Goal: Task Accomplishment & Management: Manage account settings

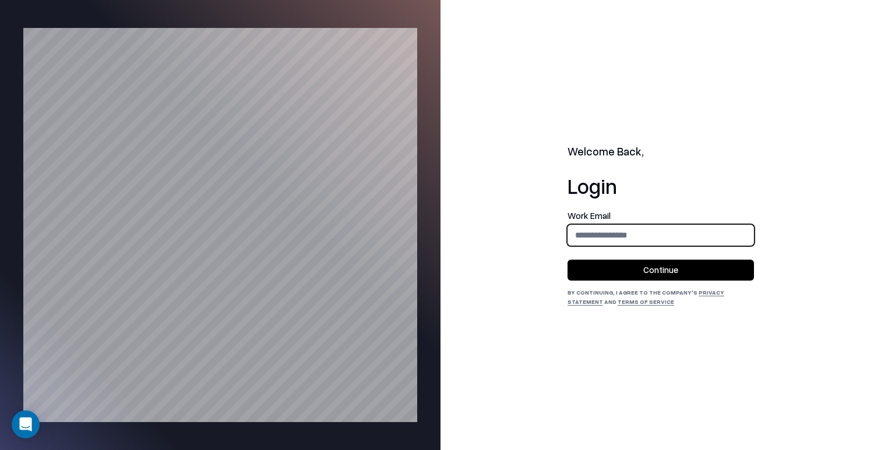
click at [635, 237] on input "email" at bounding box center [660, 235] width 185 height 22
type input "**********"
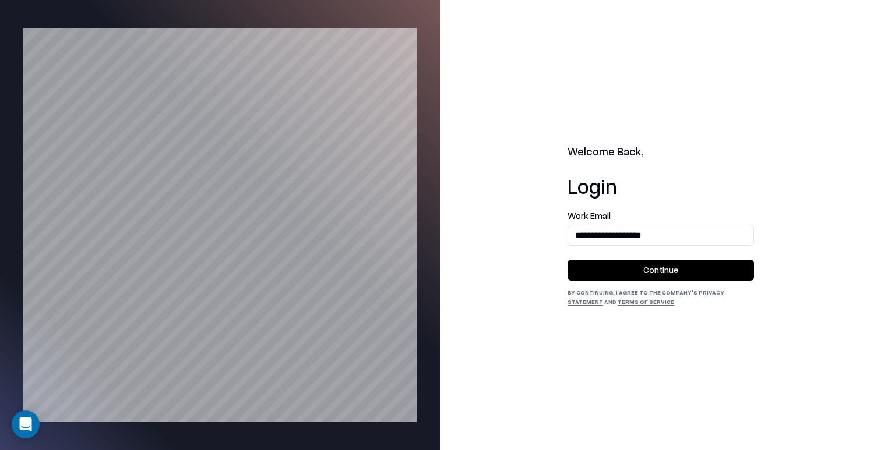
click at [668, 274] on button "Continue" at bounding box center [661, 270] width 186 height 21
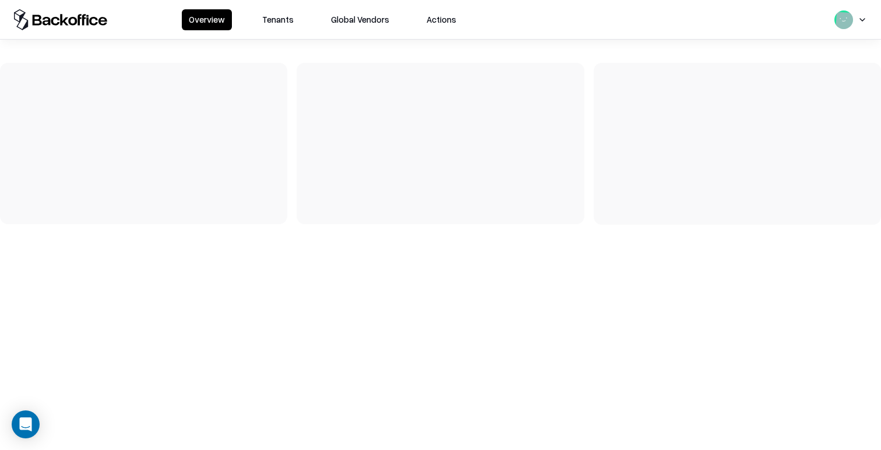
click at [273, 13] on button "Tenants" at bounding box center [277, 19] width 45 height 21
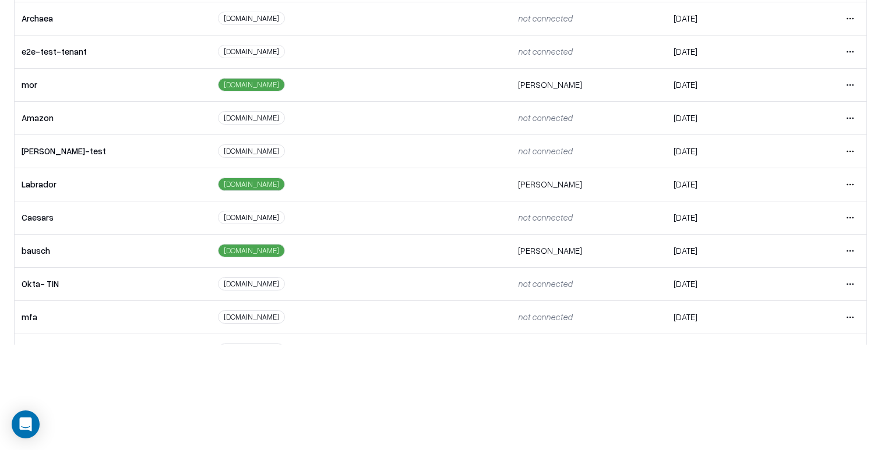
scroll to position [142, 0]
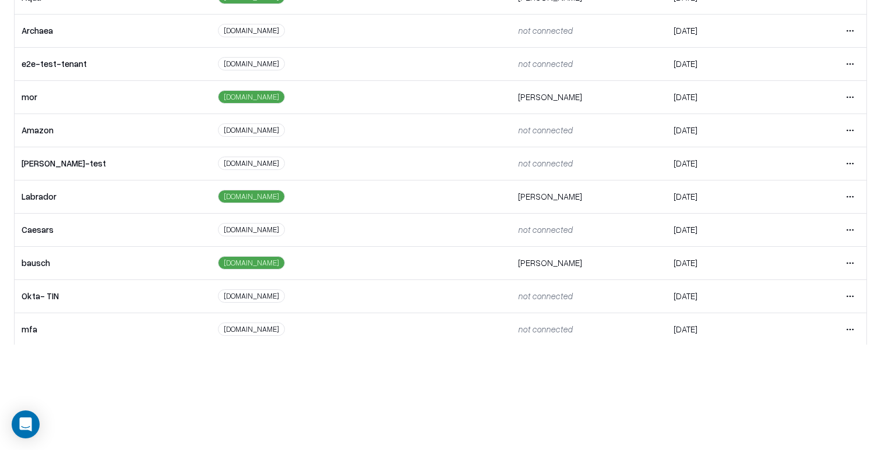
click at [850, 262] on html "Overview Tenants Global Vendors Actions Tenants Add Tenant Tenant name Domain A…" at bounding box center [440, 120] width 881 height 450
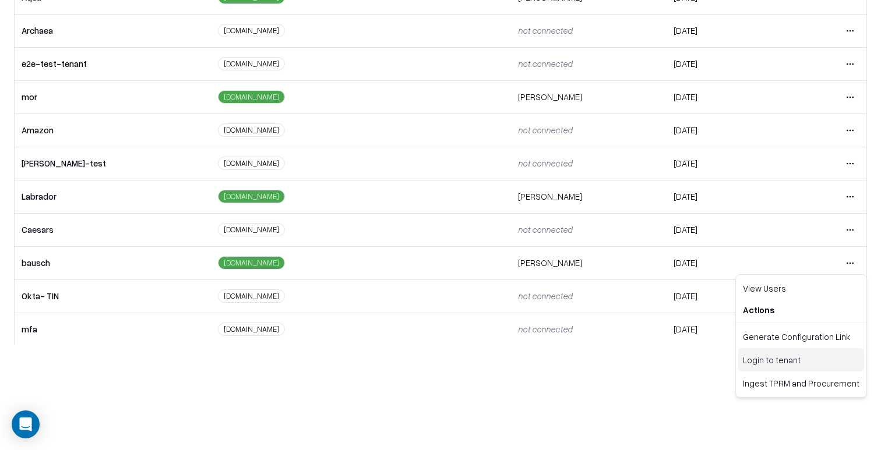
click at [778, 355] on div "Login to tenant" at bounding box center [801, 359] width 126 height 23
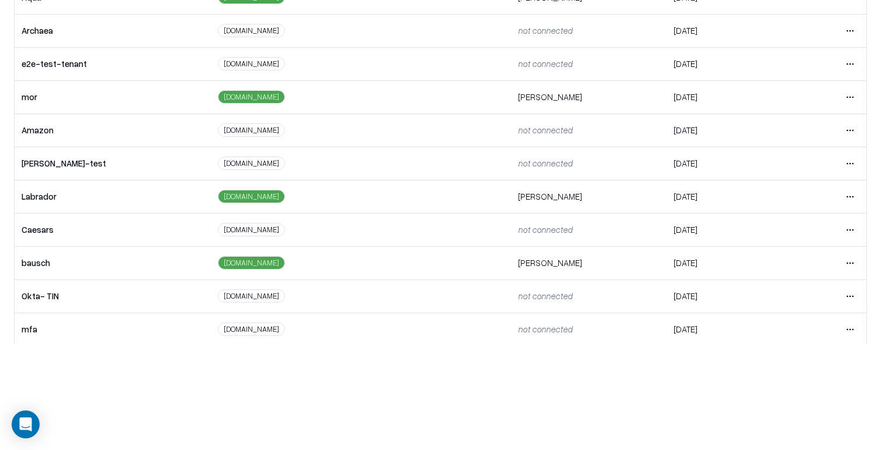
scroll to position [0, 0]
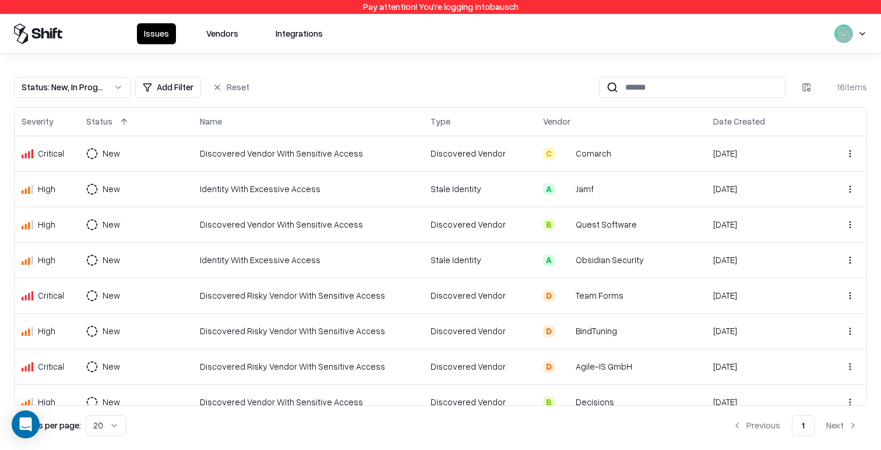
click at [228, 32] on button "Vendors" at bounding box center [222, 33] width 46 height 21
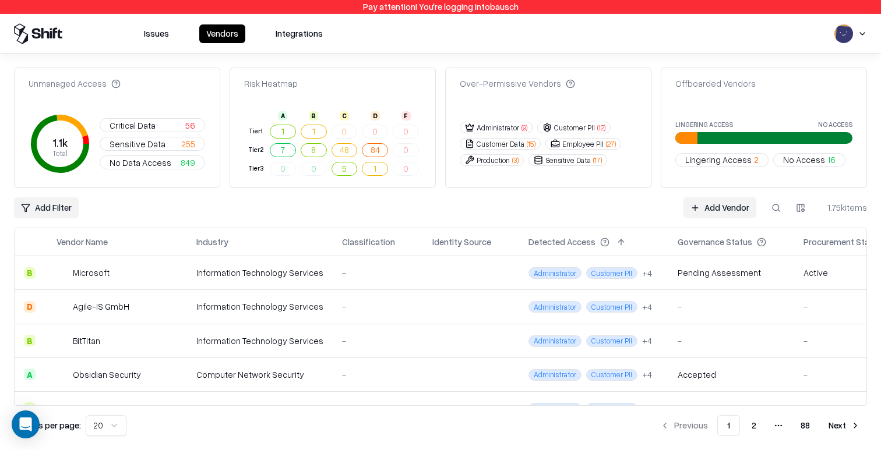
click at [115, 124] on span "Critical Data" at bounding box center [133, 125] width 46 height 12
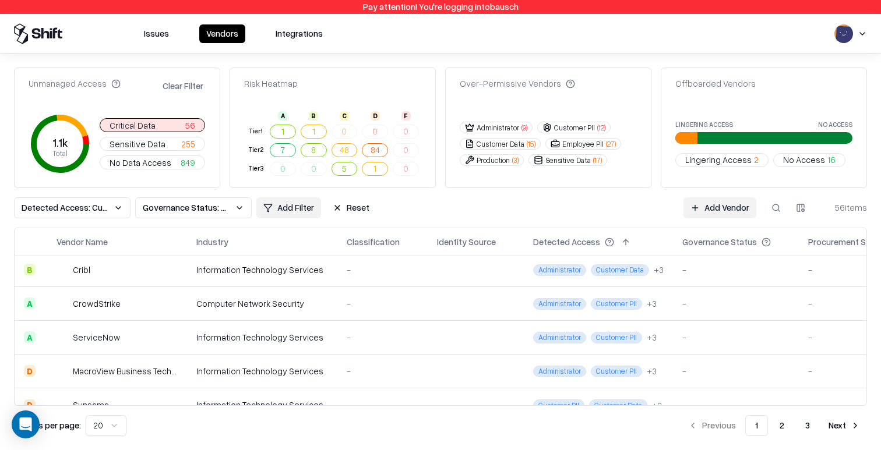
scroll to position [350, 0]
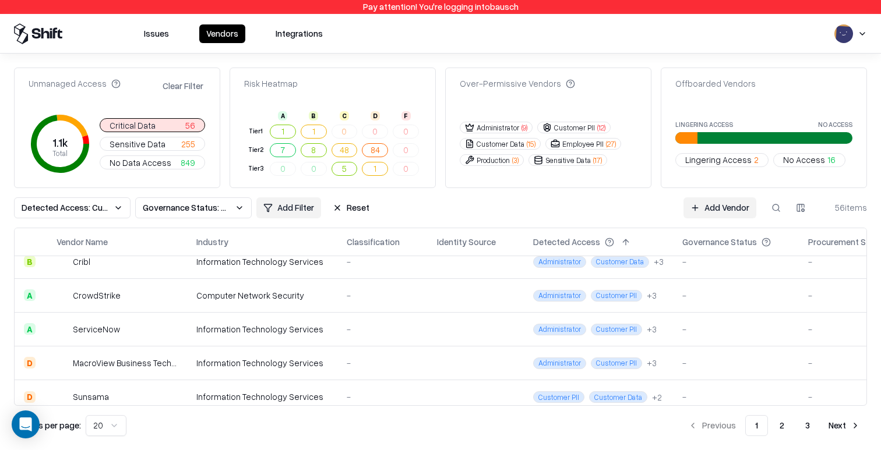
click at [320, 361] on td "Information Technology Services" at bounding box center [262, 363] width 150 height 34
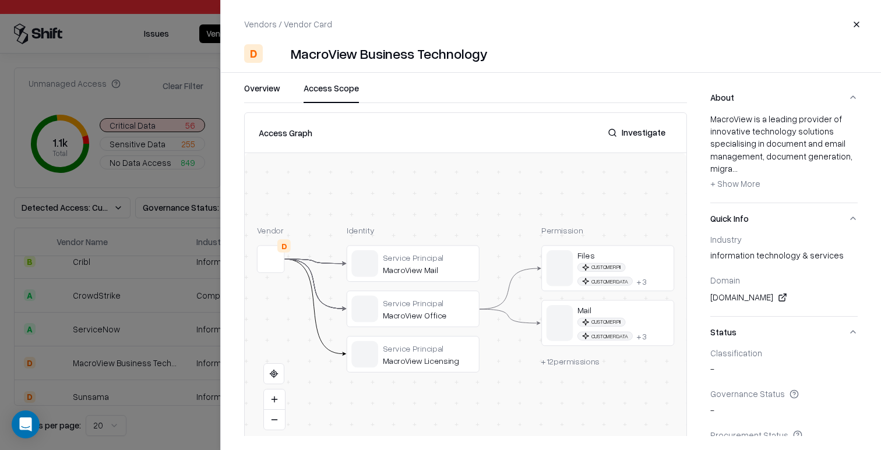
click at [330, 86] on button "Access Scope" at bounding box center [331, 92] width 55 height 21
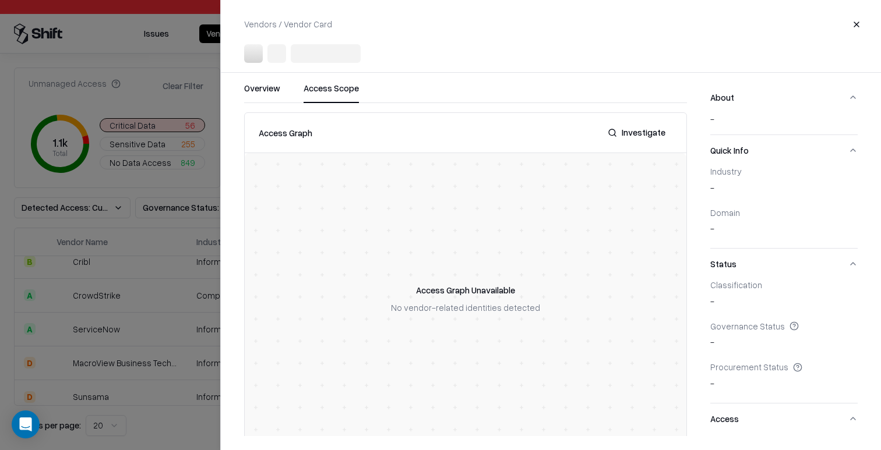
click at [140, 295] on div at bounding box center [440, 225] width 881 height 450
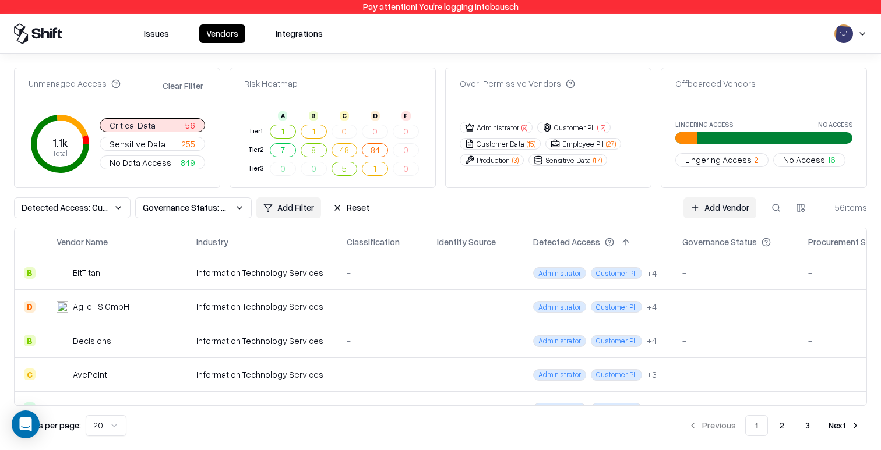
click at [783, 16] on div "Issues Vendors Integrations" at bounding box center [440, 34] width 881 height 40
click at [84, 88] on div "Unmanaged Access" at bounding box center [75, 84] width 92 height 12
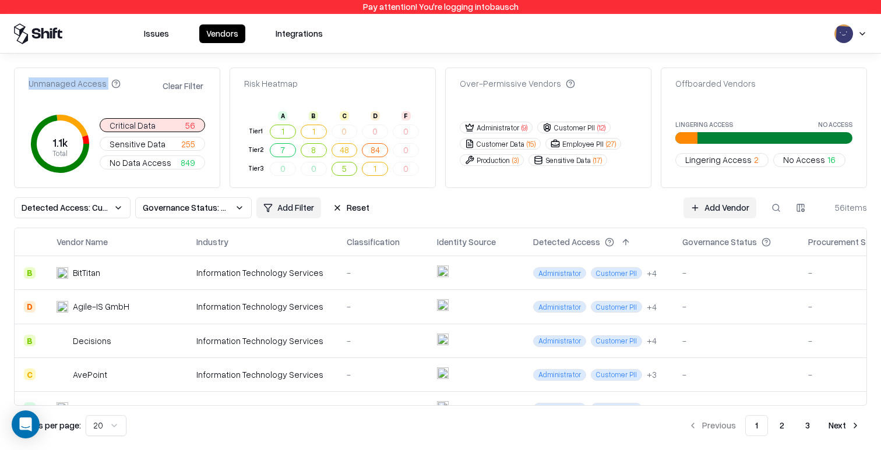
click at [97, 88] on div "Unmanaged Access" at bounding box center [75, 84] width 92 height 12
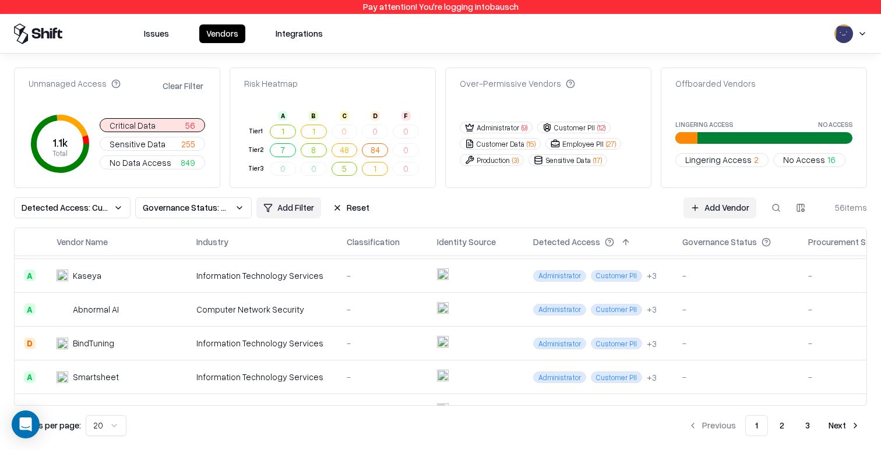
scroll to position [136, 0]
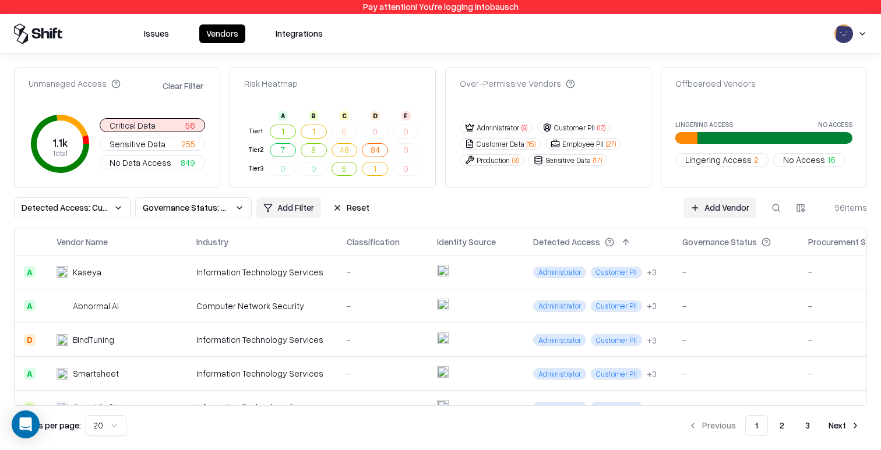
click at [181, 328] on td "BindTuning" at bounding box center [117, 340] width 140 height 34
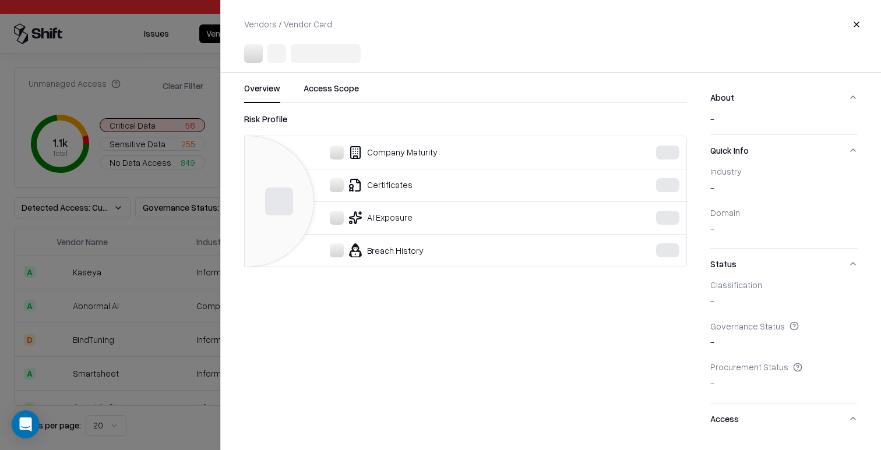
click at [128, 310] on div at bounding box center [440, 225] width 881 height 450
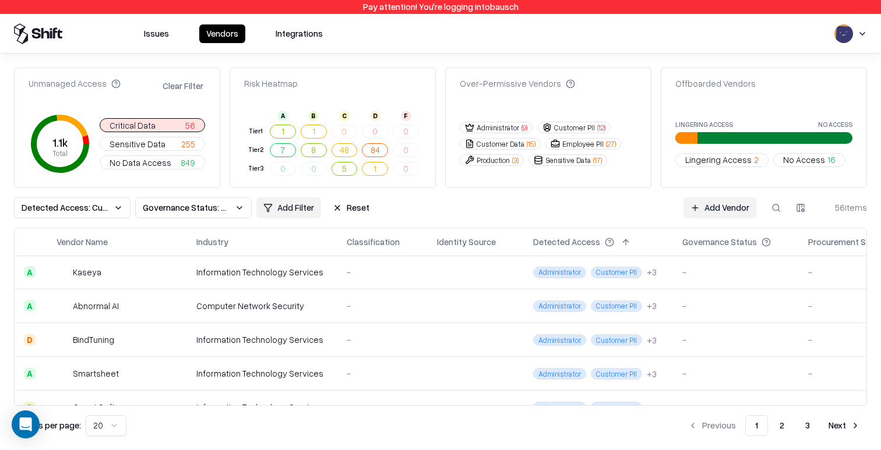
click at [30, 85] on div "Unmanaged Access" at bounding box center [75, 84] width 92 height 12
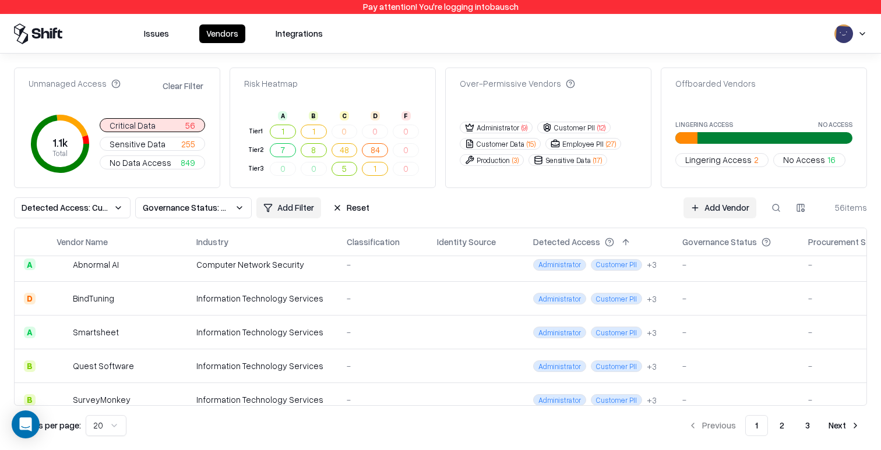
scroll to position [179, 0]
click at [179, 305] on td "BindTuning" at bounding box center [117, 297] width 140 height 34
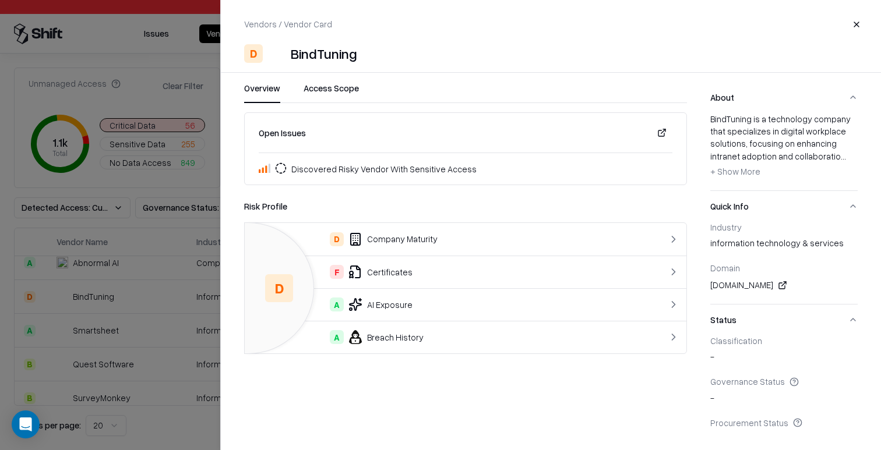
click at [178, 305] on div at bounding box center [440, 225] width 881 height 450
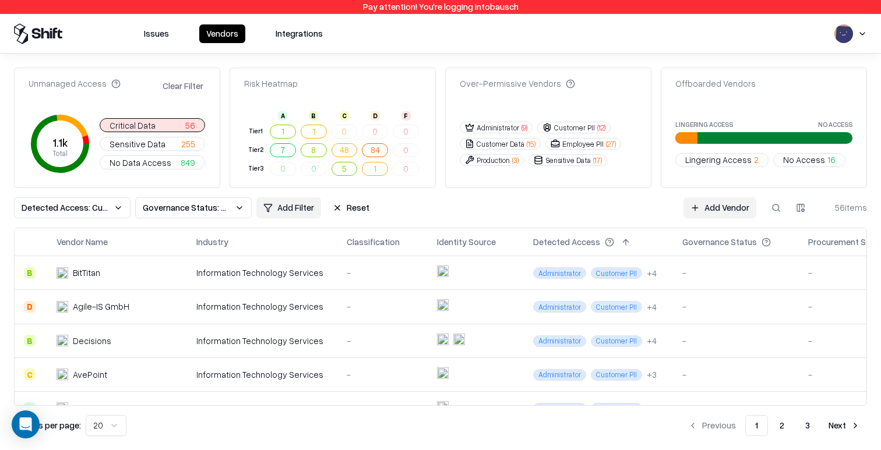
click at [175, 86] on button "Clear Filter" at bounding box center [182, 86] width 45 height 17
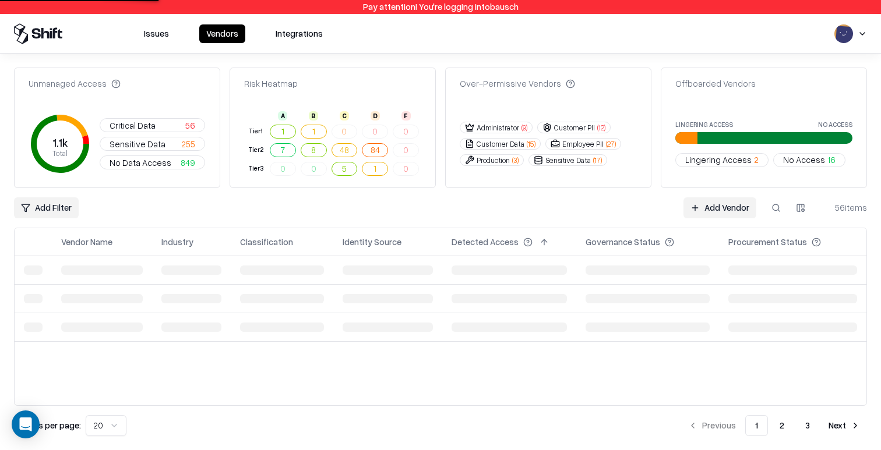
click at [68, 199] on html "Pay attention! You're logging into bausch Issues Vendors Integrations Unmanaged…" at bounding box center [440, 225] width 881 height 450
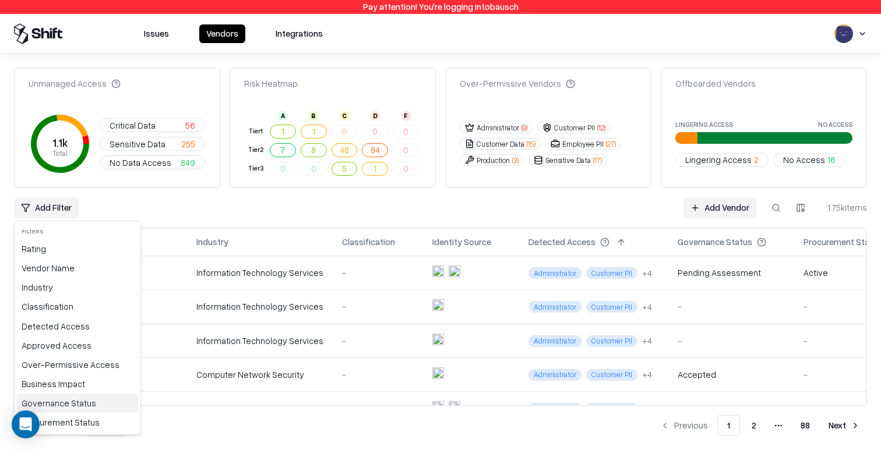
click at [89, 410] on div "Governance Status" at bounding box center [77, 403] width 121 height 19
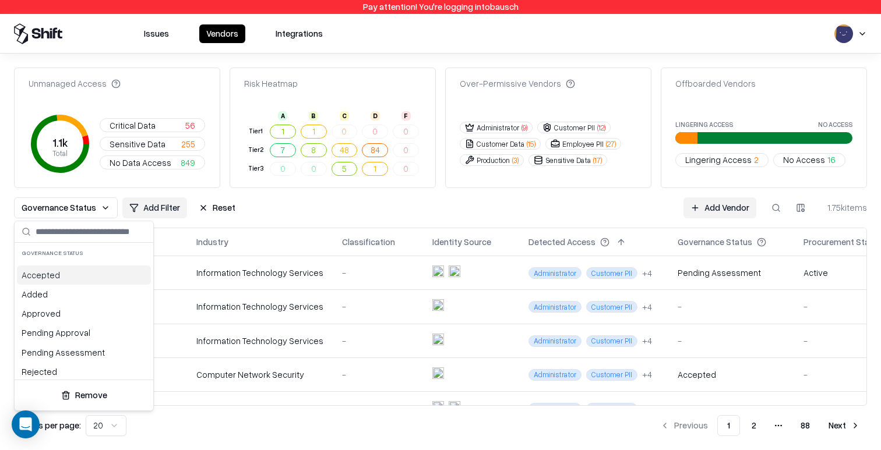
scroll to position [23, 0]
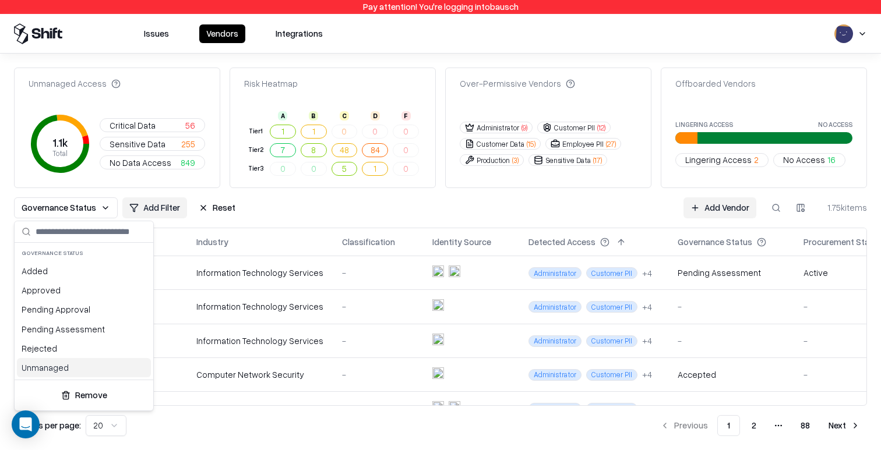
click at [62, 374] on div "Unmanaged" at bounding box center [84, 367] width 134 height 19
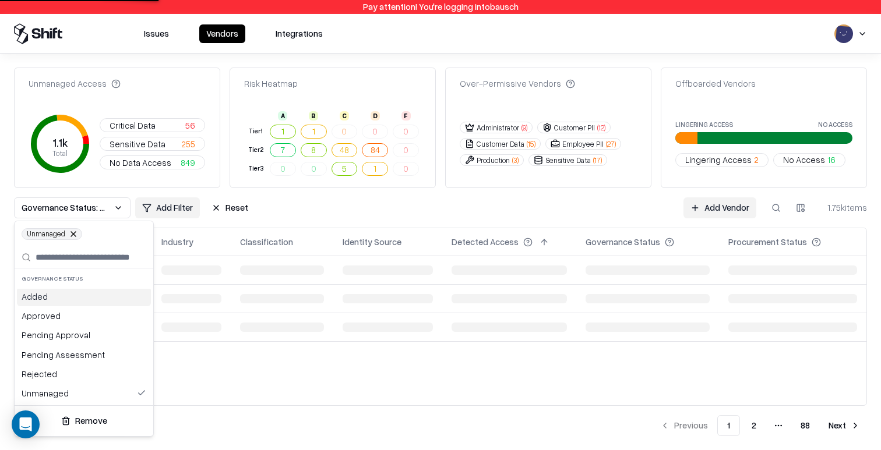
click at [175, 209] on html "Pay attention! You're logging into bausch Issues Vendors Integrations Unmanaged…" at bounding box center [440, 225] width 881 height 450
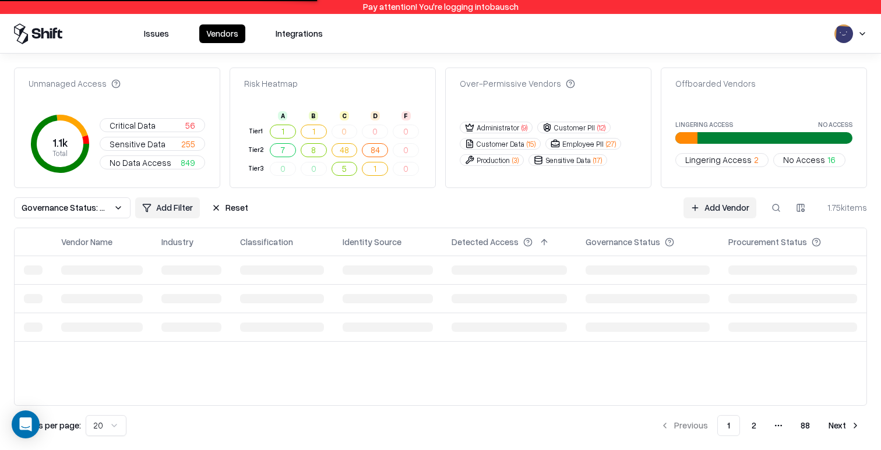
click at [238, 208] on button "Reset" at bounding box center [230, 208] width 51 height 21
click at [712, 163] on span "Lingering Access" at bounding box center [718, 160] width 66 height 12
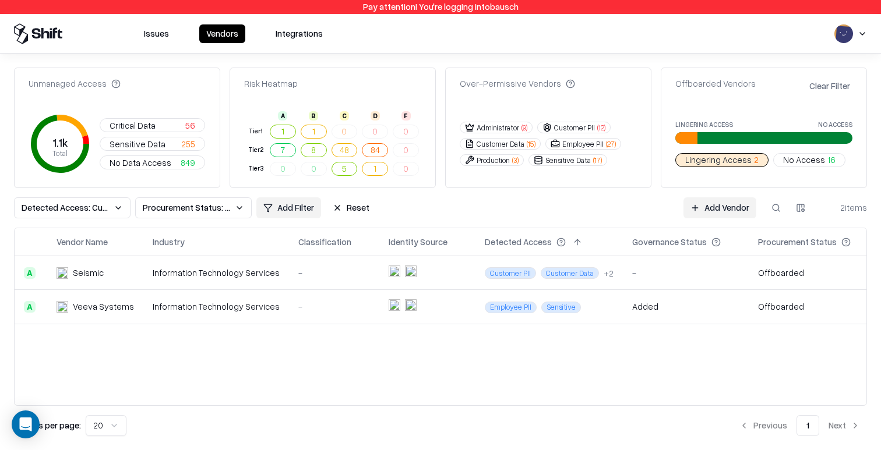
click at [706, 309] on div "Added" at bounding box center [685, 307] width 107 height 12
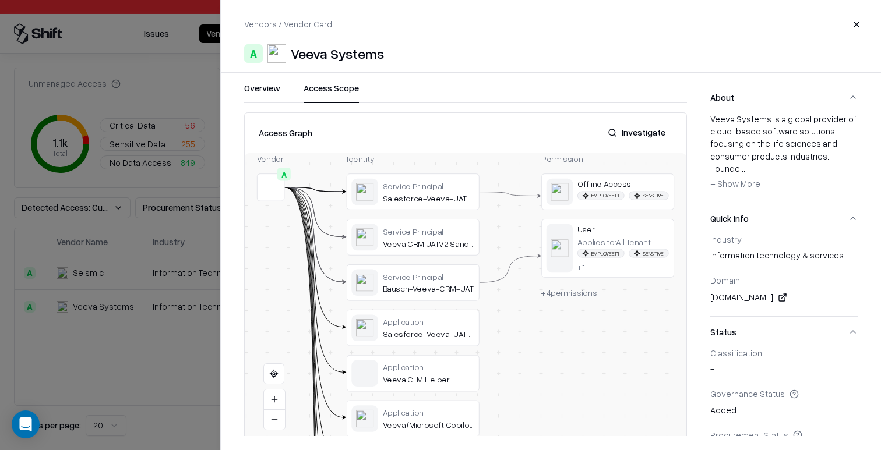
click at [309, 96] on button "Access Scope" at bounding box center [331, 92] width 55 height 21
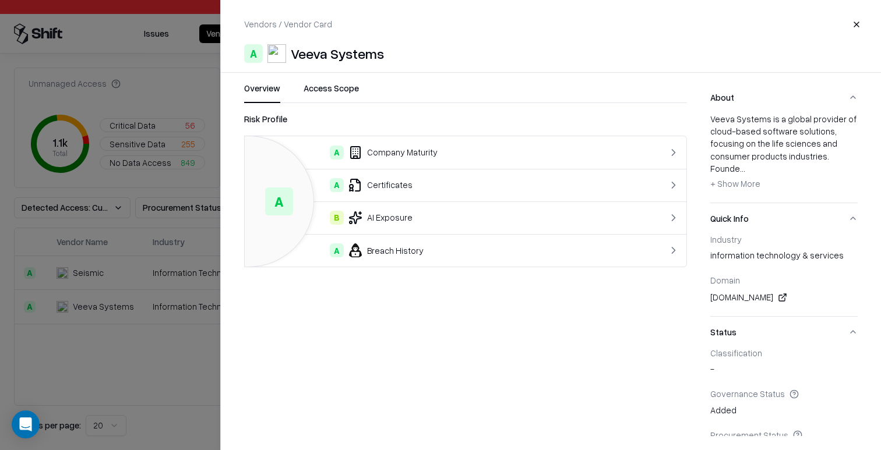
click at [266, 94] on button "Overview" at bounding box center [262, 92] width 36 height 21
click at [853, 26] on button "Close" at bounding box center [856, 24] width 21 height 21
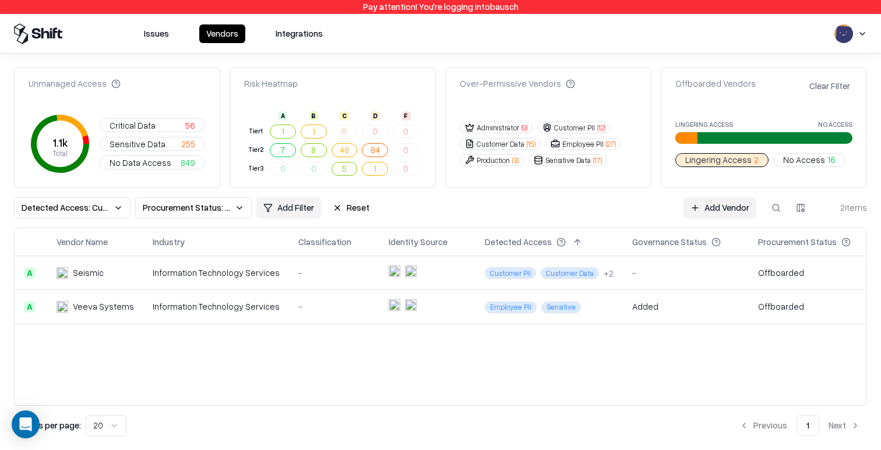
click at [712, 279] on div "-" at bounding box center [685, 273] width 107 height 12
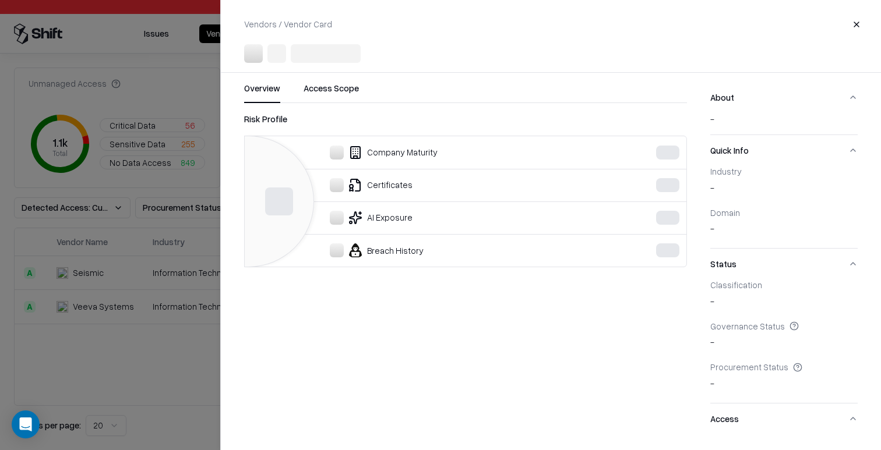
click at [160, 300] on div at bounding box center [440, 225] width 881 height 450
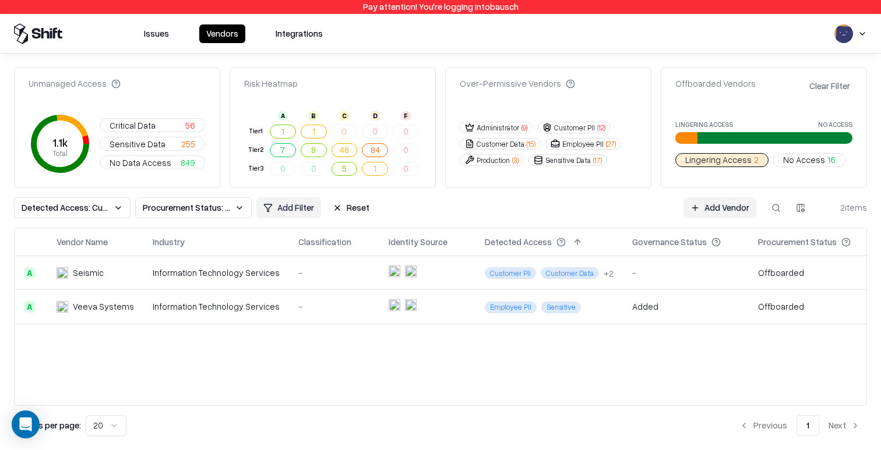
click at [124, 217] on button "Detected Access: Customer Data, Production, Financial Data, Employee PII, Custo…" at bounding box center [72, 208] width 117 height 21
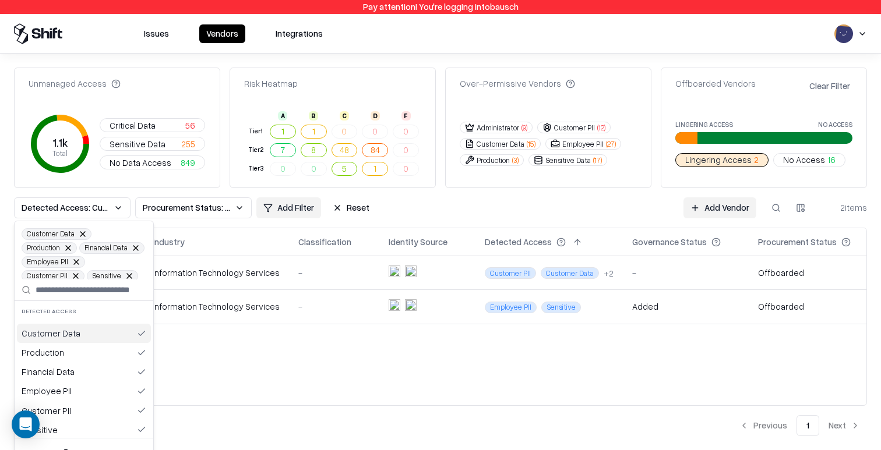
click at [193, 211] on html "Pay attention! You're logging into bausch Issues Vendors Integrations Unmanaged…" at bounding box center [440, 225] width 881 height 450
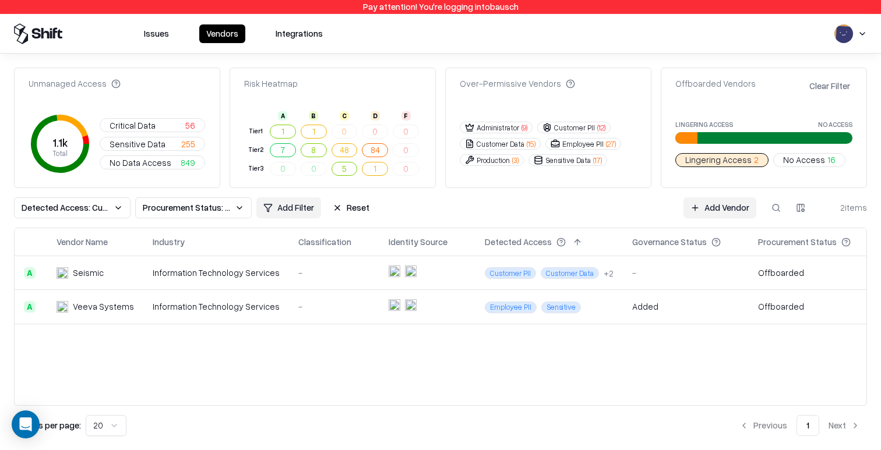
click at [772, 309] on td "Offboarded" at bounding box center [814, 307] width 130 height 34
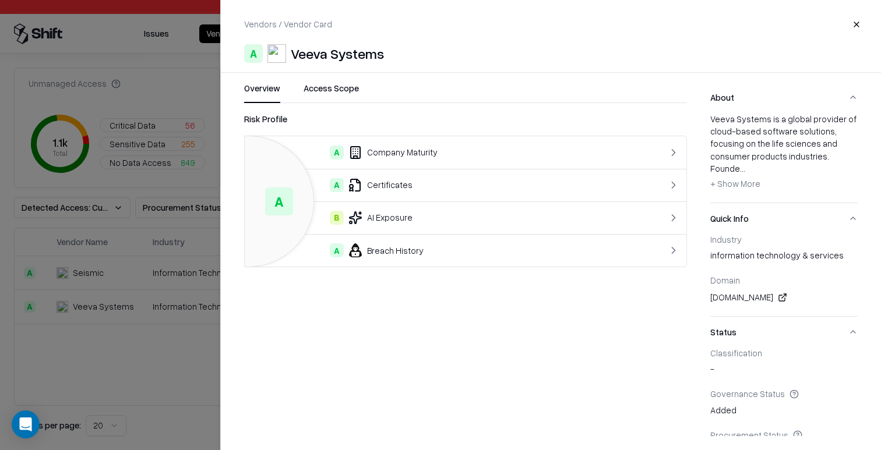
click at [134, 332] on div at bounding box center [440, 225] width 881 height 450
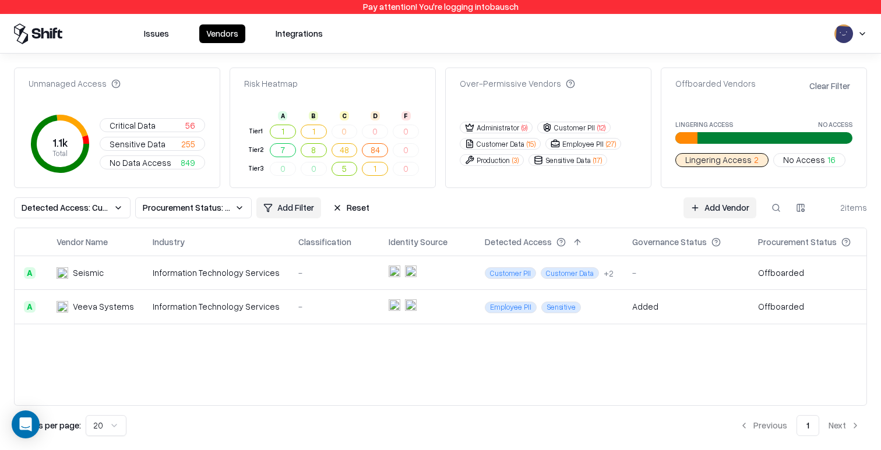
click at [762, 312] on td "Offboarded" at bounding box center [814, 307] width 130 height 34
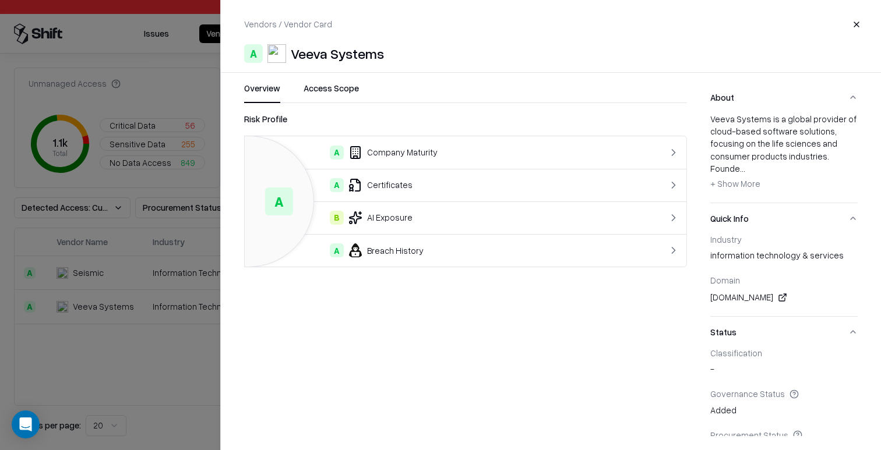
click at [138, 283] on div at bounding box center [440, 225] width 881 height 450
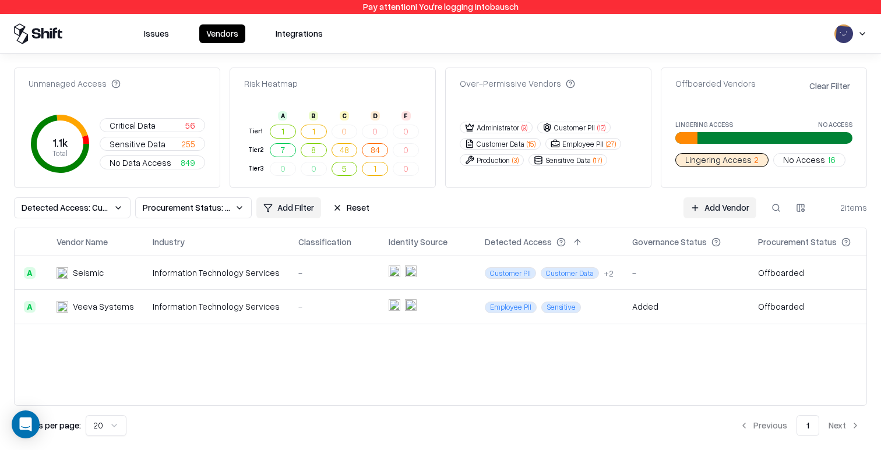
click at [780, 308] on td "Offboarded" at bounding box center [814, 307] width 130 height 34
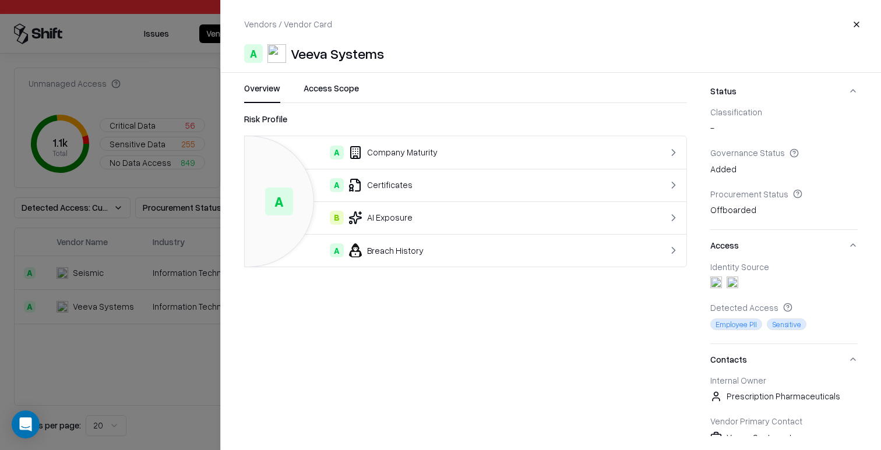
scroll to position [249, 0]
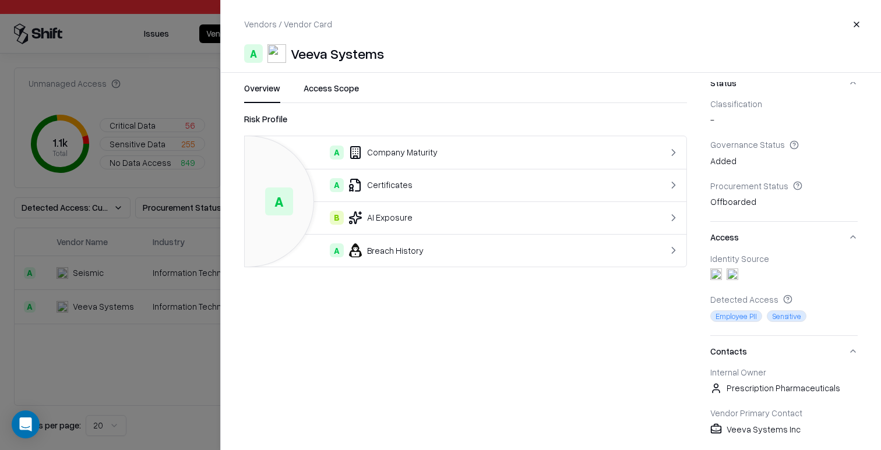
click at [811, 382] on span "Prescription Pharmaceuticals" at bounding box center [784, 388] width 114 height 12
click at [822, 390] on div "Internal Owner Prescription Pharmaceuticals Vendor Primary Contact Veeva System…" at bounding box center [783, 408] width 147 height 82
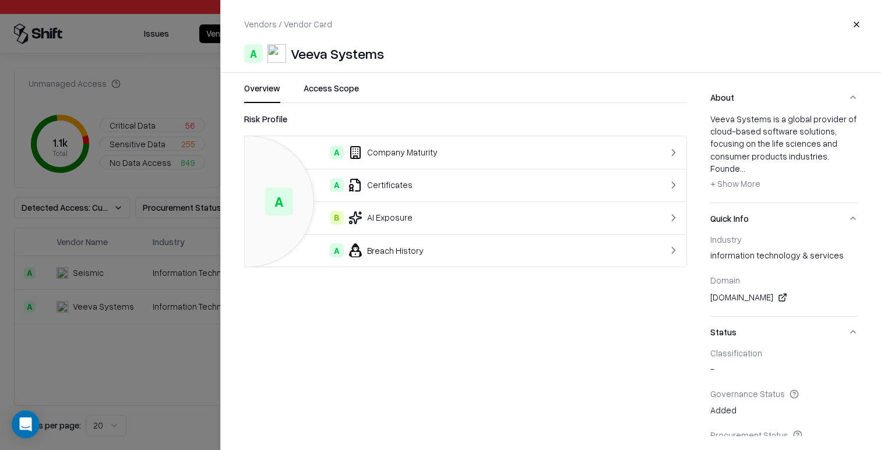
click at [336, 82] on button "Access Scope" at bounding box center [331, 92] width 55 height 21
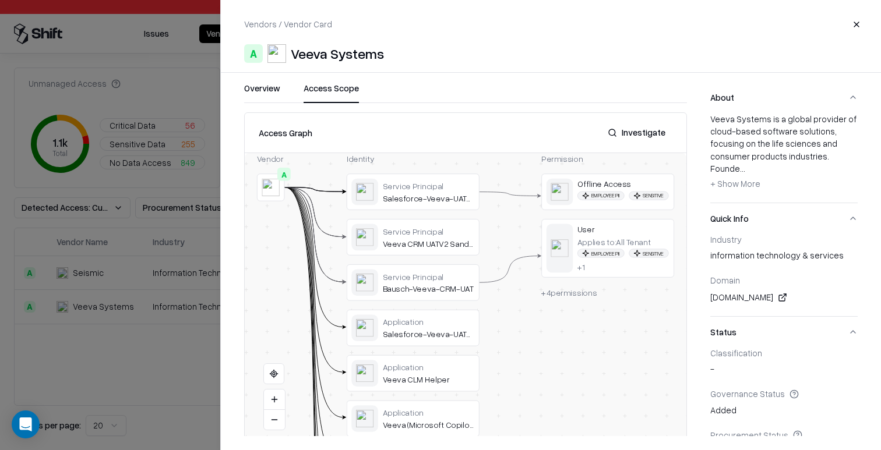
click at [855, 33] on button "Close" at bounding box center [856, 24] width 21 height 21
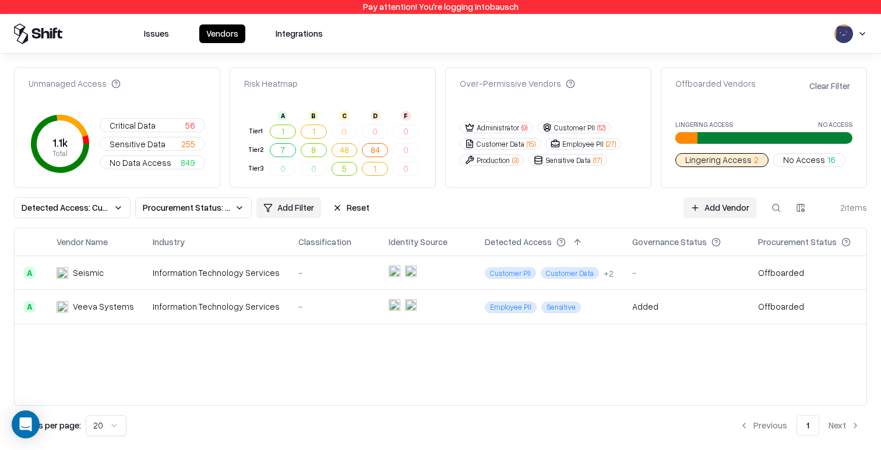
click at [646, 267] on div "-" at bounding box center [685, 273] width 107 height 12
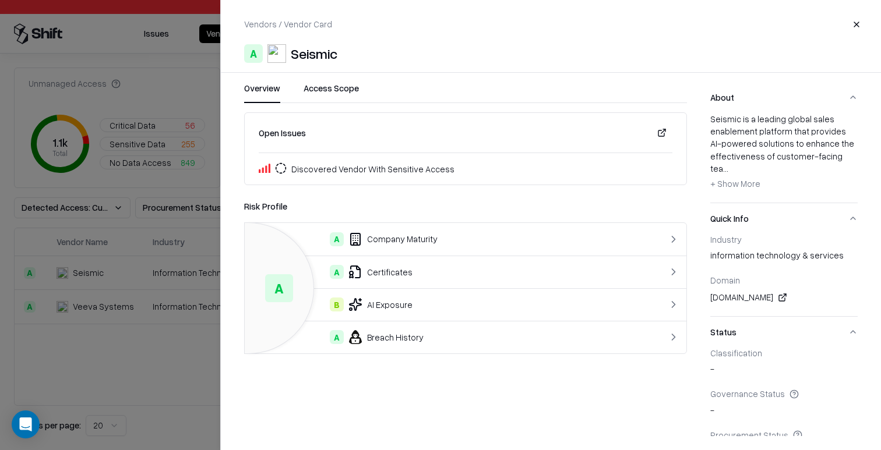
click at [856, 27] on button "Close" at bounding box center [856, 24] width 21 height 21
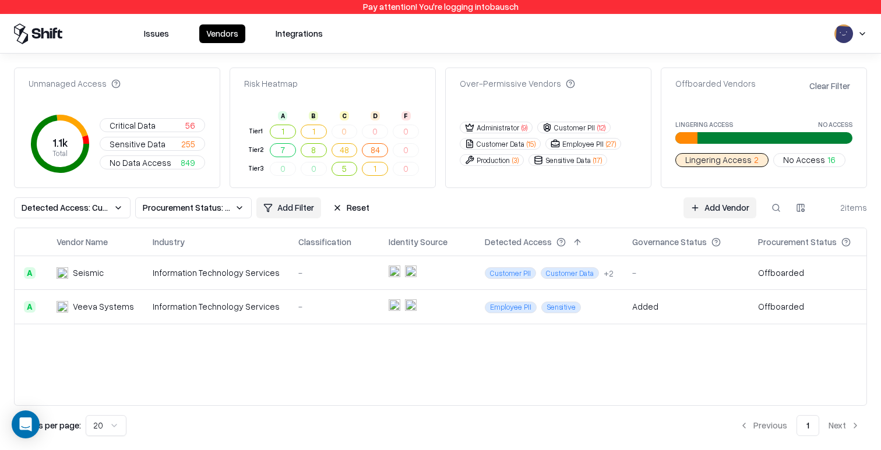
click at [249, 275] on div "Information Technology Services" at bounding box center [216, 273] width 127 height 12
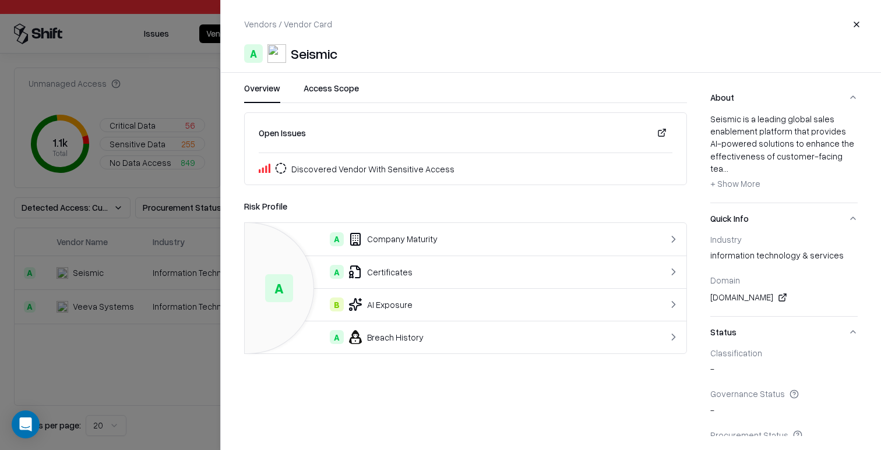
click at [315, 52] on div "Seismic" at bounding box center [314, 53] width 47 height 19
drag, startPoint x: 780, startPoint y: 118, endPoint x: 806, endPoint y: 135, distance: 31.0
click at [806, 135] on div "Seismic is a leading global sales enablement platform that provides AI-powered …" at bounding box center [783, 153] width 147 height 80
click at [805, 135] on div "Seismic is a leading global sales enablement platform that provides AI-powered …" at bounding box center [783, 153] width 147 height 80
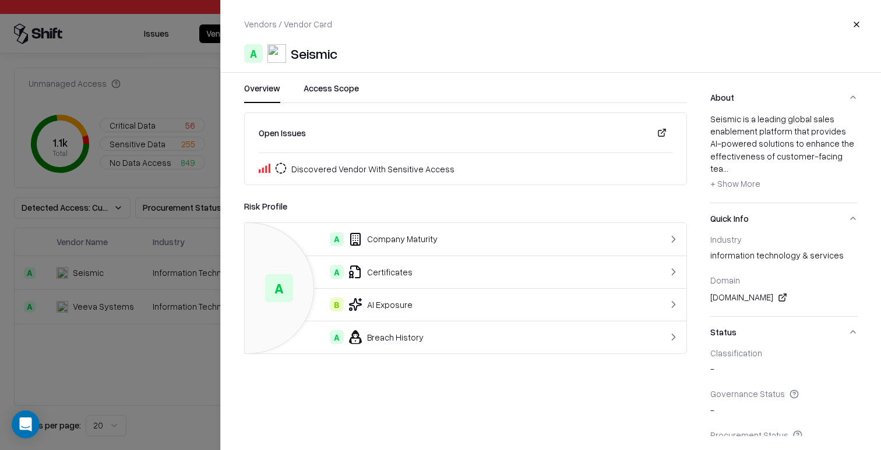
click at [862, 17] on button "Close" at bounding box center [856, 24] width 21 height 21
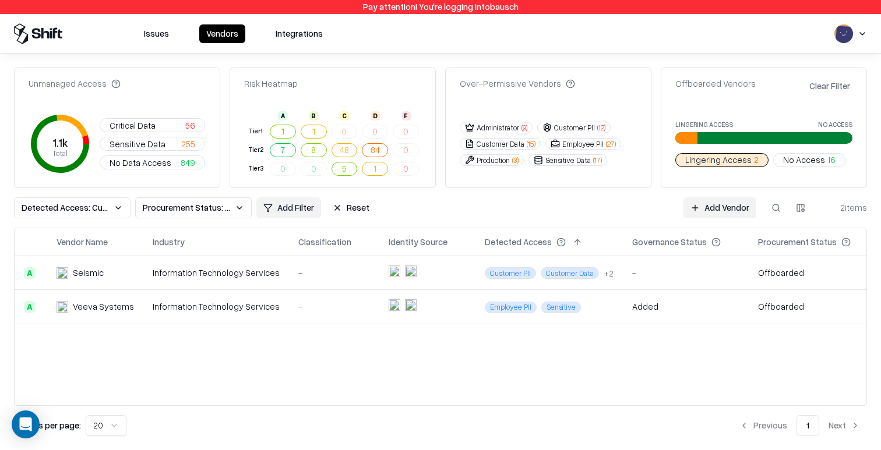
click at [811, 161] on span "No Access" at bounding box center [804, 160] width 42 height 12
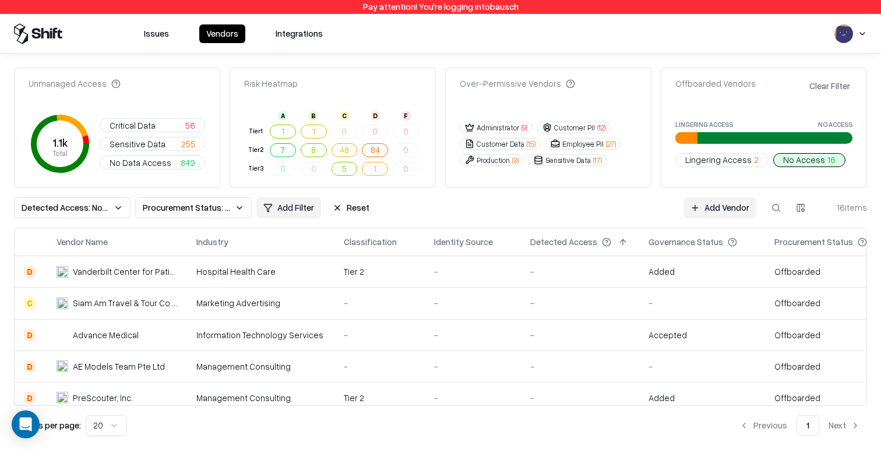
click at [452, 277] on div "-" at bounding box center [473, 272] width 78 height 12
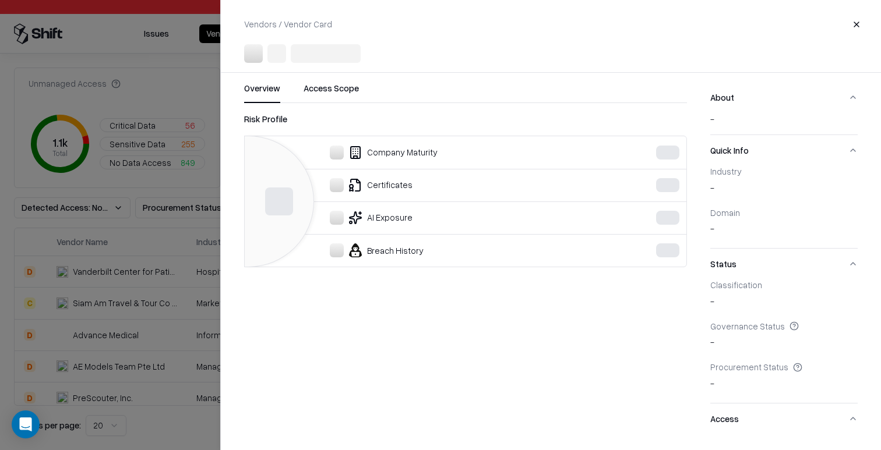
click at [123, 210] on div at bounding box center [440, 225] width 881 height 450
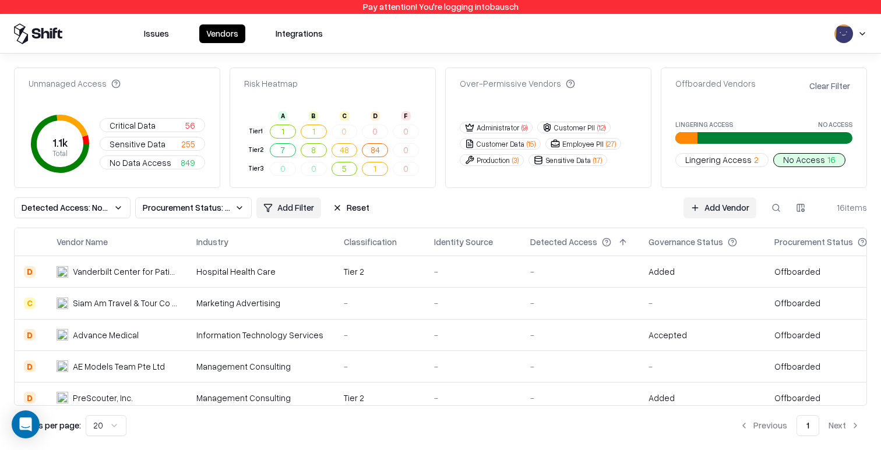
click at [353, 210] on button "Reset" at bounding box center [351, 208] width 51 height 21
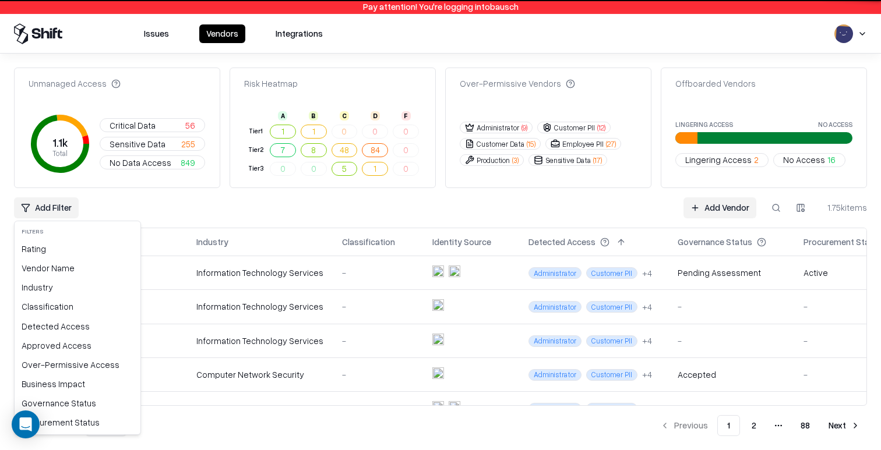
click at [45, 212] on html "Pay attention! You're logging into bausch Issues Vendors Integrations Unmanaged…" at bounding box center [440, 225] width 881 height 450
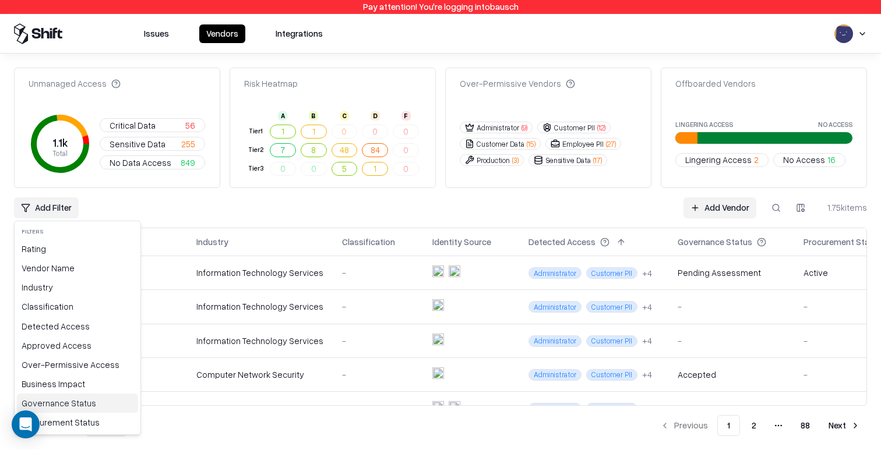
click at [66, 401] on div "Governance Status" at bounding box center [77, 403] width 121 height 19
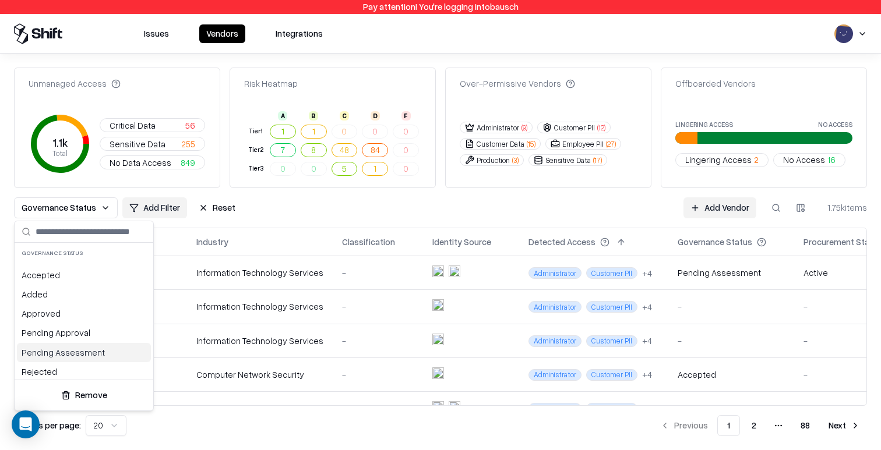
scroll to position [23, 0]
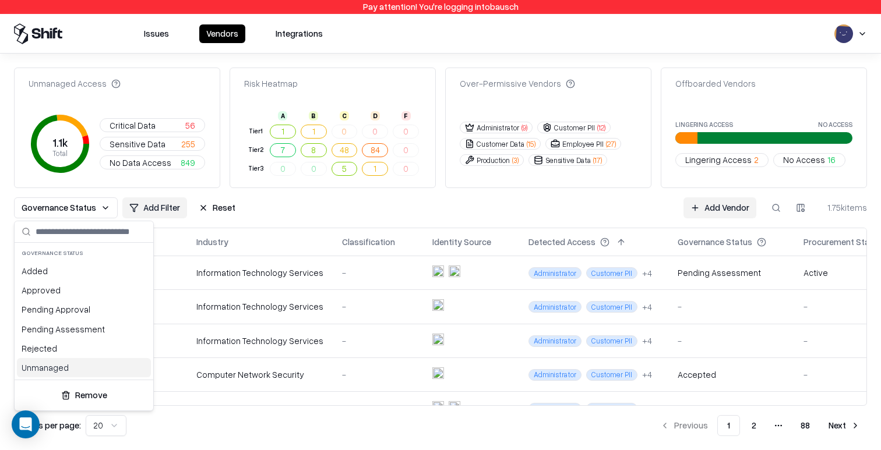
click at [76, 376] on div "Unmanaged" at bounding box center [84, 367] width 134 height 19
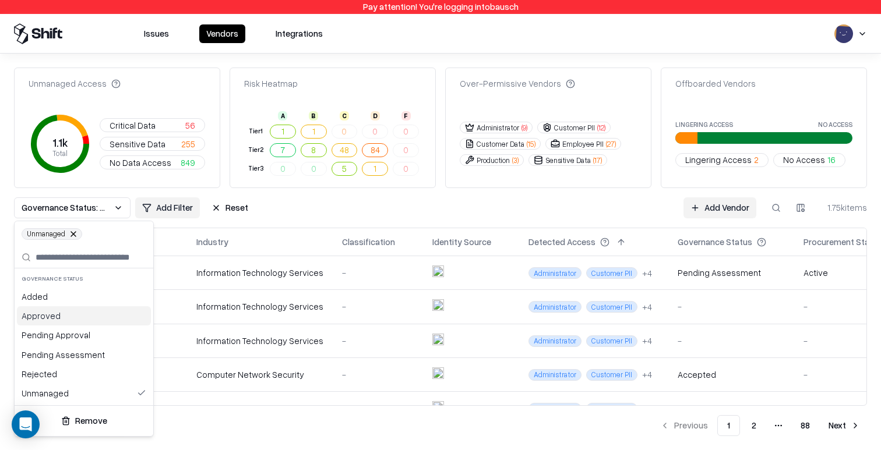
click at [170, 208] on html "Pay attention! You're logging into bausch Issues Vendors Integrations Unmanaged…" at bounding box center [440, 225] width 881 height 450
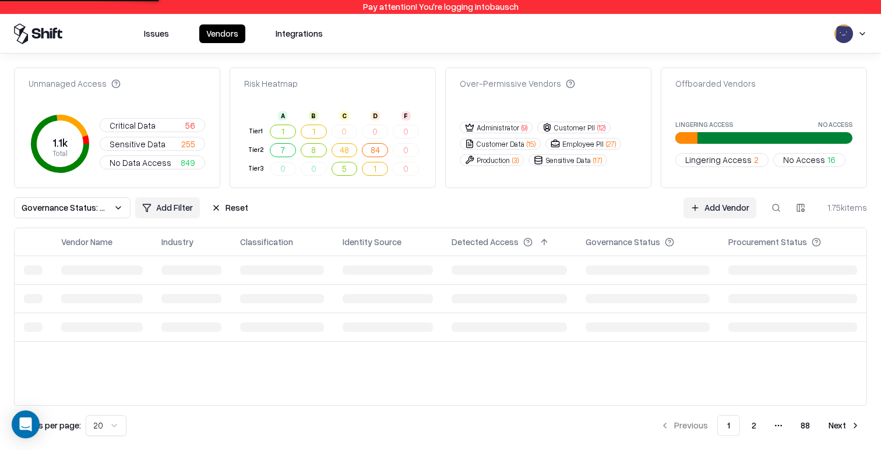
click at [190, 212] on html "Pay attention! You're logging into bausch Issues Vendors Integrations Unmanaged…" at bounding box center [440, 225] width 881 height 450
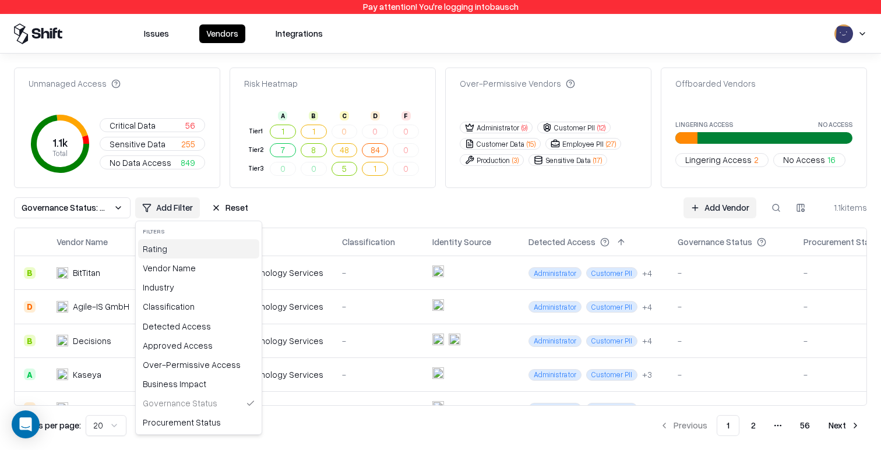
click at [187, 256] on div "Rating" at bounding box center [198, 248] width 121 height 19
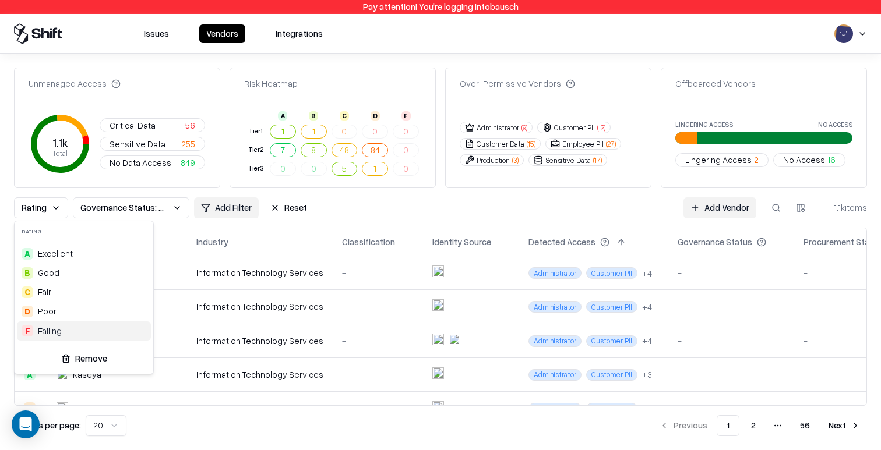
click at [93, 326] on div "F Failing" at bounding box center [84, 331] width 134 height 19
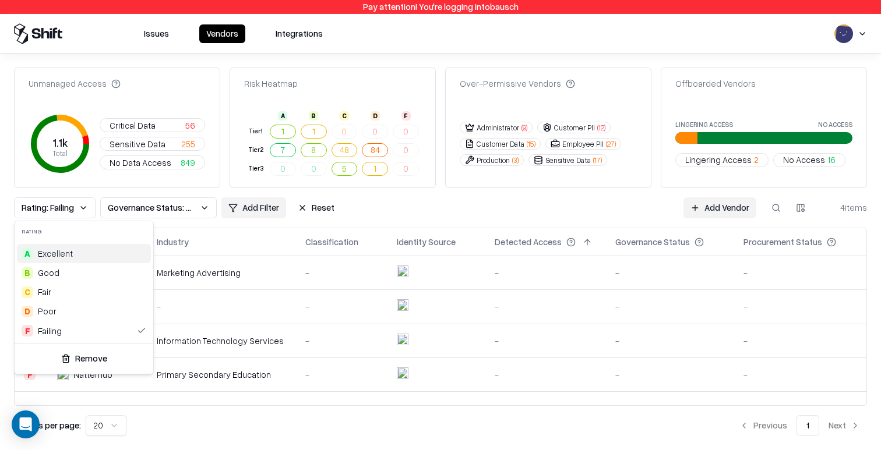
click at [409, 213] on html "Pay attention! You're logging into bausch Issues Vendors Integrations Unmanaged…" at bounding box center [440, 225] width 881 height 450
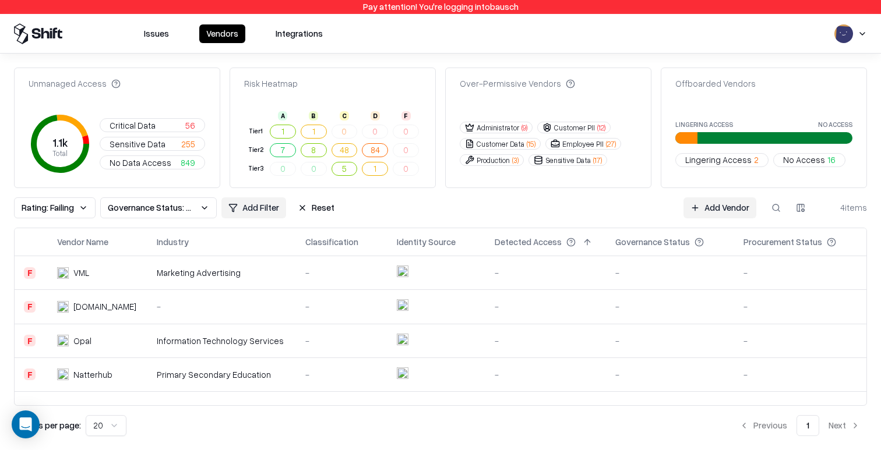
click at [505, 281] on td "-" at bounding box center [545, 273] width 121 height 34
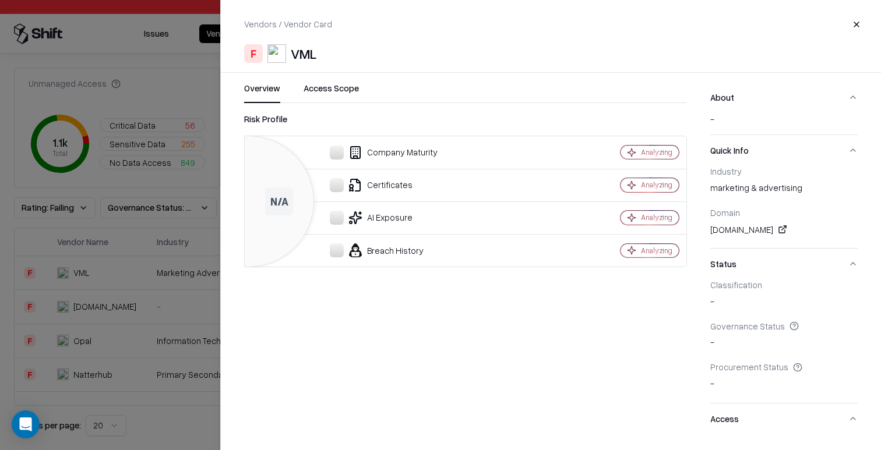
click at [186, 303] on div at bounding box center [440, 225] width 881 height 450
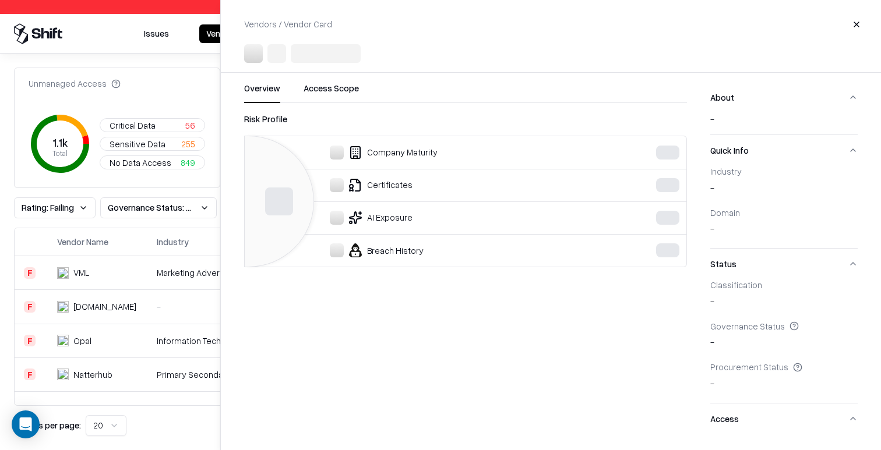
click at [182, 304] on div "-" at bounding box center [222, 307] width 130 height 12
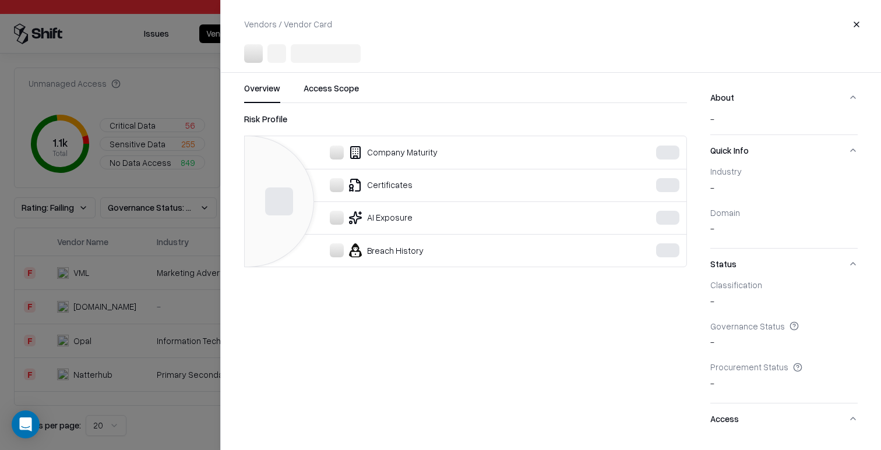
click at [147, 350] on div at bounding box center [440, 225] width 881 height 450
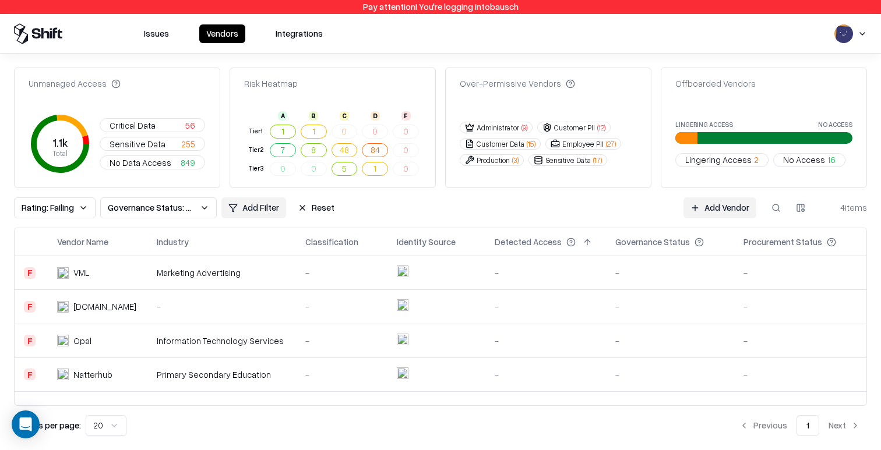
click at [188, 357] on td "Information Technology Services" at bounding box center [221, 341] width 149 height 34
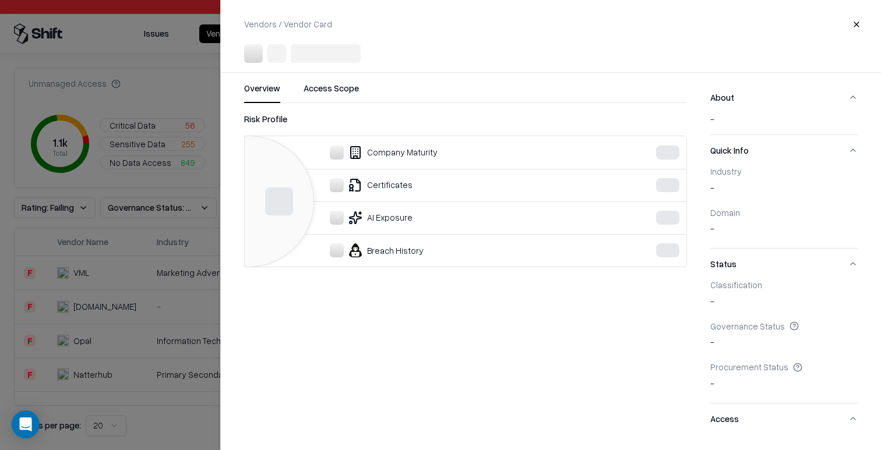
click at [119, 332] on div at bounding box center [440, 225] width 881 height 450
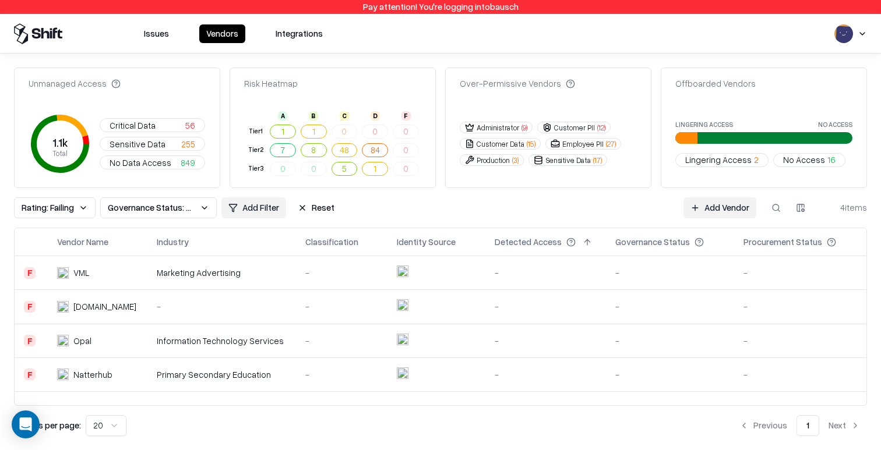
click at [119, 383] on td "Natterhub" at bounding box center [98, 375] width 100 height 34
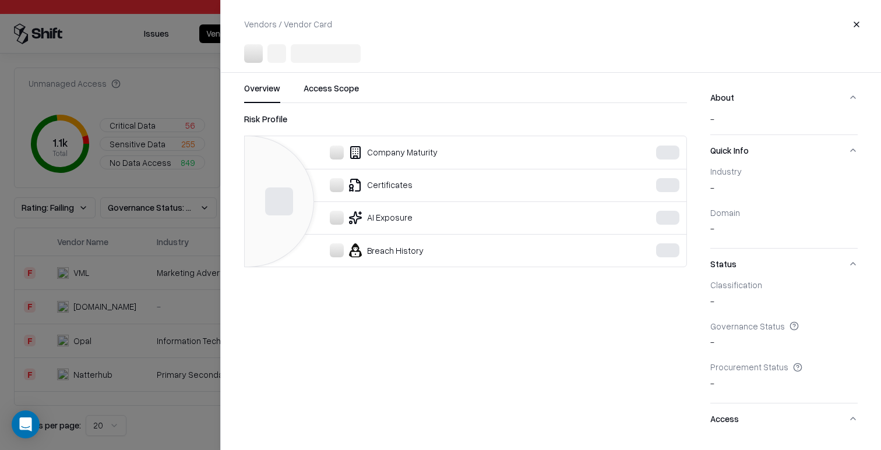
click at [129, 319] on div at bounding box center [440, 225] width 881 height 450
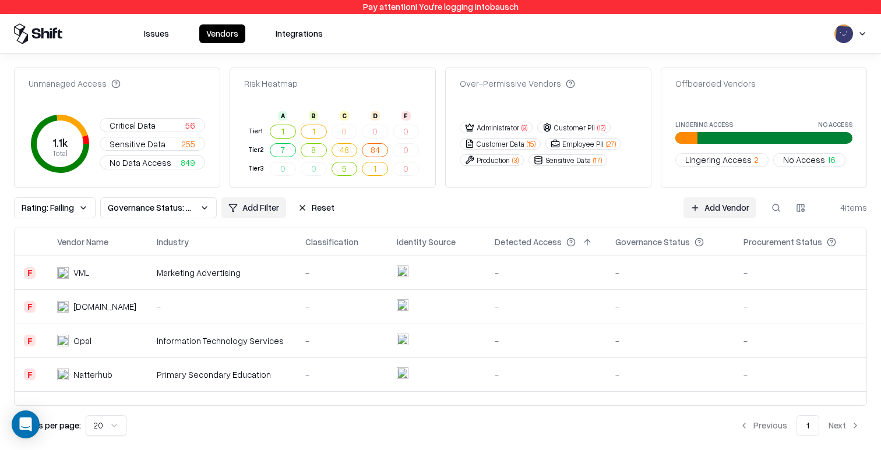
click at [157, 340] on div "Information Technology Services" at bounding box center [222, 341] width 130 height 12
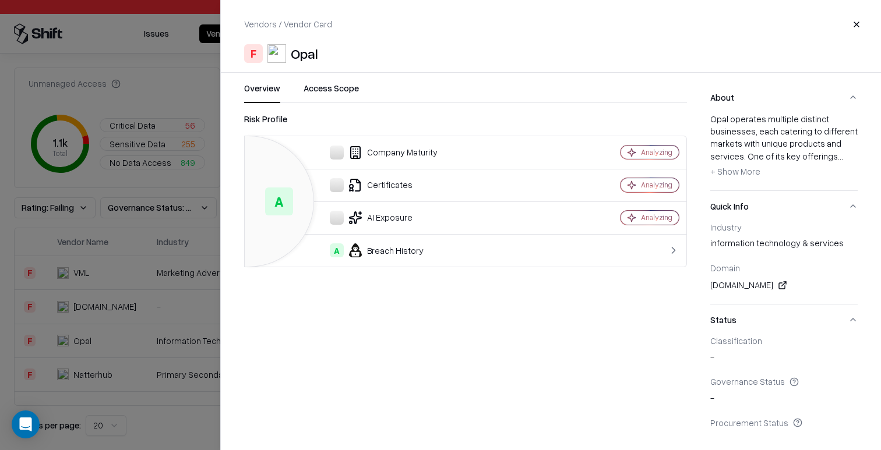
click at [143, 317] on div at bounding box center [440, 225] width 881 height 450
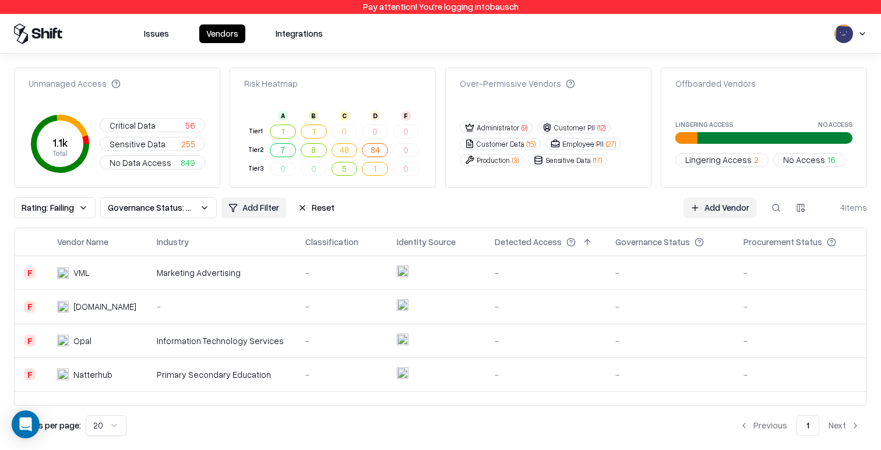
click at [151, 283] on td "Marketing Advertising" at bounding box center [221, 273] width 149 height 34
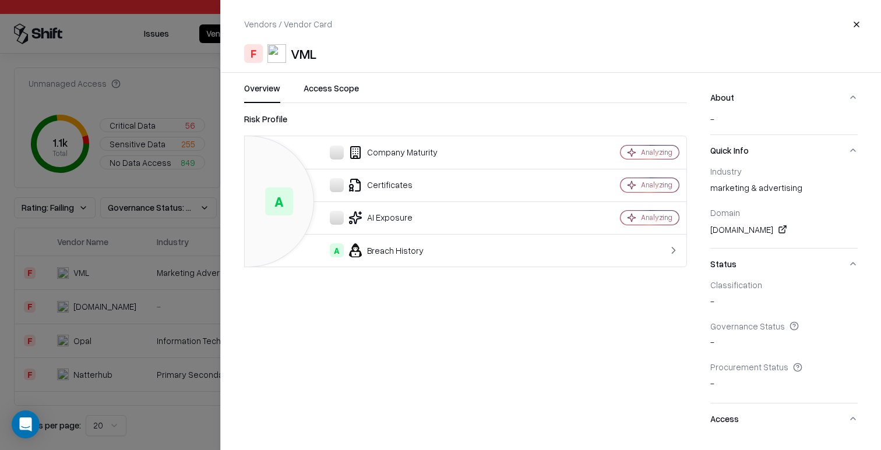
click at [152, 295] on div at bounding box center [440, 225] width 881 height 450
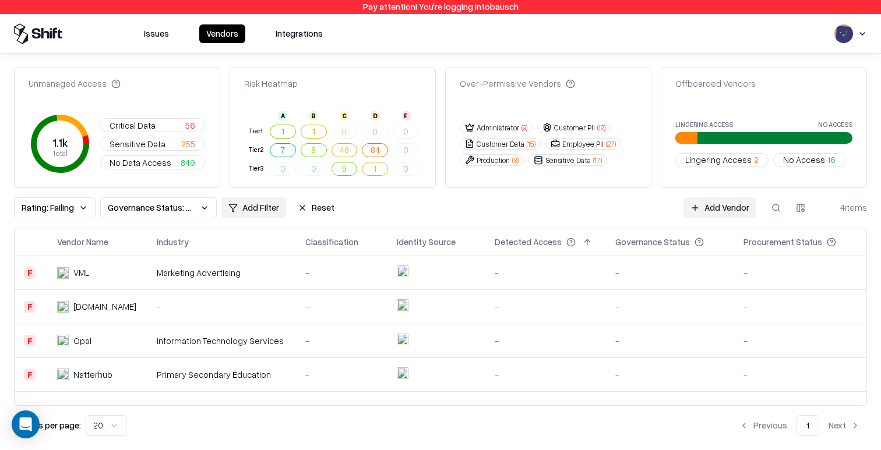
click at [157, 304] on div "-" at bounding box center [222, 307] width 130 height 12
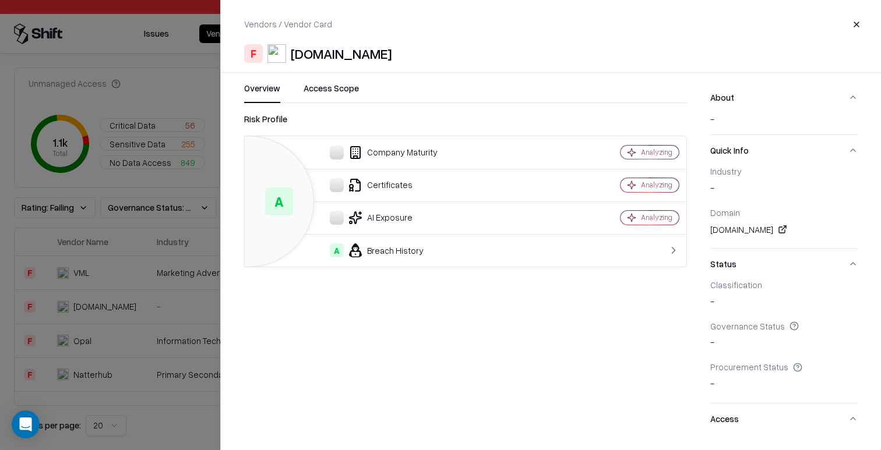
click at [114, 303] on div at bounding box center [440, 225] width 881 height 450
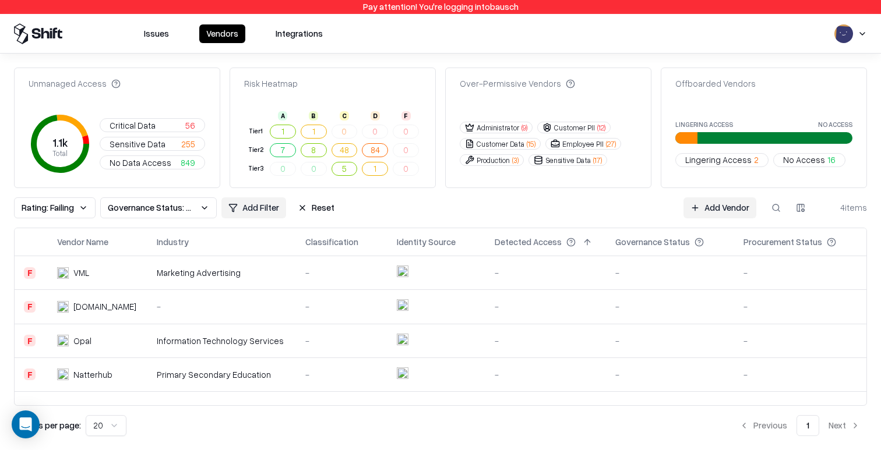
click at [175, 283] on td "Marketing Advertising" at bounding box center [221, 273] width 149 height 34
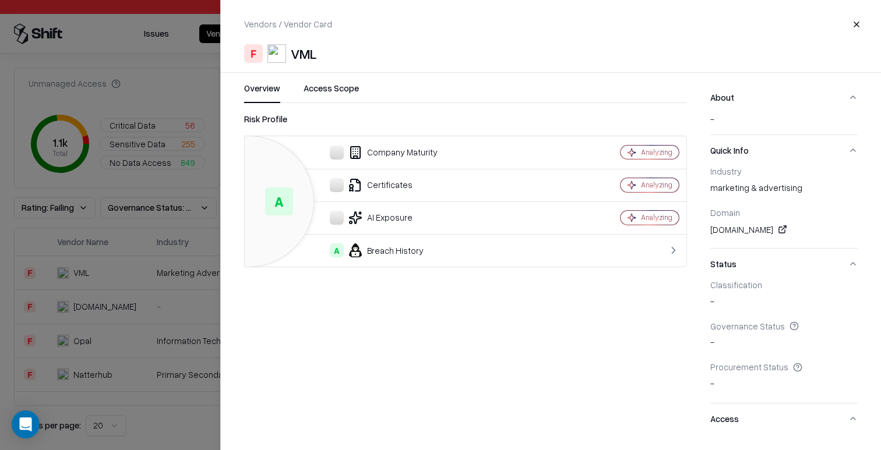
click at [376, 155] on div "Company Maturity" at bounding box center [406, 153] width 305 height 14
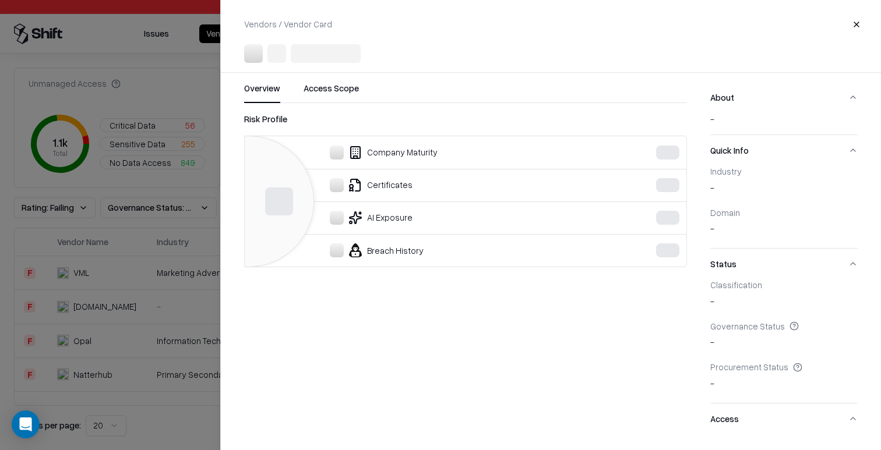
click at [180, 239] on div at bounding box center [440, 225] width 881 height 450
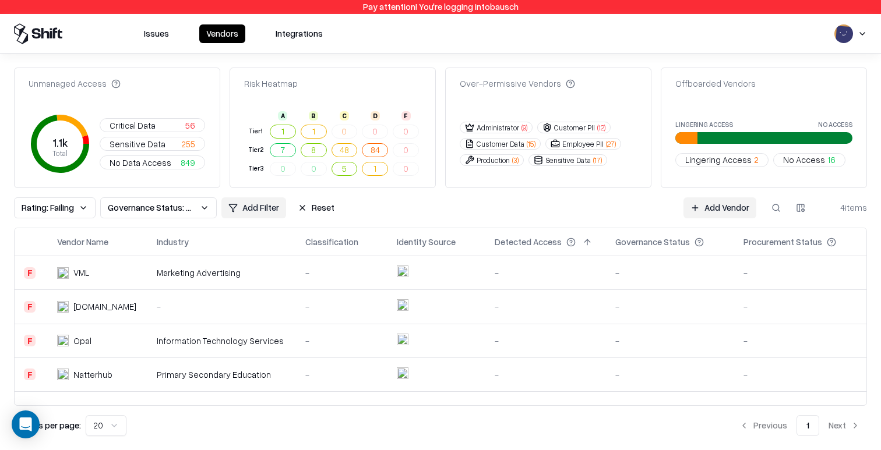
click at [179, 307] on div "-" at bounding box center [222, 307] width 130 height 12
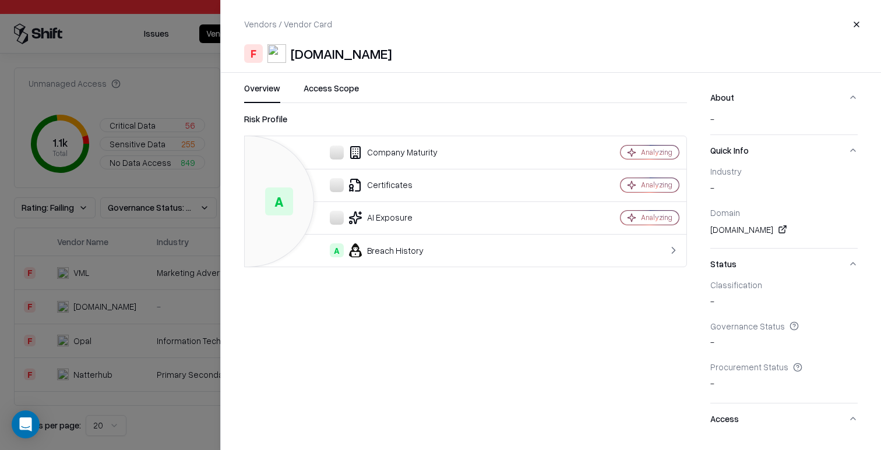
click at [375, 146] on div "Company Maturity" at bounding box center [406, 153] width 305 height 14
click at [411, 174] on td "Certificates" at bounding box center [407, 185] width 324 height 33
click at [395, 184] on div "Certificates" at bounding box center [406, 185] width 305 height 14
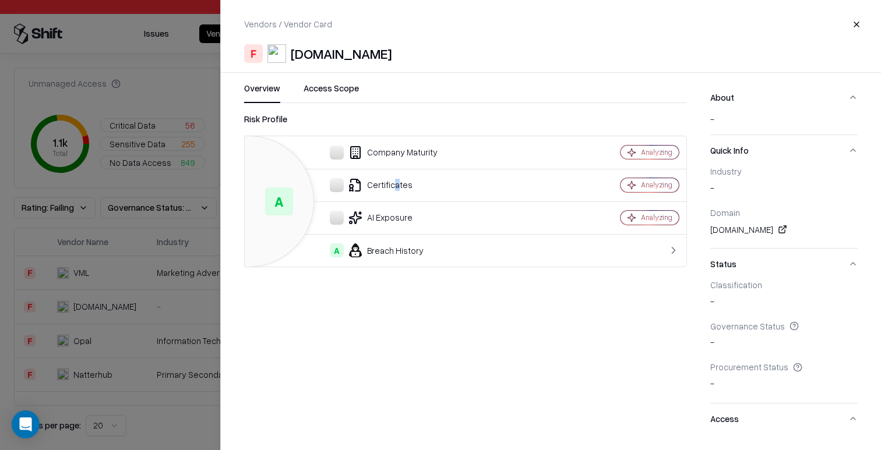
click at [395, 184] on div "Certificates" at bounding box center [406, 185] width 305 height 14
click at [395, 213] on div "AI Exposure" at bounding box center [406, 218] width 305 height 14
click at [111, 248] on div at bounding box center [440, 225] width 881 height 450
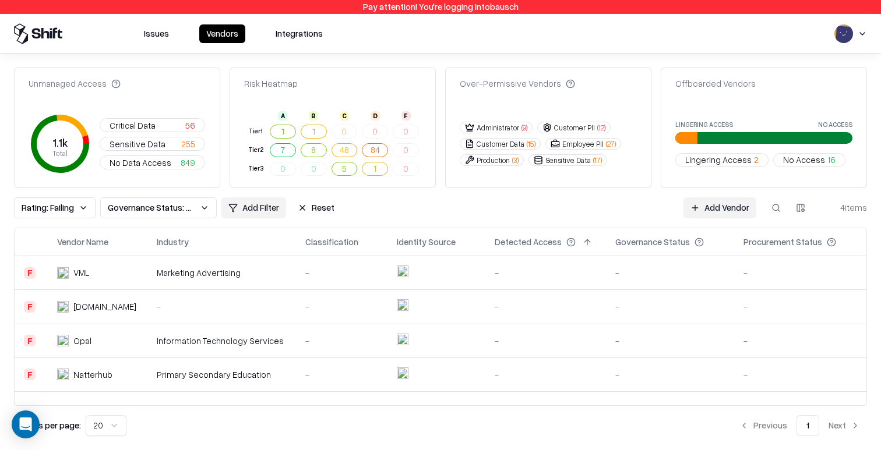
click at [306, 204] on button "Reset" at bounding box center [316, 208] width 51 height 21
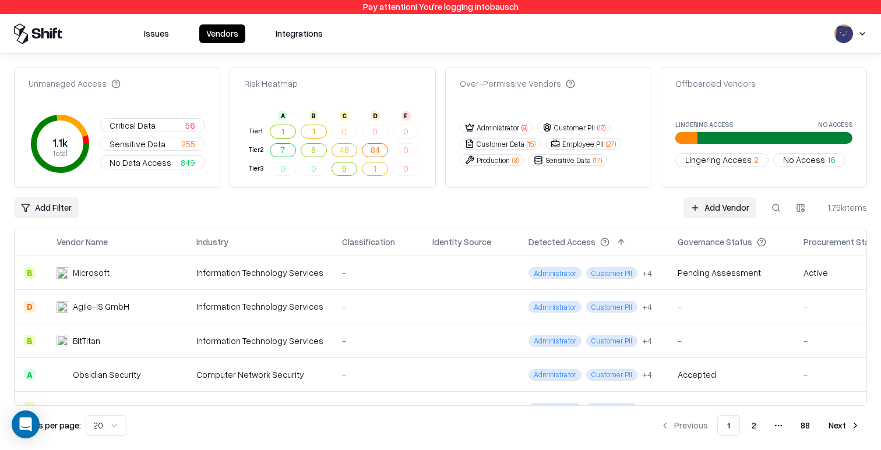
click at [711, 162] on span "Lingering Access" at bounding box center [718, 160] width 66 height 12
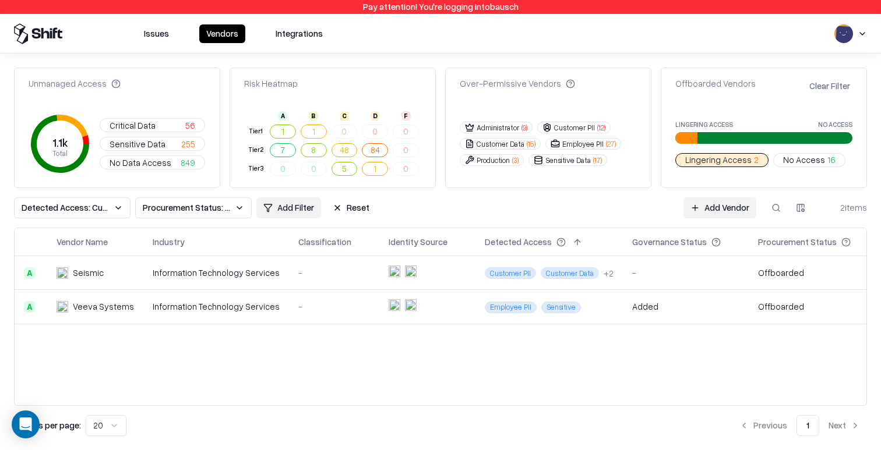
click at [828, 86] on button "Clear Filter" at bounding box center [829, 86] width 45 height 17
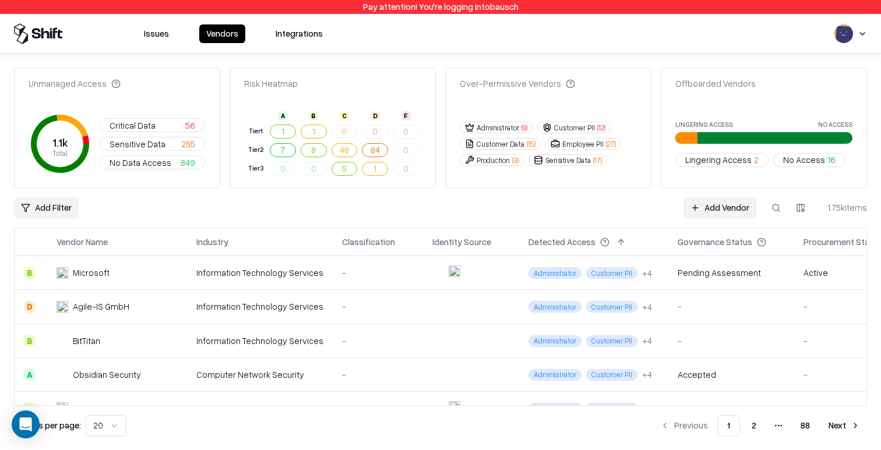
click at [27, 209] on html "Pay attention! You're logging into bausch Issues Vendors Integrations Unmanaged…" at bounding box center [440, 225] width 881 height 450
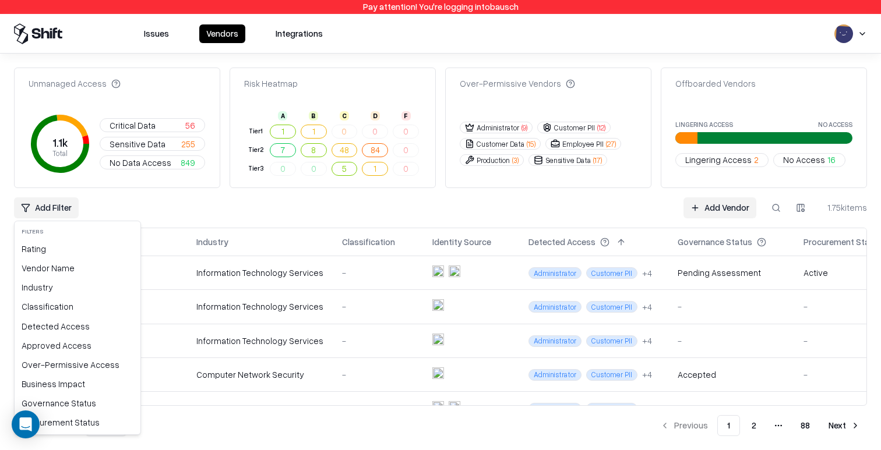
click at [575, 204] on html "Pay attention! You're logging into bausch Issues Vendors Integrations Unmanaged…" at bounding box center [440, 225] width 881 height 450
click at [52, 208] on html "Pay attention! You're logging into bausch Issues Vendors Integrations Unmanaged…" at bounding box center [440, 225] width 881 height 450
click at [60, 254] on div "Rating" at bounding box center [77, 248] width 121 height 19
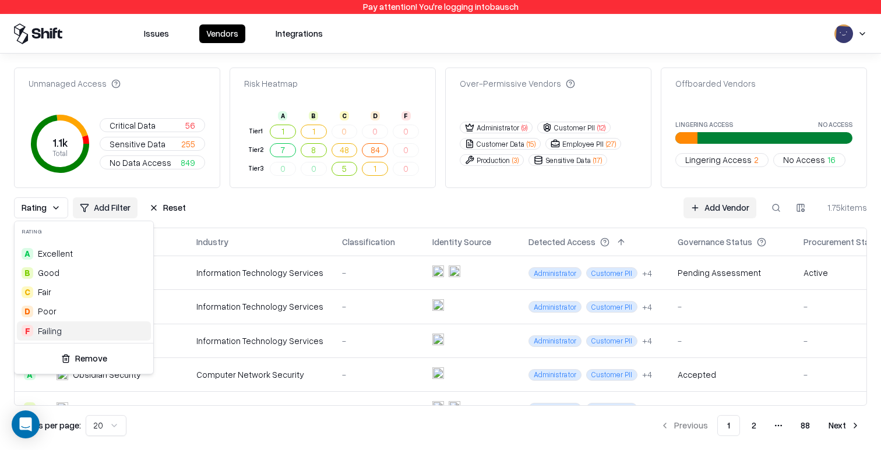
click at [52, 336] on div "Failing" at bounding box center [50, 331] width 24 height 12
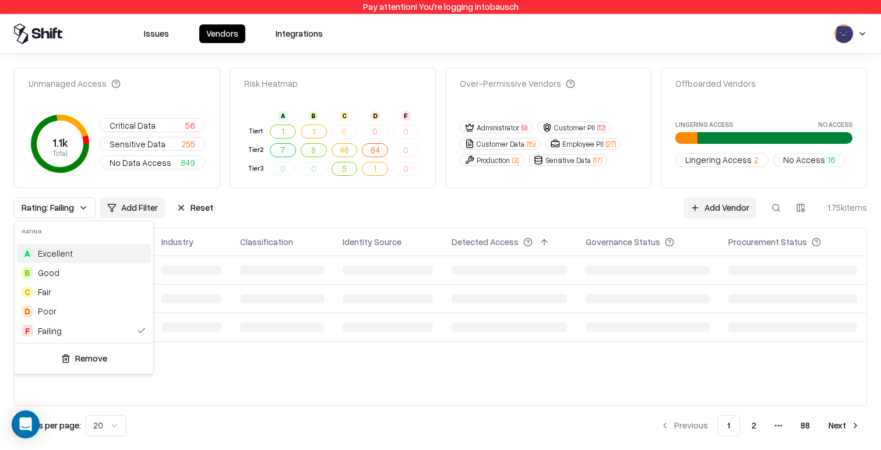
click at [154, 204] on html "Pay attention! You're logging into bausch Issues Vendors Integrations Unmanaged…" at bounding box center [440, 225] width 881 height 450
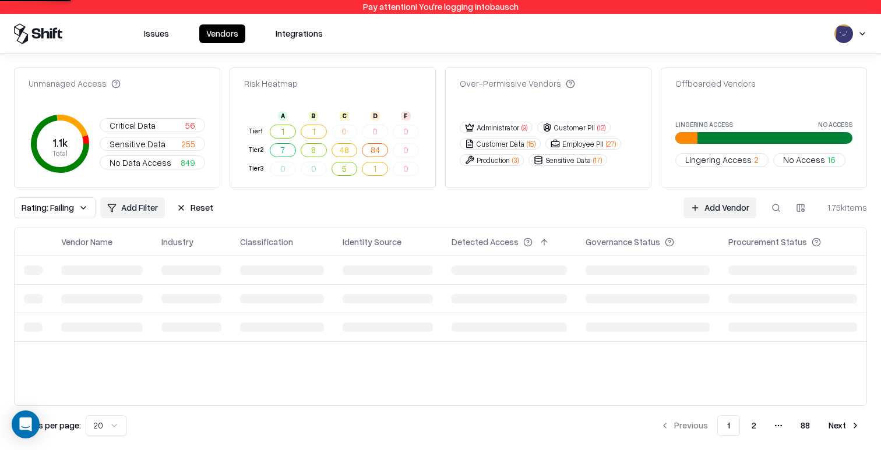
click at [137, 204] on html "Pay attention! You're logging into bausch Issues Vendors Integrations Unmanaged…" at bounding box center [440, 225] width 881 height 450
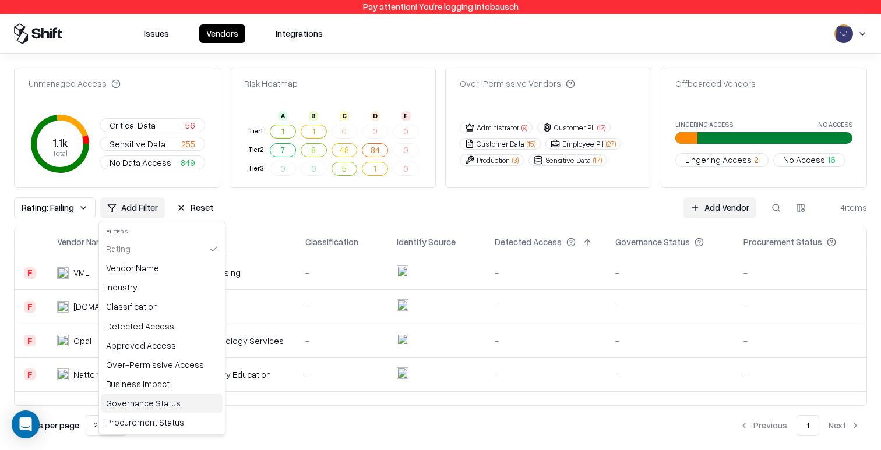
click at [136, 409] on div "Governance Status" at bounding box center [161, 403] width 121 height 19
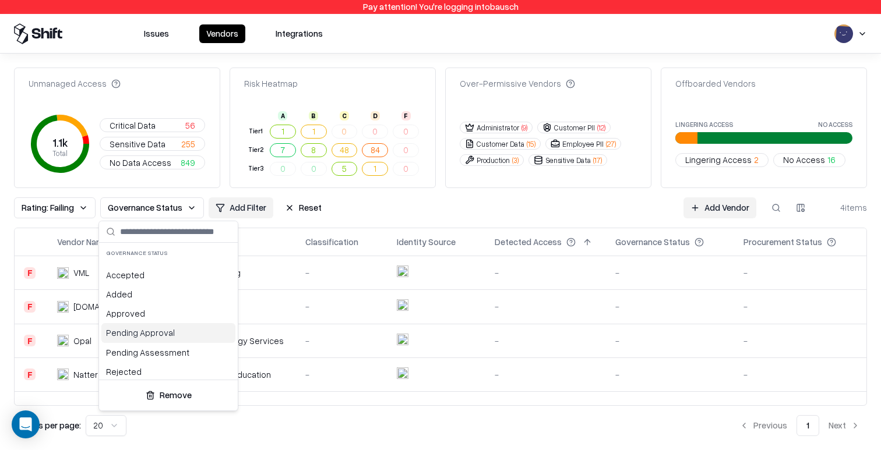
scroll to position [23, 0]
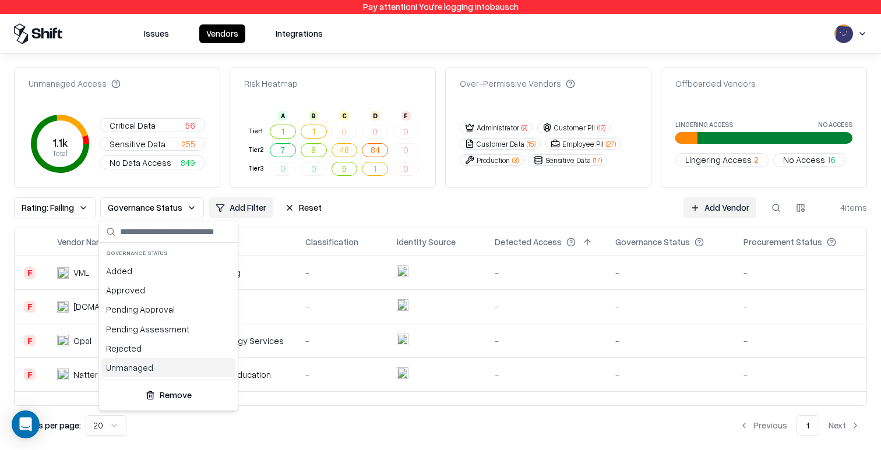
click at [147, 369] on div "Unmanaged" at bounding box center [168, 367] width 134 height 19
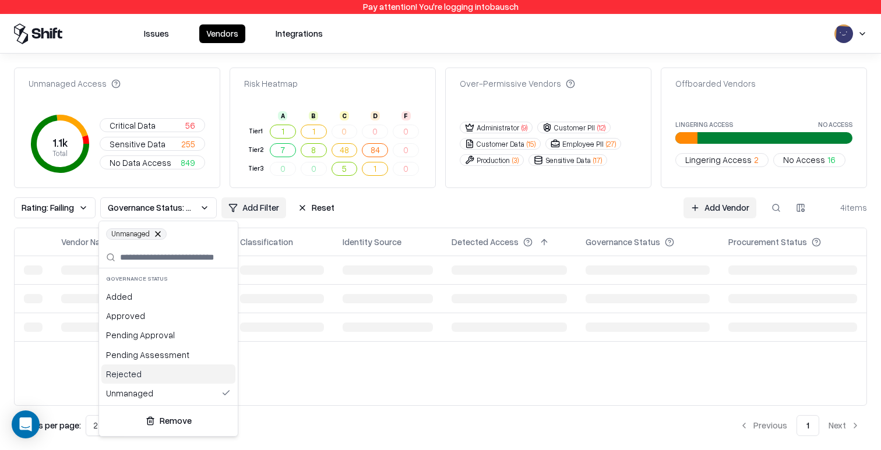
click at [146, 376] on div "Rejected" at bounding box center [168, 374] width 134 height 19
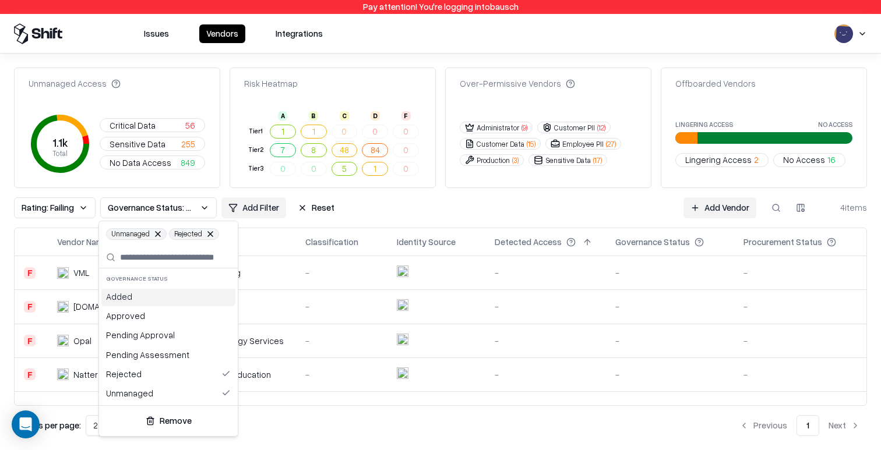
click at [413, 209] on html "Pay attention! You're logging into bausch Issues Vendors Integrations Unmanaged…" at bounding box center [440, 225] width 881 height 450
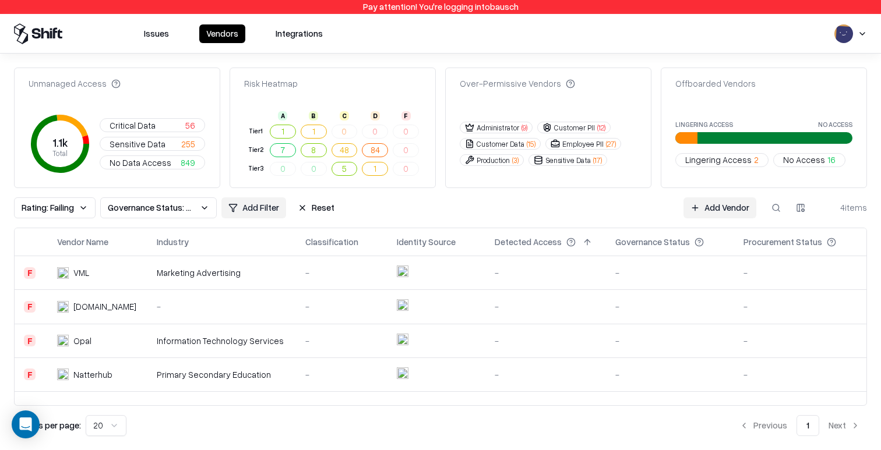
click at [169, 210] on span "Governance Status: Unmanaged, Rejected" at bounding box center [151, 208] width 87 height 12
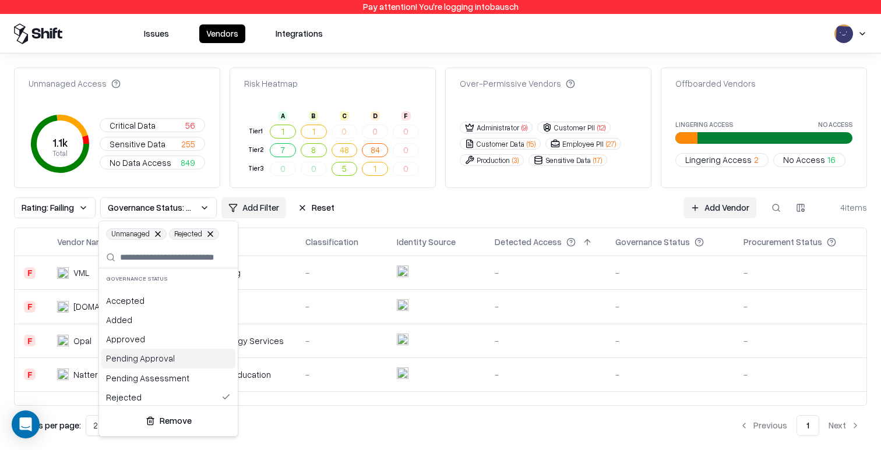
scroll to position [23, 0]
click at [171, 373] on div "Rejected" at bounding box center [168, 374] width 134 height 19
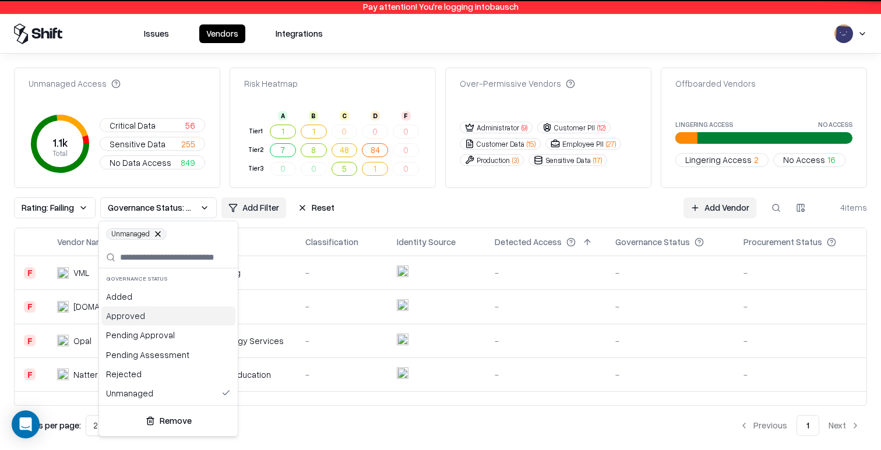
click at [451, 209] on html "Pay attention! You're logging into bausch Issues Vendors Integrations Unmanaged…" at bounding box center [440, 225] width 881 height 450
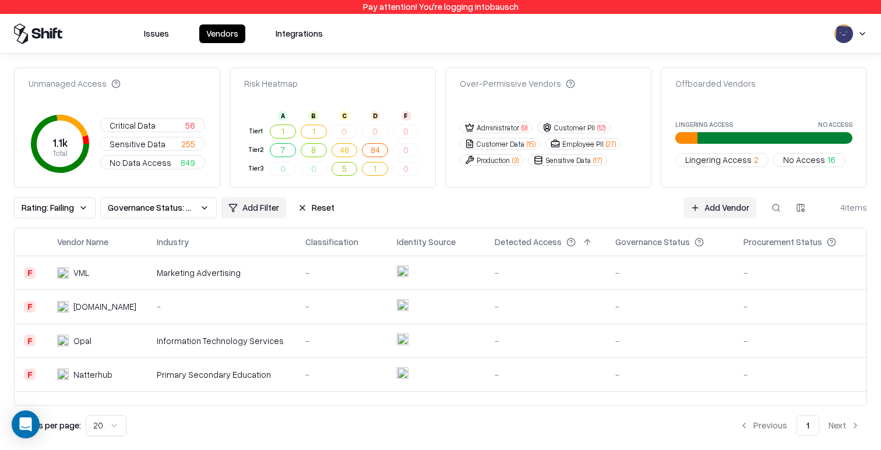
click at [357, 335] on div "-" at bounding box center [341, 341] width 73 height 12
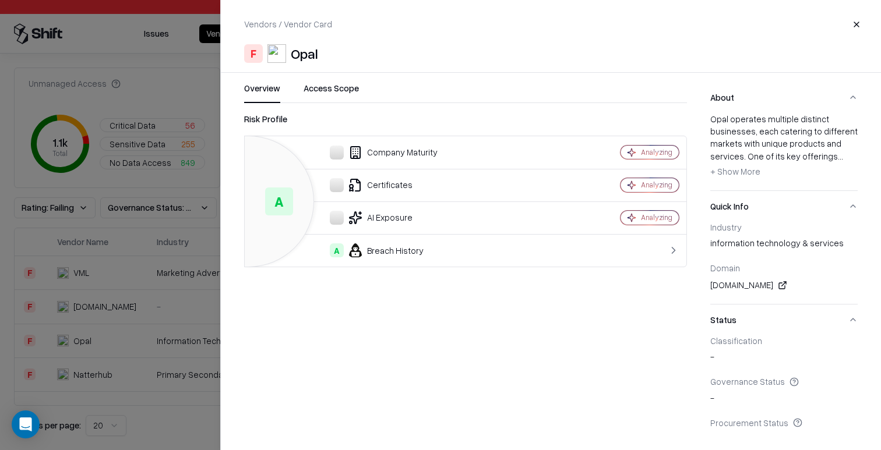
click at [170, 263] on div at bounding box center [440, 225] width 881 height 450
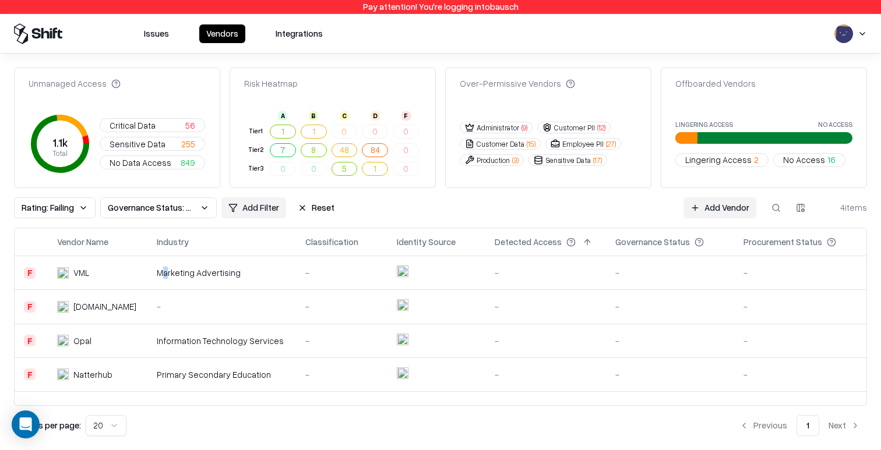
click at [160, 274] on div "Marketing Advertising" at bounding box center [222, 273] width 130 height 12
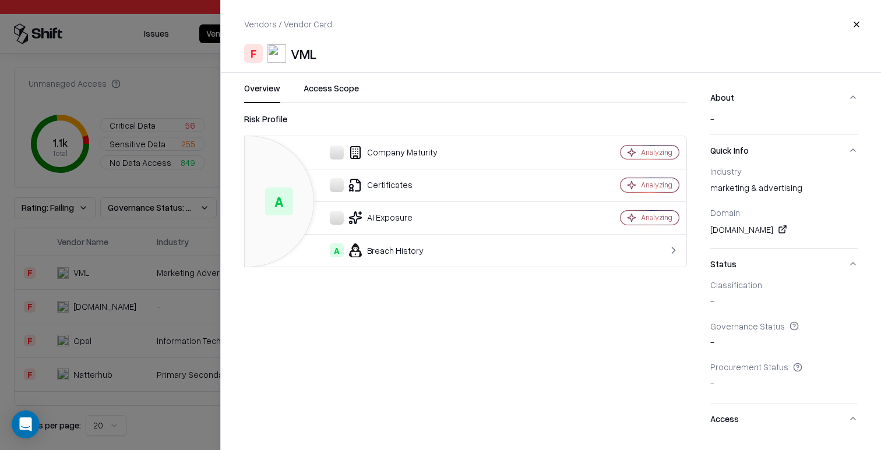
click at [157, 273] on div at bounding box center [440, 225] width 881 height 450
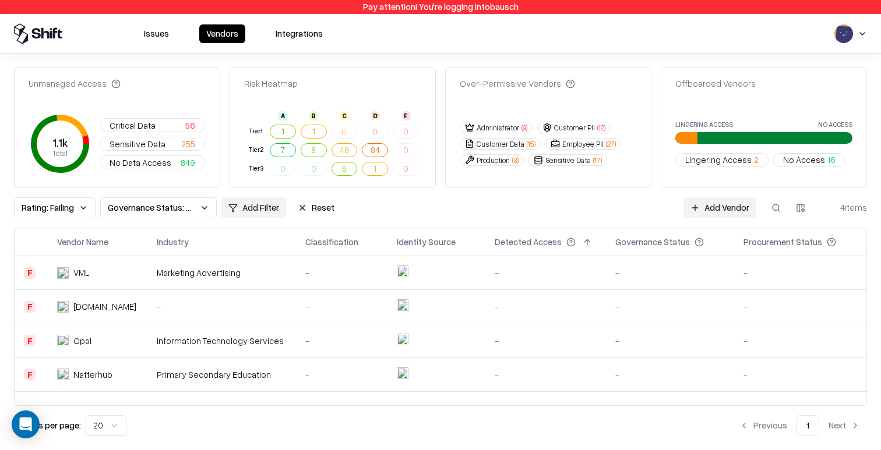
click at [192, 306] on div "-" at bounding box center [222, 307] width 130 height 12
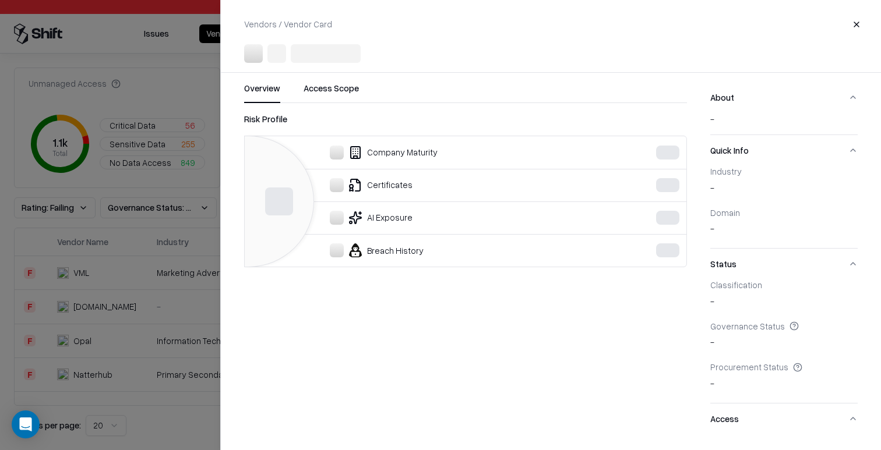
click at [189, 304] on div at bounding box center [440, 225] width 881 height 450
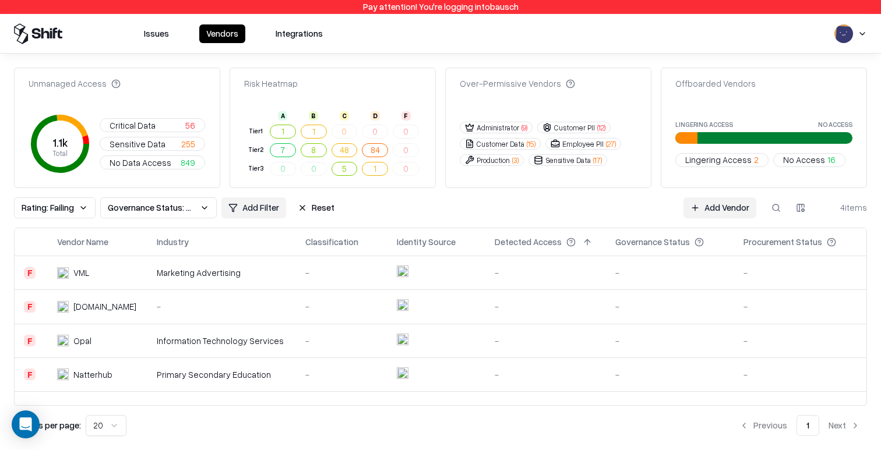
click at [321, 217] on button "Reset" at bounding box center [316, 208] width 51 height 21
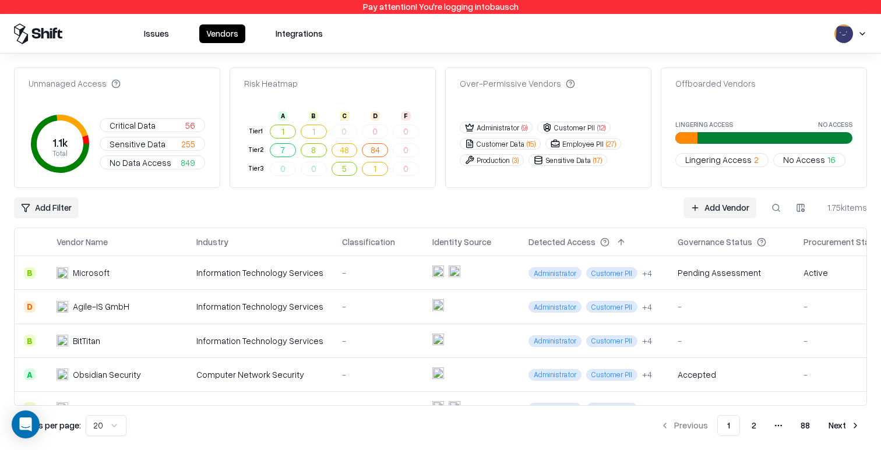
click at [158, 26] on button "Issues" at bounding box center [156, 33] width 39 height 19
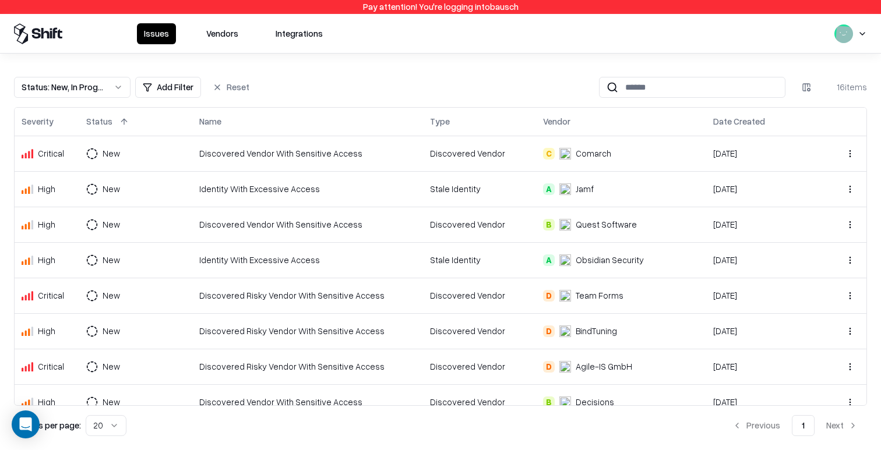
click at [219, 33] on button "Vendors" at bounding box center [222, 33] width 46 height 21
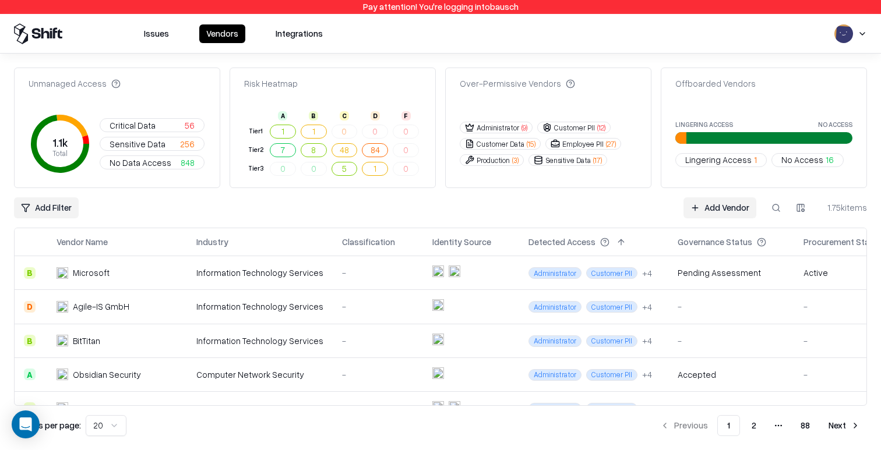
click at [225, 281] on td "Information Technology Services" at bounding box center [260, 273] width 146 height 34
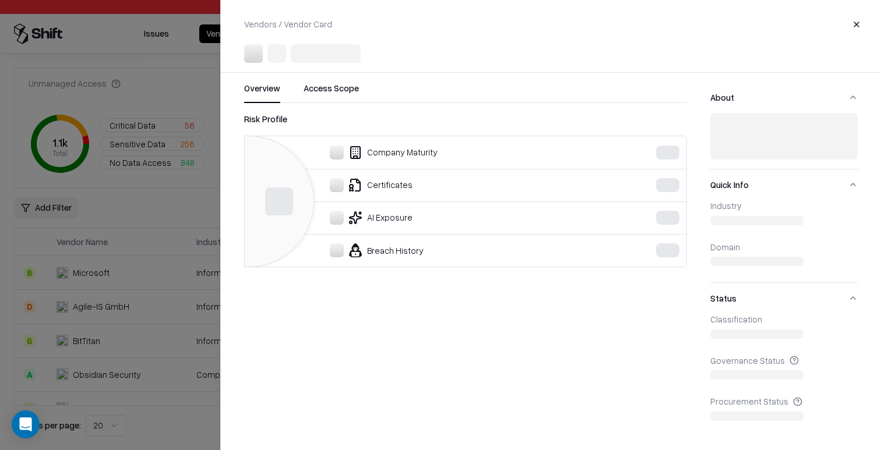
click at [132, 235] on div at bounding box center [440, 225] width 881 height 450
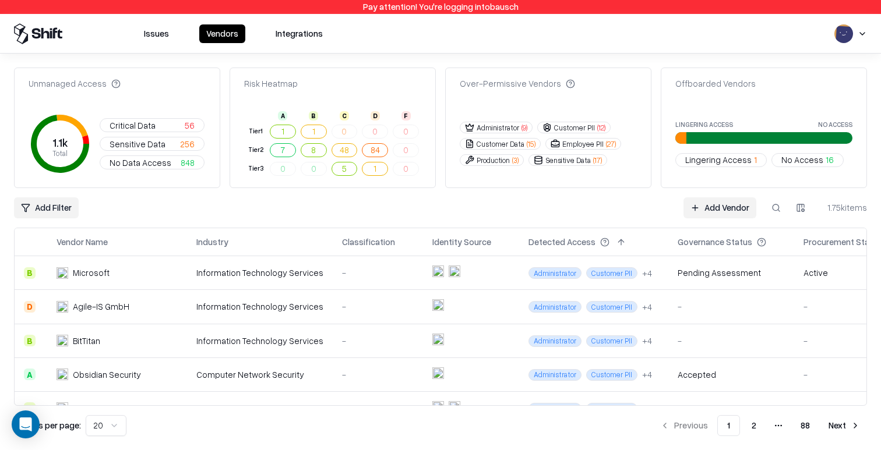
click at [804, 158] on span "No Access" at bounding box center [802, 160] width 42 height 12
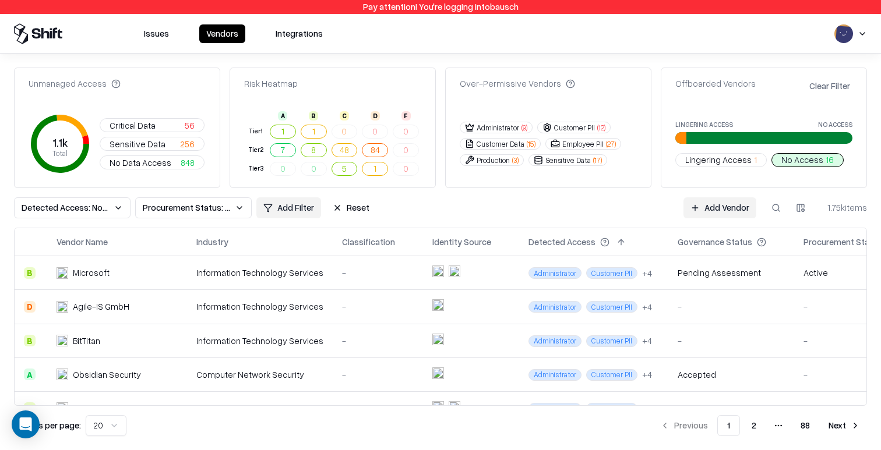
click at [735, 161] on span "Lingering Access" at bounding box center [718, 160] width 66 height 12
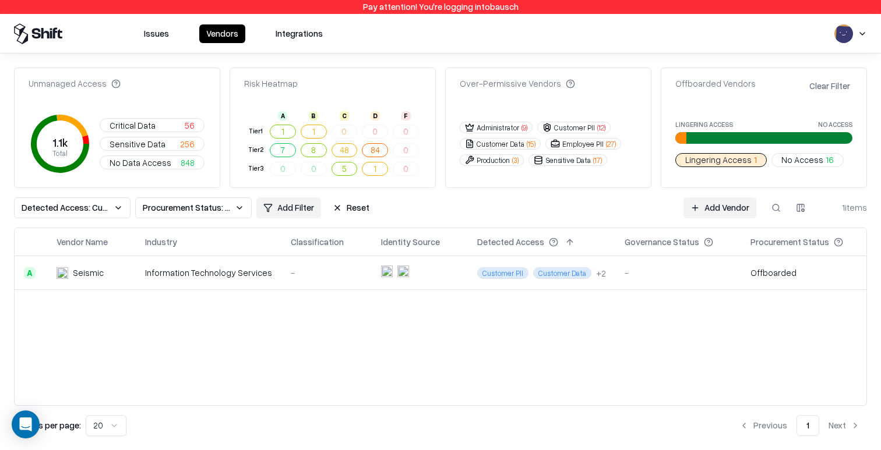
click at [762, 273] on td "Offboarded" at bounding box center [806, 273] width 130 height 34
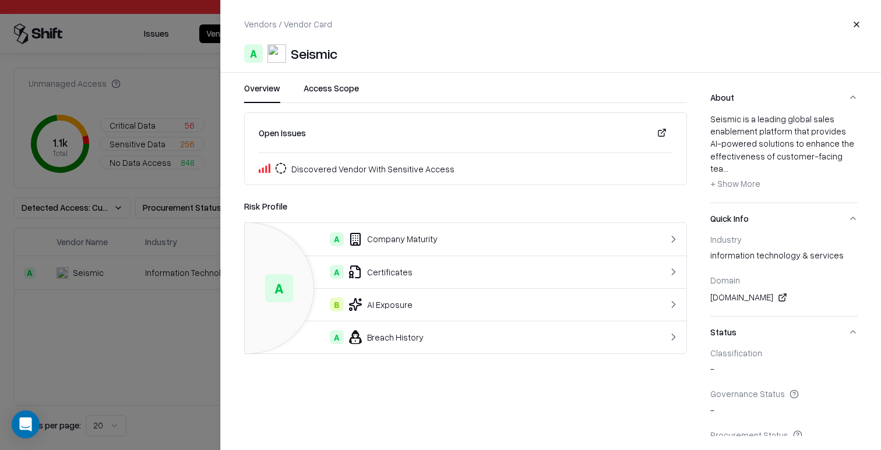
click at [73, 314] on div at bounding box center [440, 225] width 881 height 450
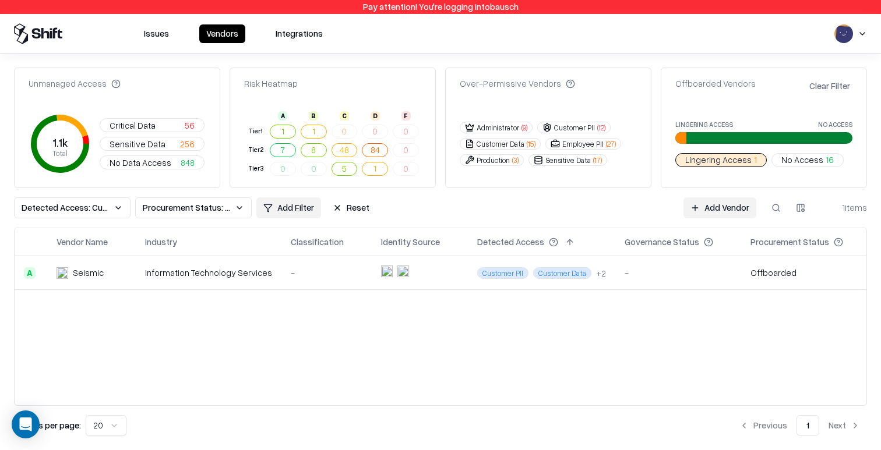
click at [677, 379] on div "Vendor Name Industry Classification Identity Source Detected Access Governance …" at bounding box center [440, 317] width 853 height 178
click at [671, 272] on div "-" at bounding box center [678, 273] width 107 height 12
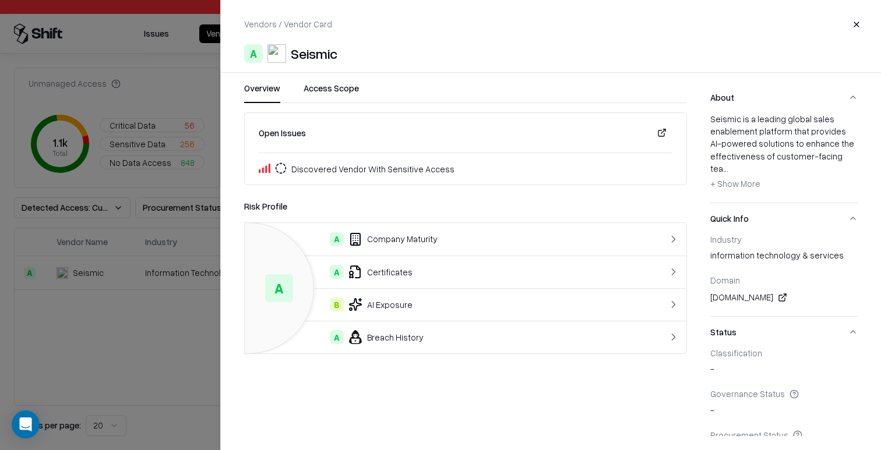
click at [305, 63] on div "Vendors / Vendor Card Close A Seismic Overview Access Scope Open Issues Discove…" at bounding box center [550, 225] width 661 height 450
click at [309, 60] on div "Seismic" at bounding box center [314, 53] width 47 height 19
click at [437, 59] on div "A Seismic" at bounding box center [551, 53] width 614 height 19
click at [320, 37] on div "Vendors / Vendor Card Close A Seismic" at bounding box center [551, 38] width 660 height 49
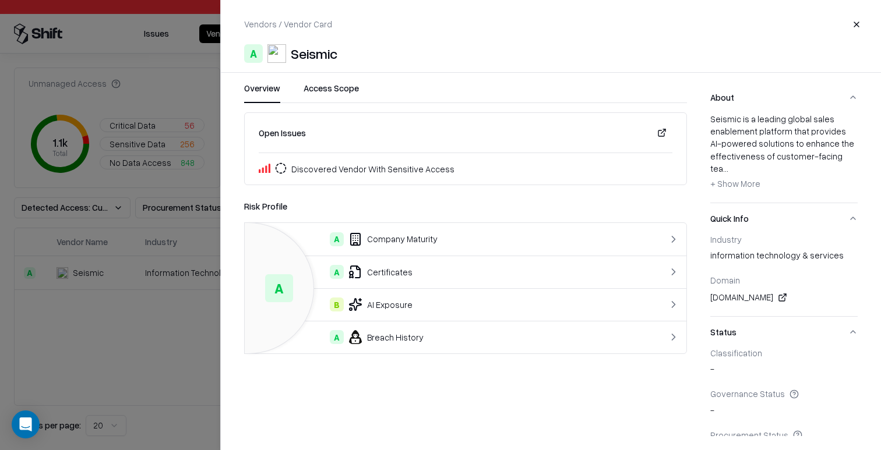
click at [326, 51] on div "Seismic" at bounding box center [314, 53] width 47 height 19
click at [369, 51] on div "A Seismic" at bounding box center [551, 53] width 614 height 19
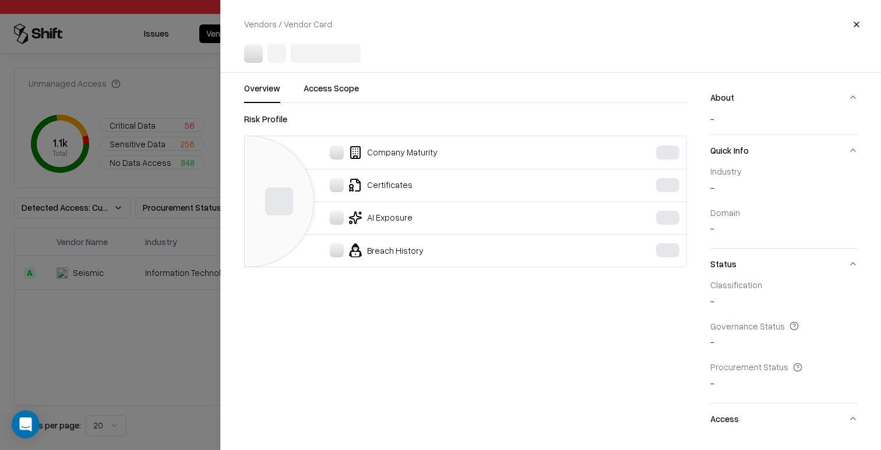
click at [129, 271] on div at bounding box center [440, 225] width 881 height 450
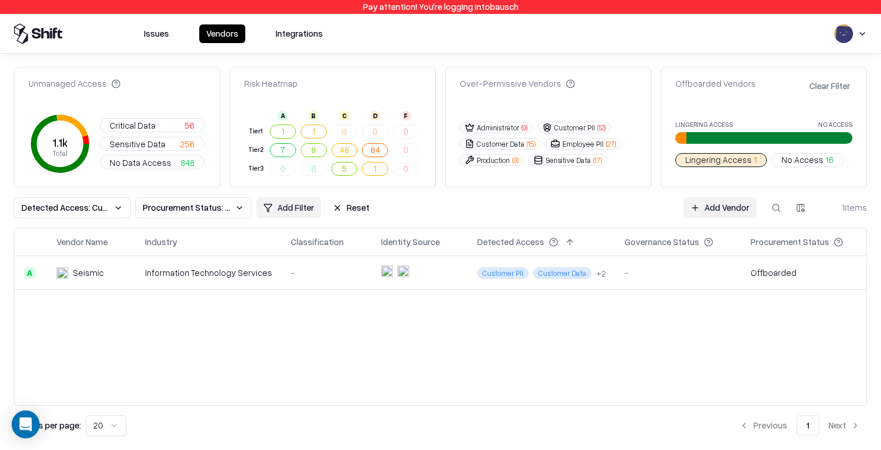
click at [698, 272] on div "-" at bounding box center [678, 273] width 107 height 12
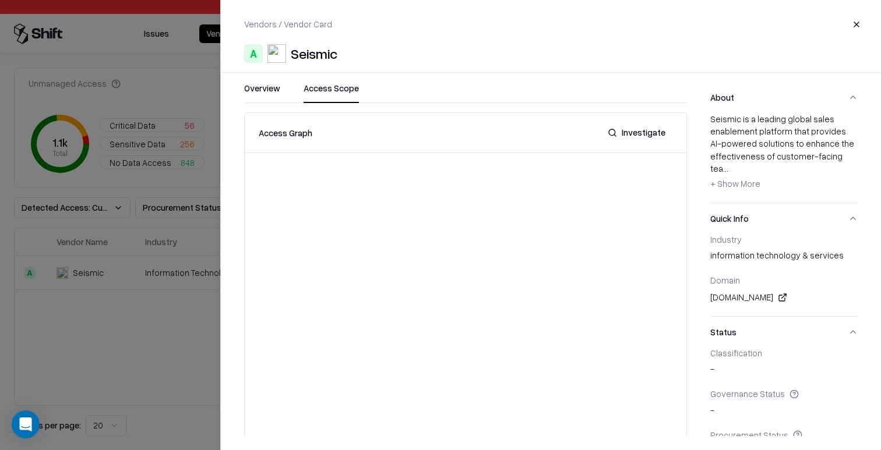
click at [324, 93] on button "Access Scope" at bounding box center [331, 92] width 55 height 21
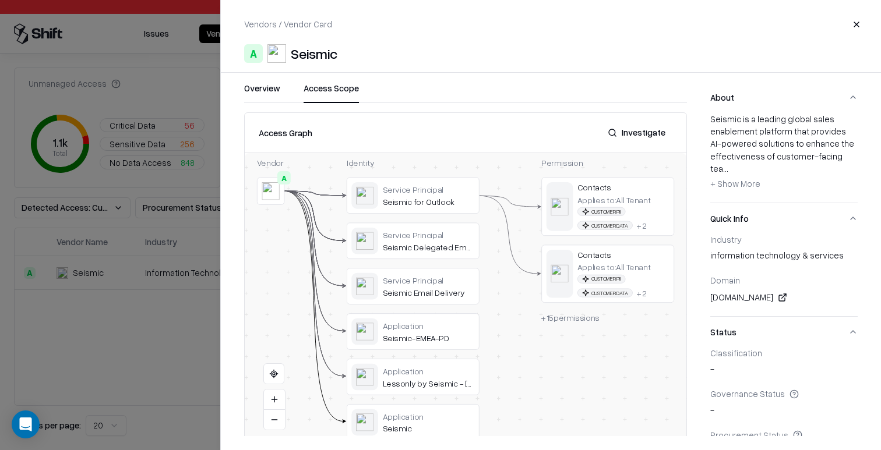
click at [646, 121] on div "Access Graph Investigate" at bounding box center [466, 133] width 442 height 40
click at [644, 132] on button "Investigate" at bounding box center [637, 132] width 72 height 21
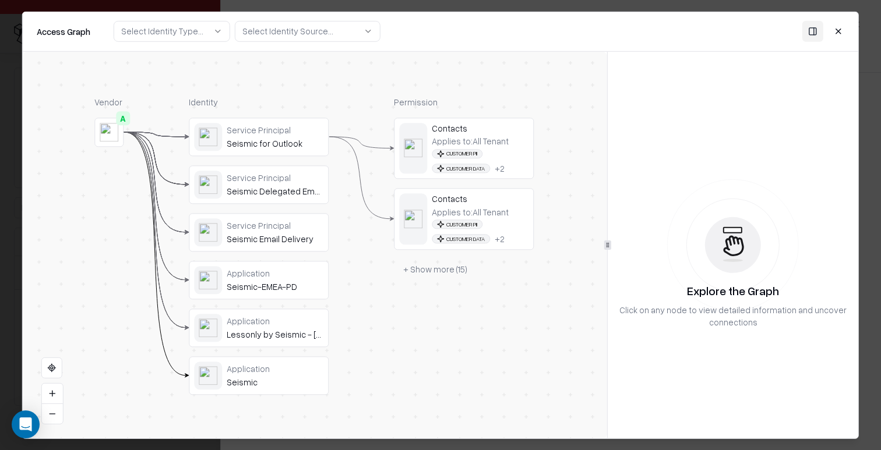
click at [436, 275] on button "+ Show more ( 15 )" at bounding box center [435, 269] width 83 height 21
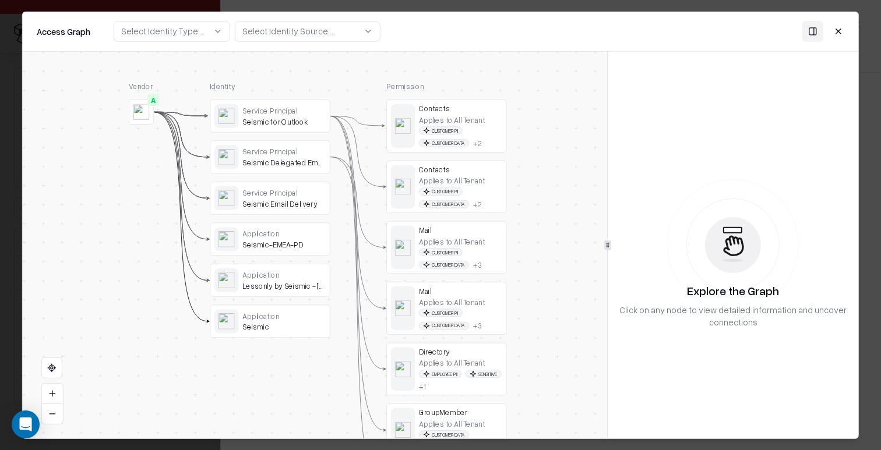
drag, startPoint x: 371, startPoint y: 228, endPoint x: 371, endPoint y: 309, distance: 81.0
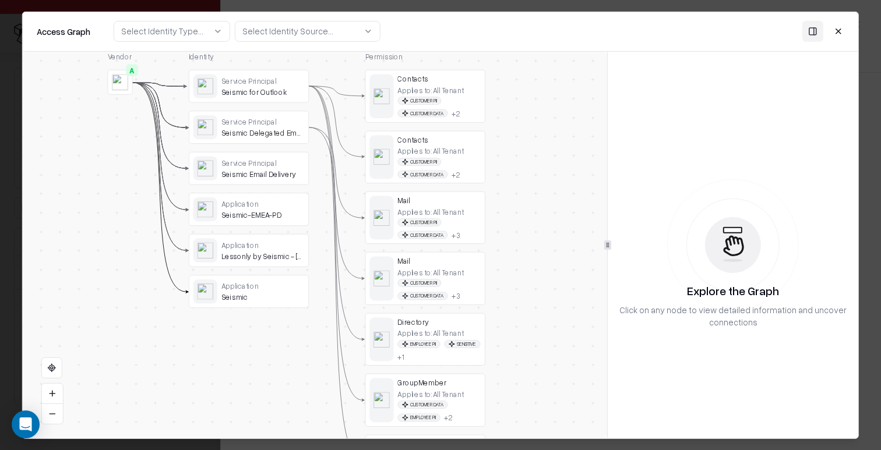
click at [848, 26] on button "Close" at bounding box center [838, 31] width 21 height 21
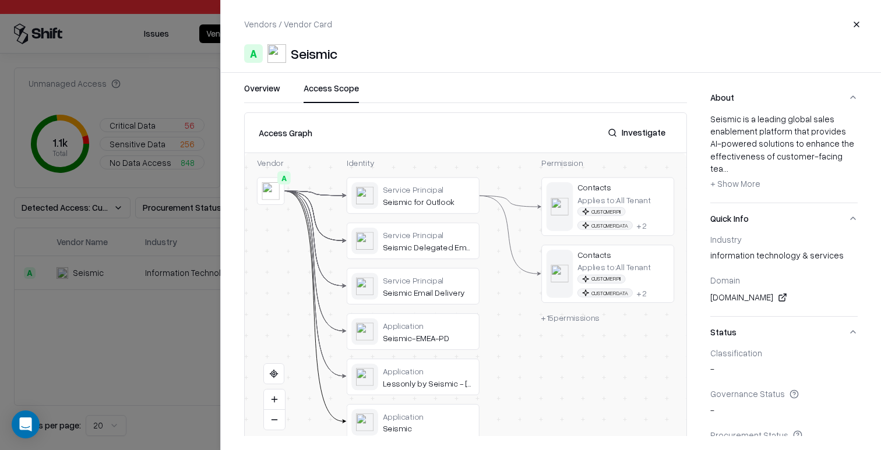
click at [644, 124] on button "Investigate" at bounding box center [637, 132] width 72 height 21
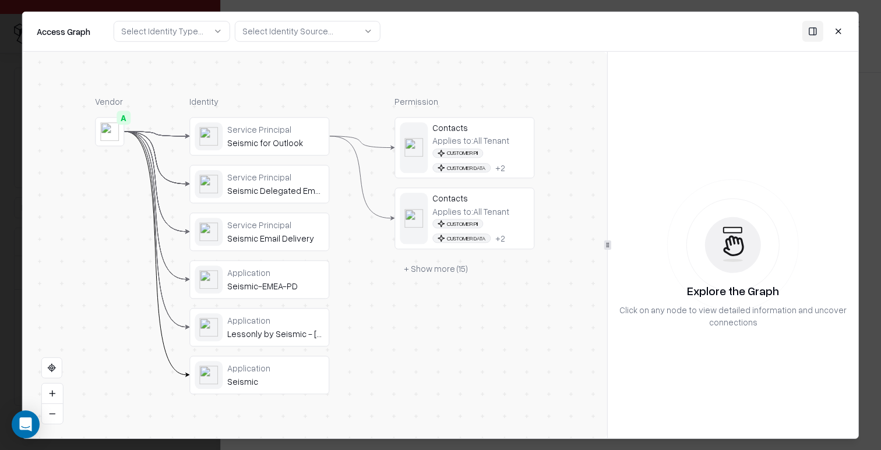
click at [844, 31] on button "Close" at bounding box center [838, 31] width 21 height 21
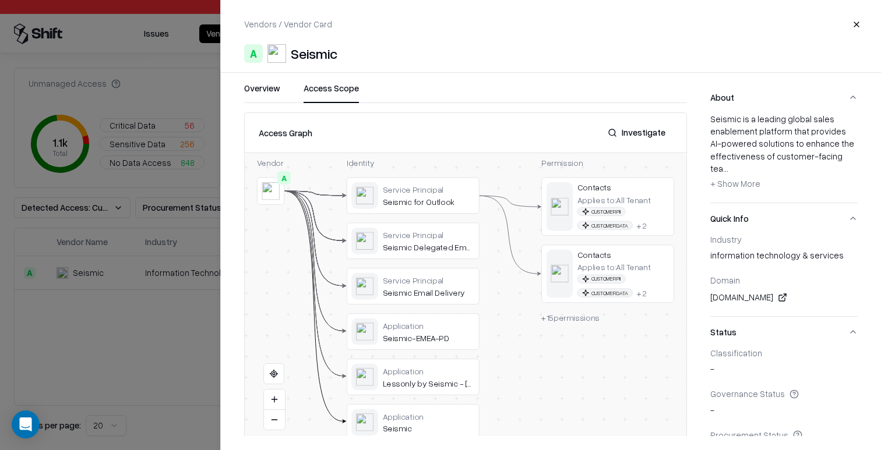
click at [634, 142] on button "Investigate" at bounding box center [637, 132] width 72 height 21
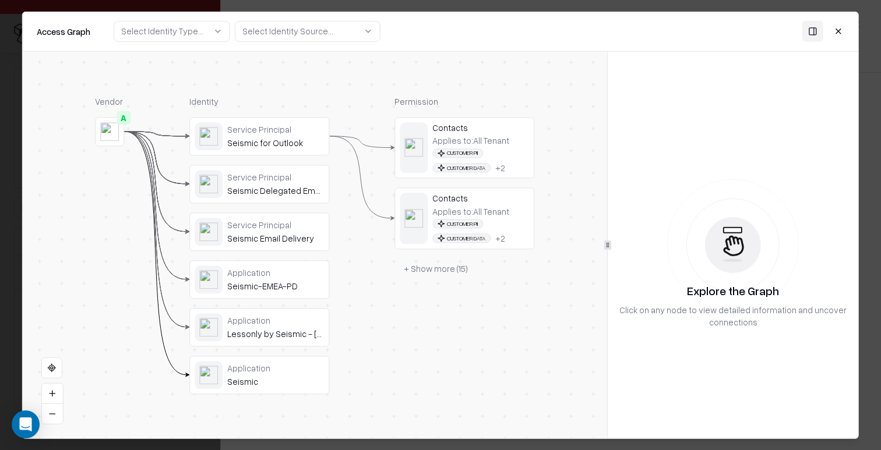
click at [258, 129] on div "Service Principal" at bounding box center [275, 129] width 97 height 10
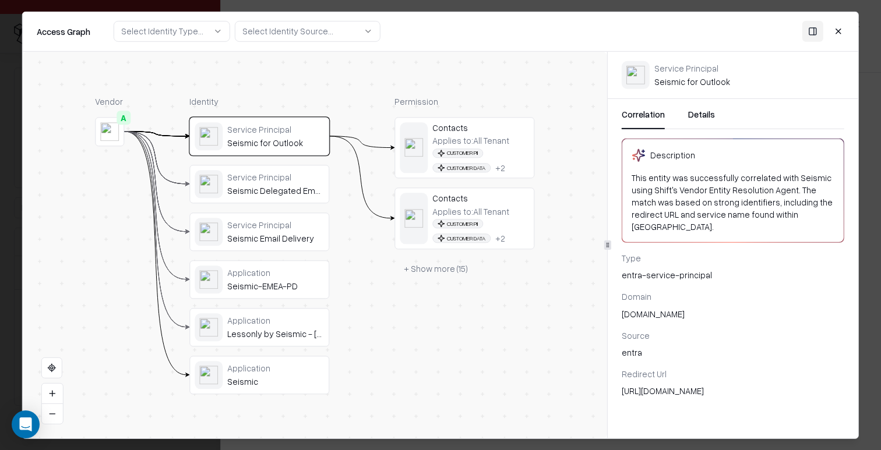
click at [437, 269] on button "+ Show more ( 15 )" at bounding box center [436, 269] width 83 height 21
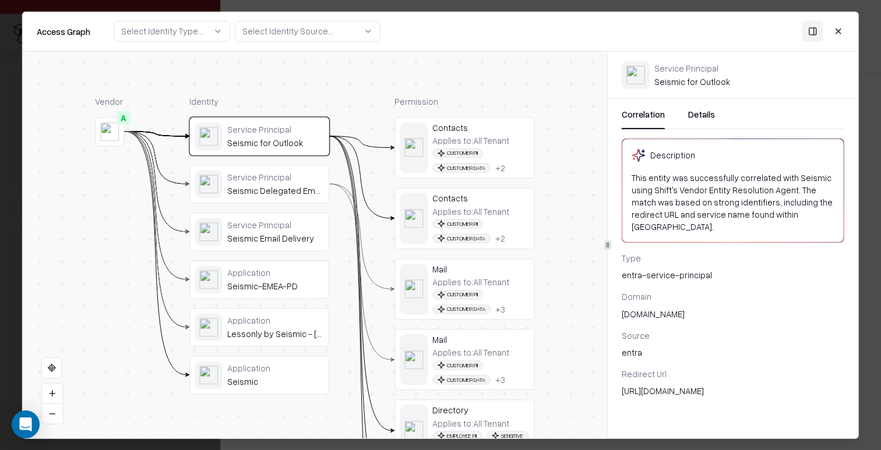
click at [508, 245] on div "Contacts Applies to: All Tenant Customer PII Customer Data + 2" at bounding box center [465, 218] width 140 height 61
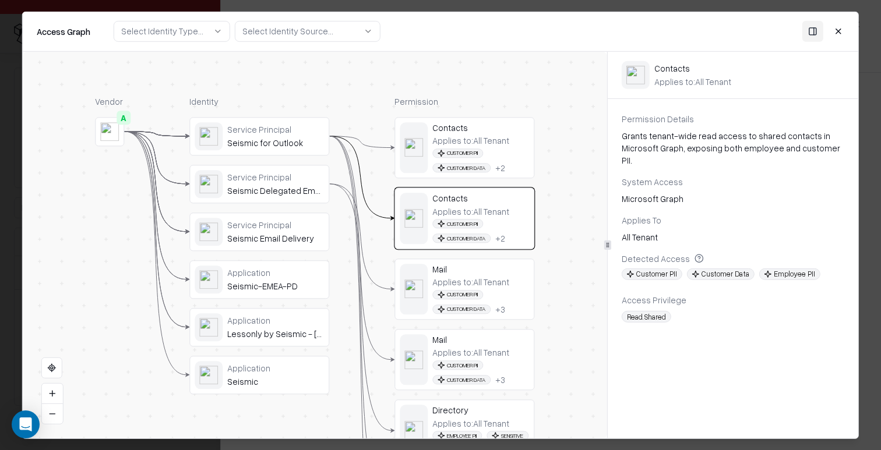
click at [509, 316] on div "Mail Applies to: All Tenant Customer PII Customer Data + 3" at bounding box center [465, 289] width 140 height 61
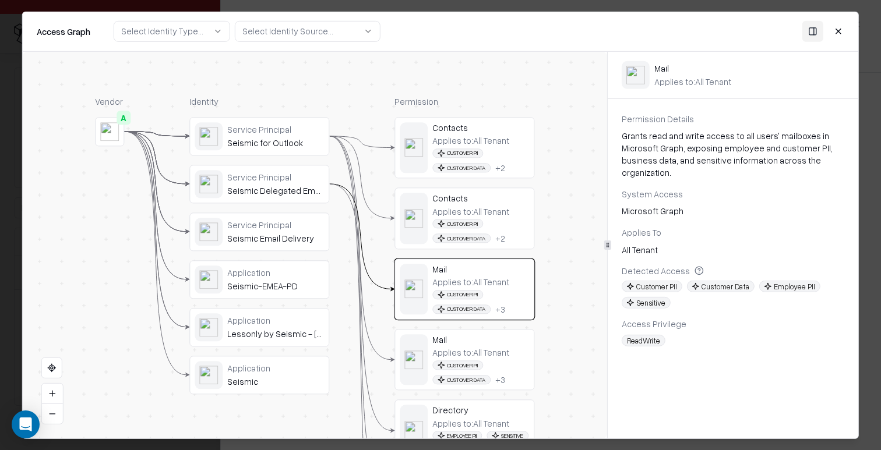
click at [507, 357] on div "Applies to: All Tenant Customer PII Customer Data + 3" at bounding box center [480, 367] width 97 height 38
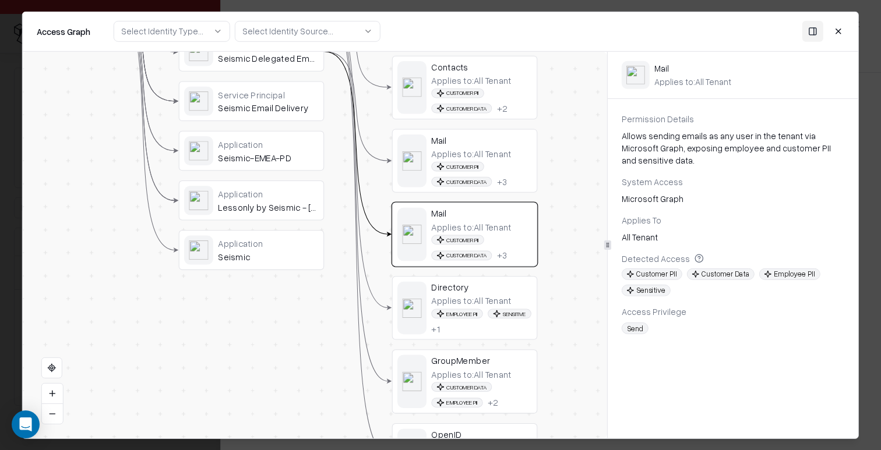
drag, startPoint x: 544, startPoint y: 372, endPoint x: 557, endPoint y: 189, distance: 183.4
click at [557, 189] on div "Vendor A Identity Service Principal Seismic for Outlook Service Principal Seism…" at bounding box center [315, 244] width 584 height 387
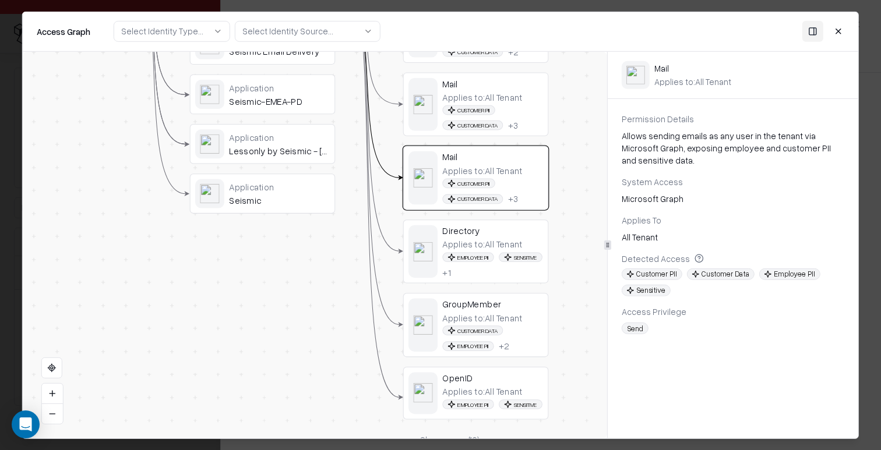
drag, startPoint x: 526, startPoint y: 235, endPoint x: 519, endPoint y: 283, distance: 48.4
click at [512, 327] on div "Customer Data Employee PII + 2" at bounding box center [492, 339] width 101 height 26
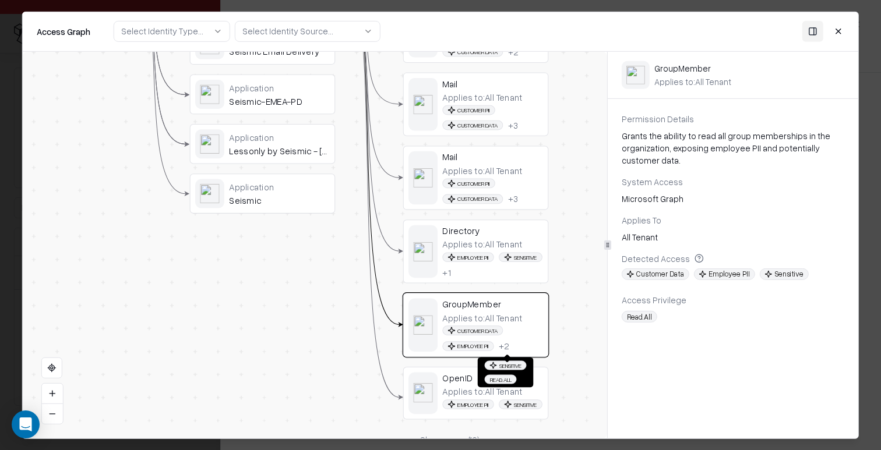
click at [501, 410] on div "Employee PII Sensitive" at bounding box center [492, 406] width 101 height 15
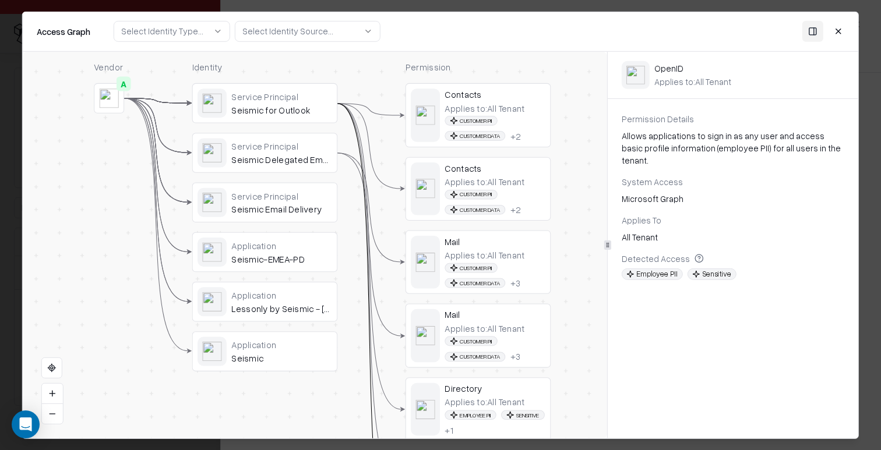
drag, startPoint x: 587, startPoint y: 184, endPoint x: 587, endPoint y: 343, distance: 159.1
click at [589, 343] on div "Vendor A Identity Service Principal Seismic for Outlook Service Principal Seism…" at bounding box center [315, 244] width 584 height 387
click at [845, 21] on button "Close" at bounding box center [838, 31] width 21 height 21
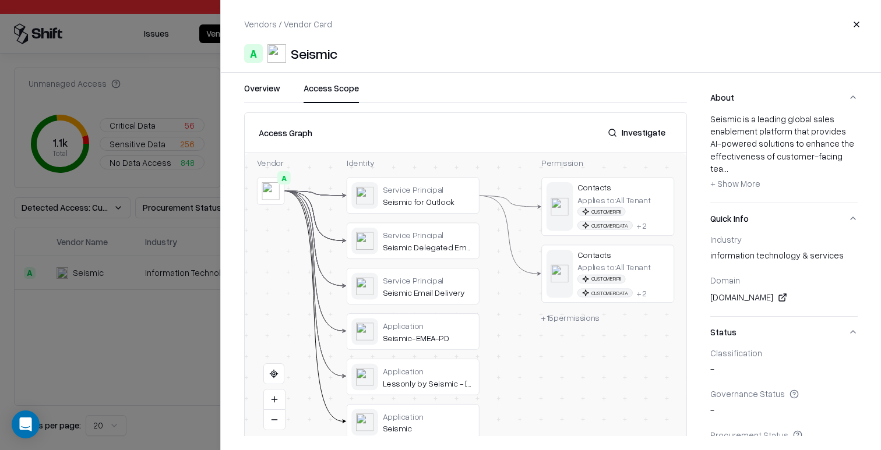
click at [138, 186] on div at bounding box center [440, 225] width 881 height 450
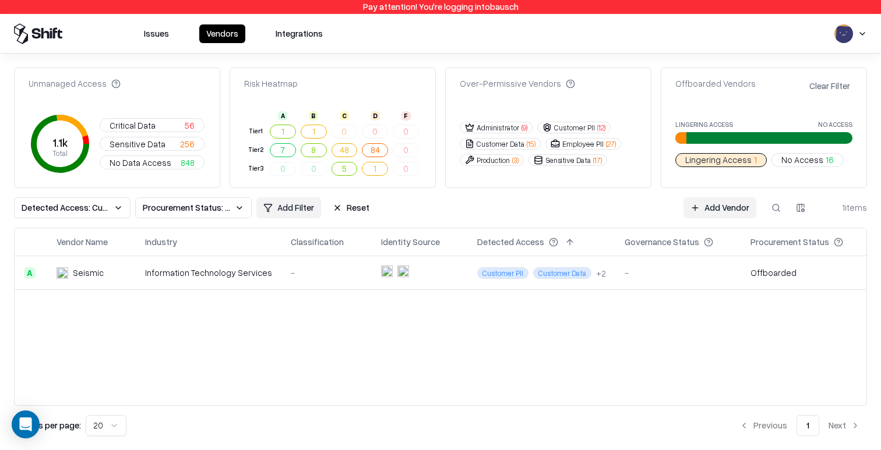
click at [339, 206] on button "Reset" at bounding box center [351, 208] width 51 height 21
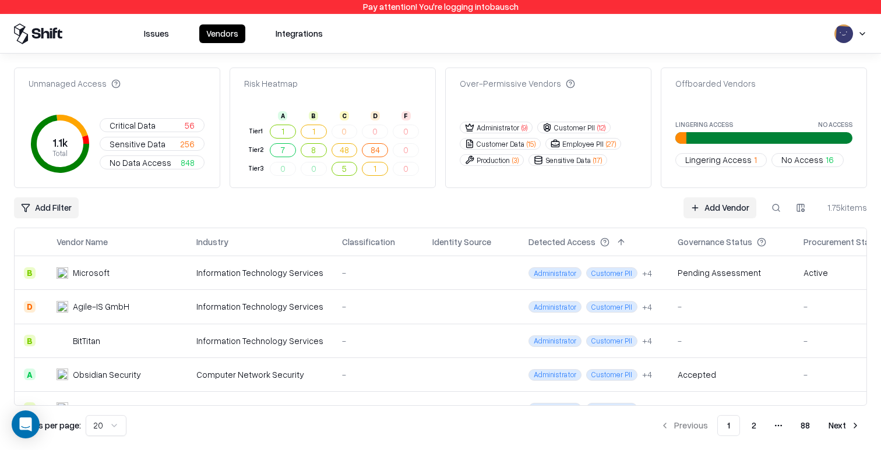
click at [52, 205] on html "Pay attention! You're logging into bausch Issues Vendors Integrations Unmanaged…" at bounding box center [440, 225] width 881 height 450
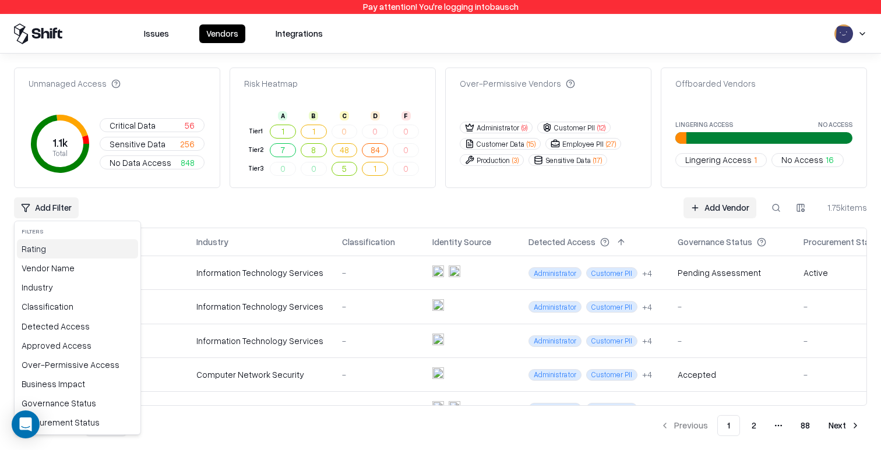
click at [50, 258] on div "Rating" at bounding box center [77, 248] width 121 height 19
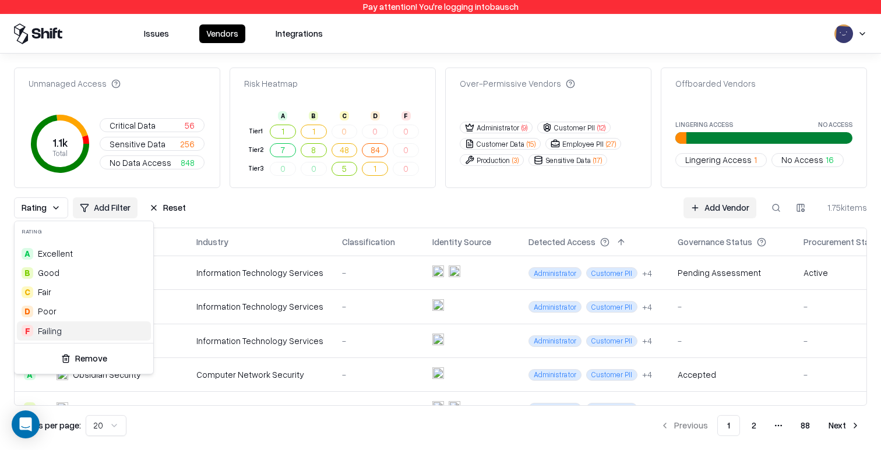
click at [62, 336] on div "F Failing" at bounding box center [84, 331] width 134 height 19
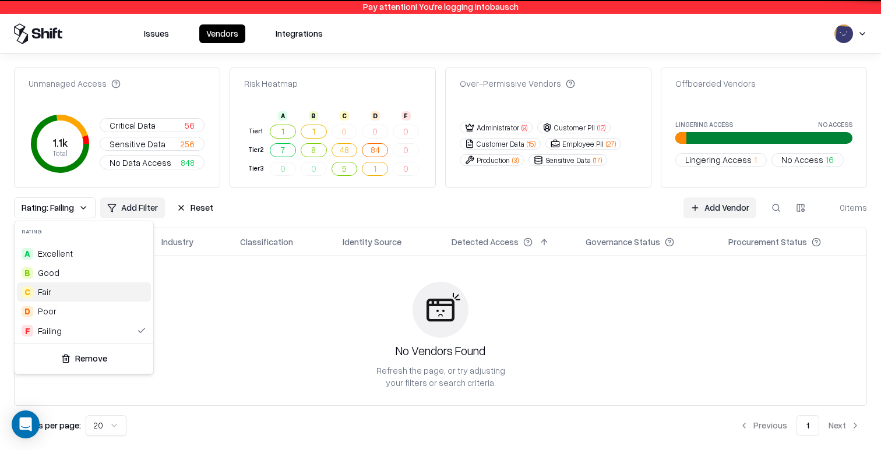
click at [270, 214] on html "Pay attention! You're logging into bausch Issues Vendors Integrations Unmanaged…" at bounding box center [440, 225] width 881 height 450
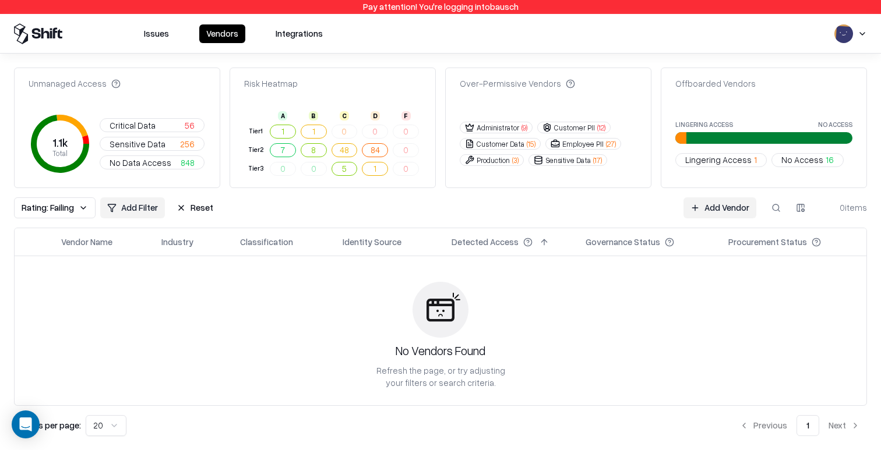
click at [207, 209] on button "Reset" at bounding box center [195, 208] width 51 height 21
click at [43, 205] on html "Pay attention! You're logging into bausch Issues Vendors Integrations Unmanaged…" at bounding box center [440, 225] width 881 height 450
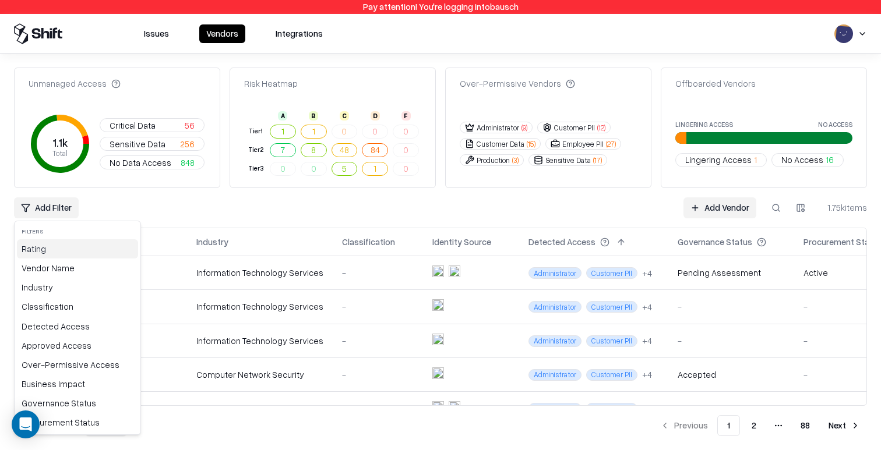
click at [93, 253] on div "Rating" at bounding box center [77, 248] width 121 height 19
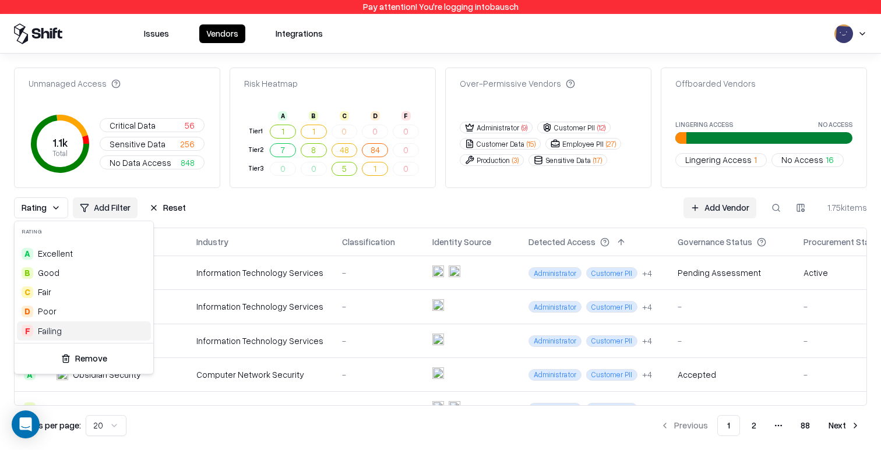
click at [65, 332] on div "F Failing" at bounding box center [84, 331] width 134 height 19
click at [212, 199] on html "Pay attention! You're logging into bausch Issues Vendors Integrations Unmanaged…" at bounding box center [440, 225] width 881 height 450
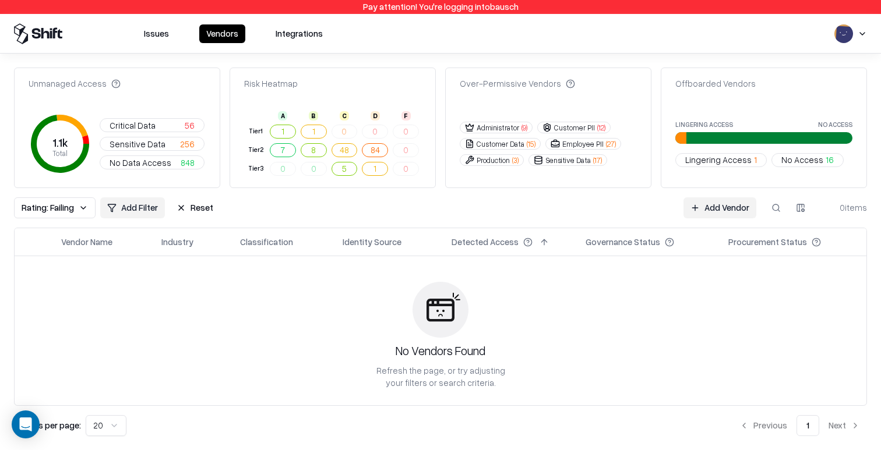
click at [293, 228] on th "Classification" at bounding box center [282, 242] width 103 height 28
click at [195, 210] on button "Reset" at bounding box center [195, 208] width 51 height 21
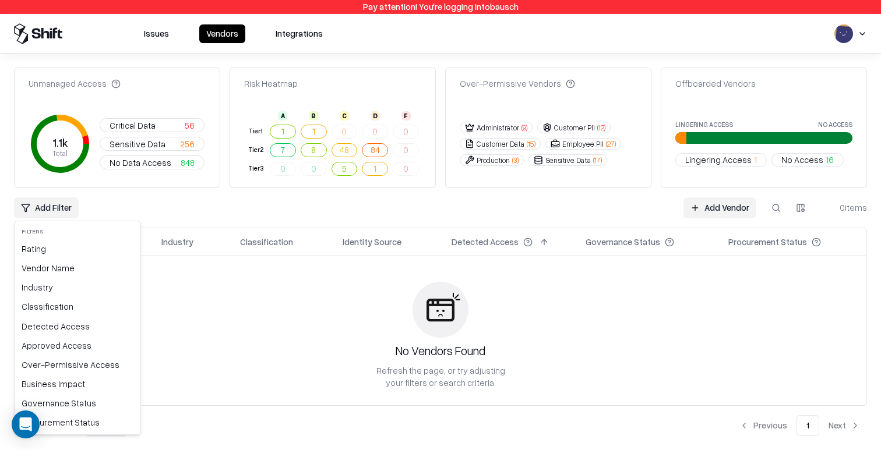
click at [45, 203] on html "Pay attention! You're logging into bausch Issues Vendors Integrations Unmanaged…" at bounding box center [440, 225] width 881 height 450
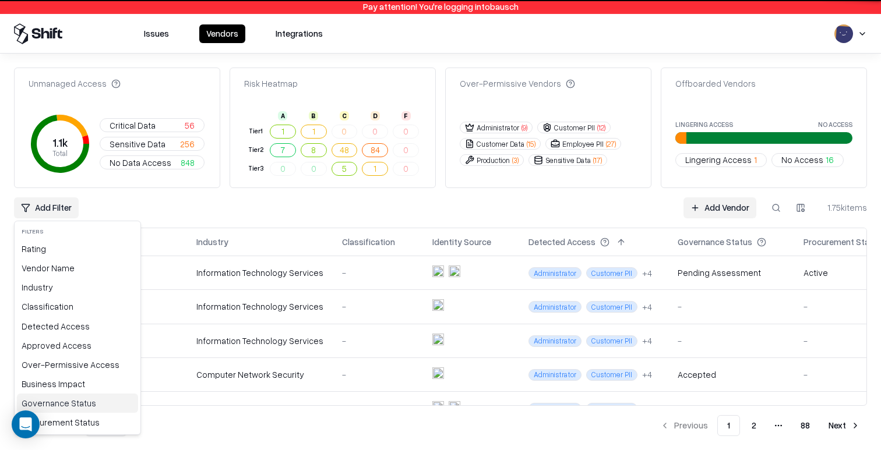
click at [82, 407] on div "Governance Status" at bounding box center [77, 403] width 121 height 19
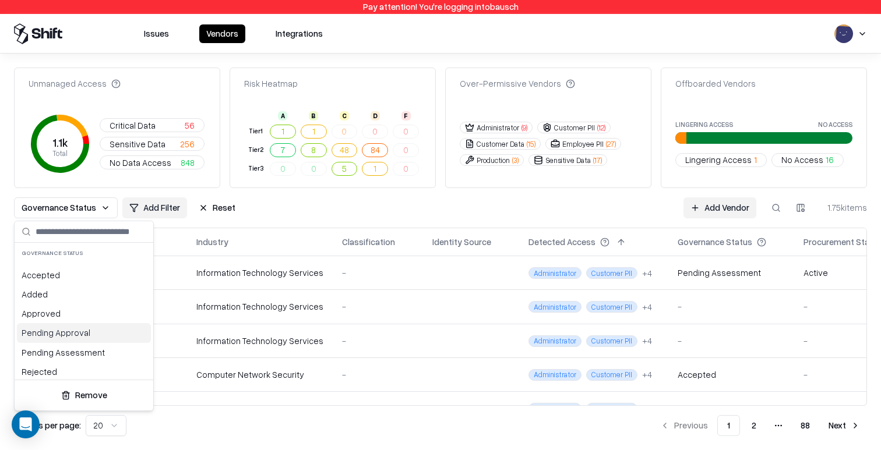
scroll to position [23, 0]
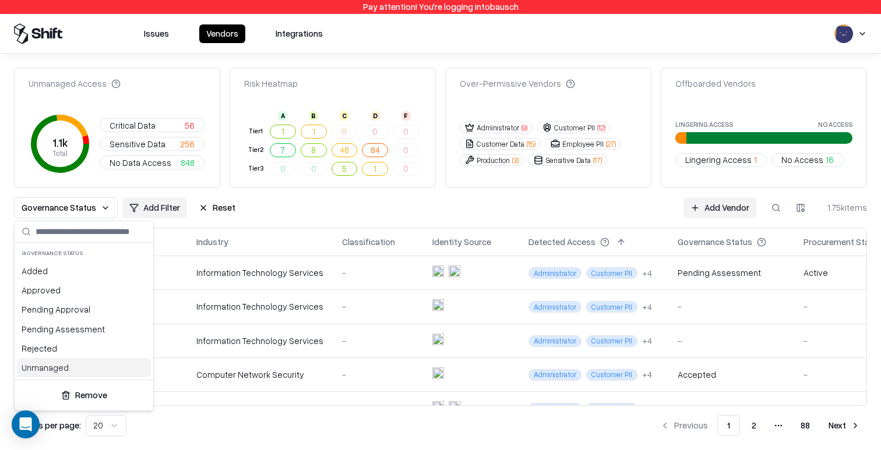
click at [78, 367] on div "Unmanaged" at bounding box center [84, 367] width 134 height 19
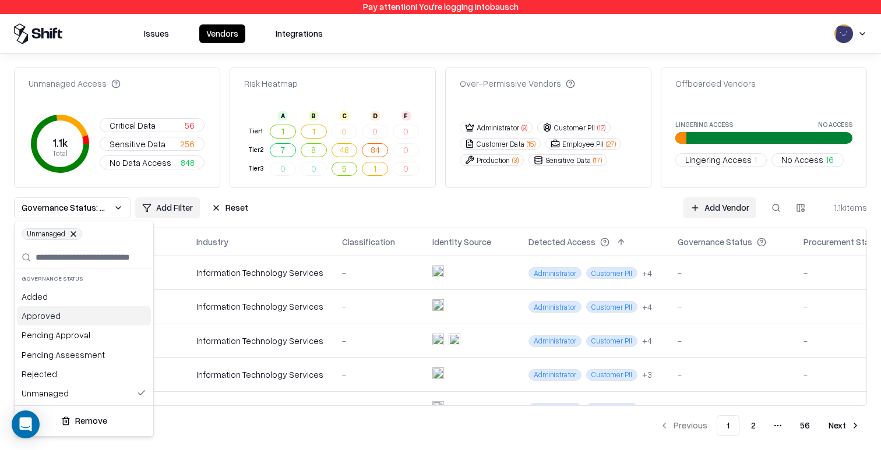
click at [311, 205] on html "Pay attention! You're logging into bausch Issues Vendors Integrations Unmanaged…" at bounding box center [440, 225] width 881 height 450
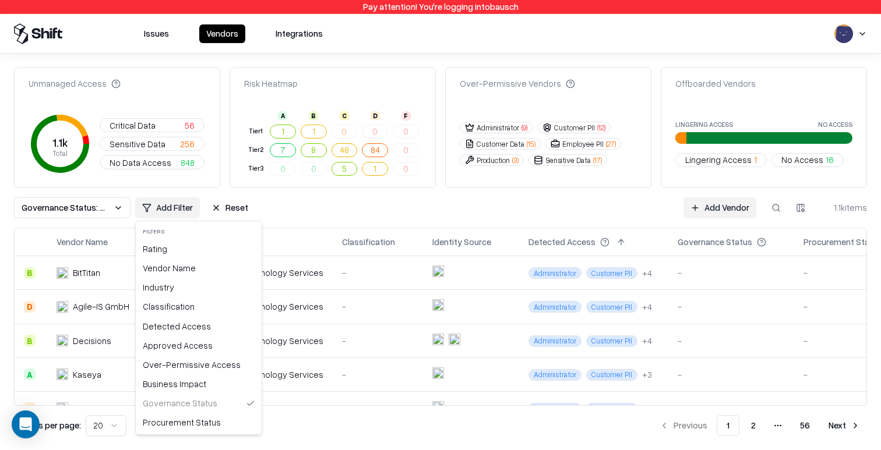
click at [177, 211] on html "Pay attention! You're logging into bausch Issues Vendors Integrations Unmanaged…" at bounding box center [440, 225] width 881 height 450
click at [191, 249] on div "Rating" at bounding box center [198, 248] width 121 height 19
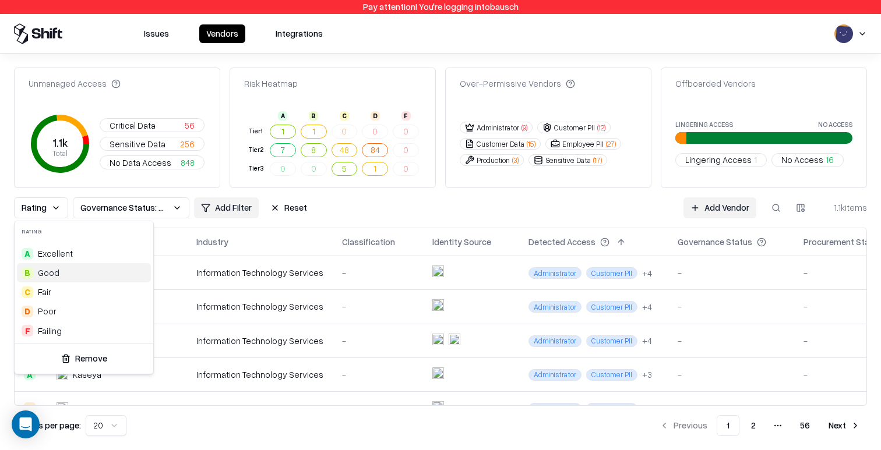
click at [343, 207] on html "Pay attention! You're logging into bausch Issues Vendors Integrations Unmanaged…" at bounding box center [440, 225] width 881 height 450
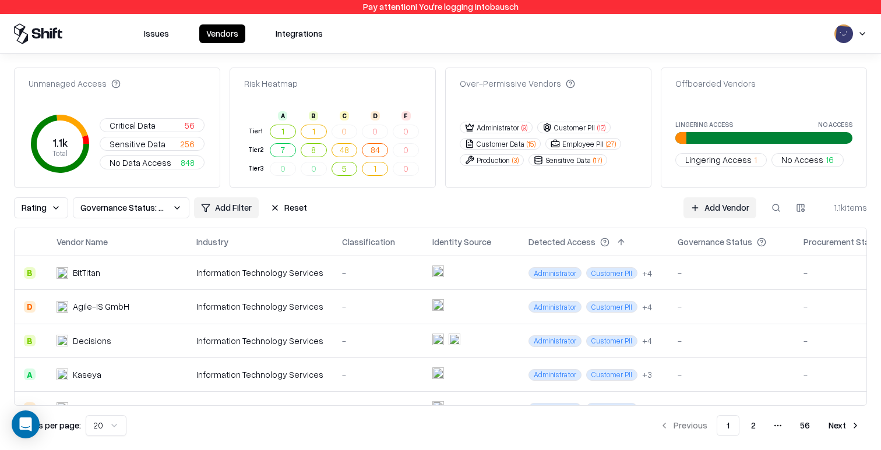
click at [43, 208] on span "Rating" at bounding box center [34, 208] width 25 height 12
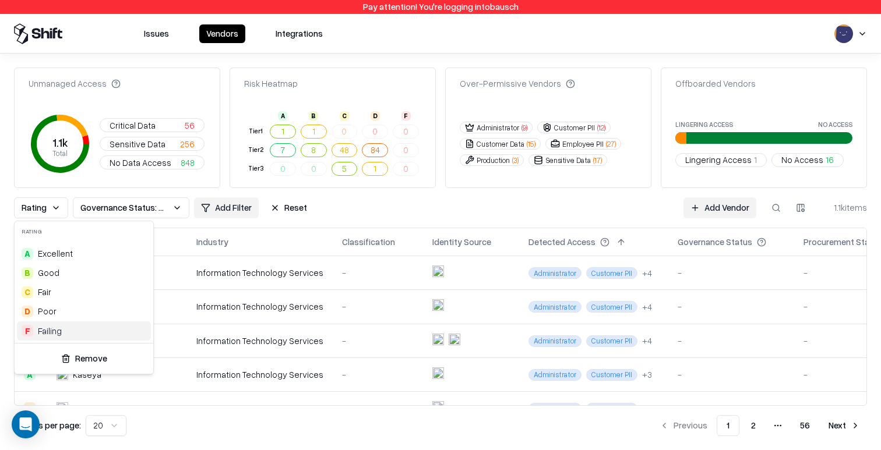
click at [68, 361] on button "Remove" at bounding box center [83, 358] width 129 height 21
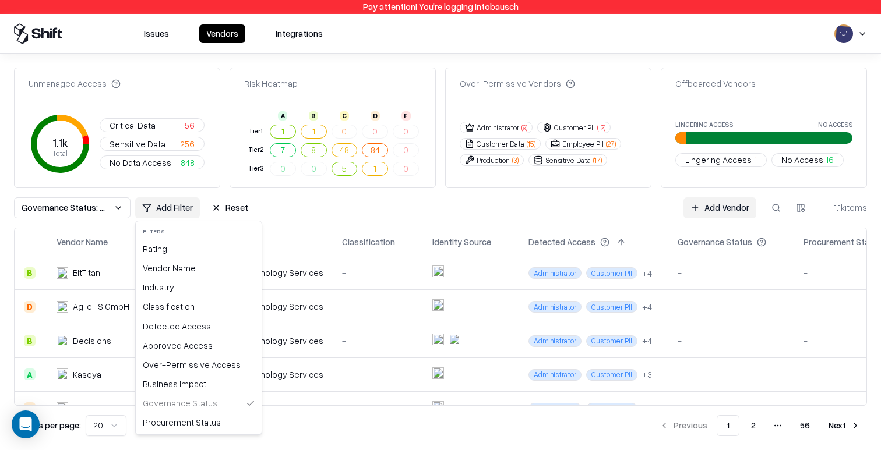
click at [171, 212] on html "Pay attention! You're logging into bausch Issues Vendors Integrations Unmanaged…" at bounding box center [440, 225] width 881 height 450
click at [412, 223] on html "Pay attention! You're logging into bausch Issues Vendors Integrations Unmanaged…" at bounding box center [440, 225] width 881 height 450
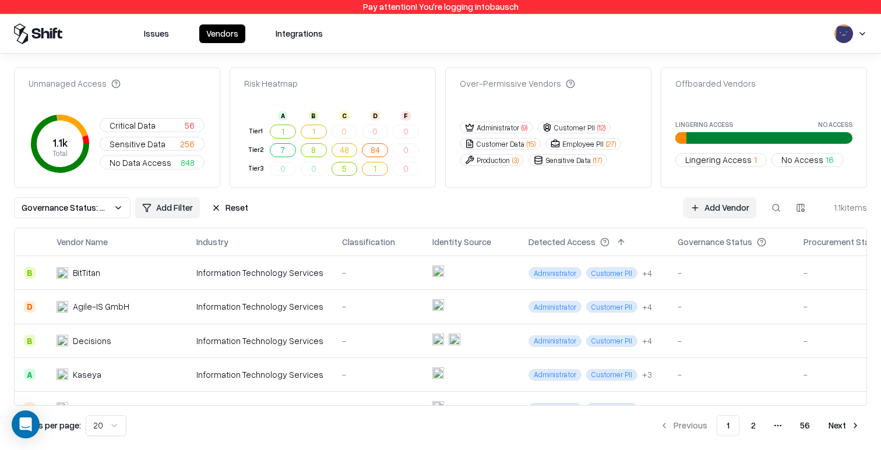
click at [778, 204] on button at bounding box center [776, 208] width 21 height 21
click at [407, 205] on div "Governance Status: Unmanaged Add Filter Reset Add Vendor 1.1k items" at bounding box center [440, 208] width 853 height 21
click at [770, 209] on button at bounding box center [776, 208] width 21 height 21
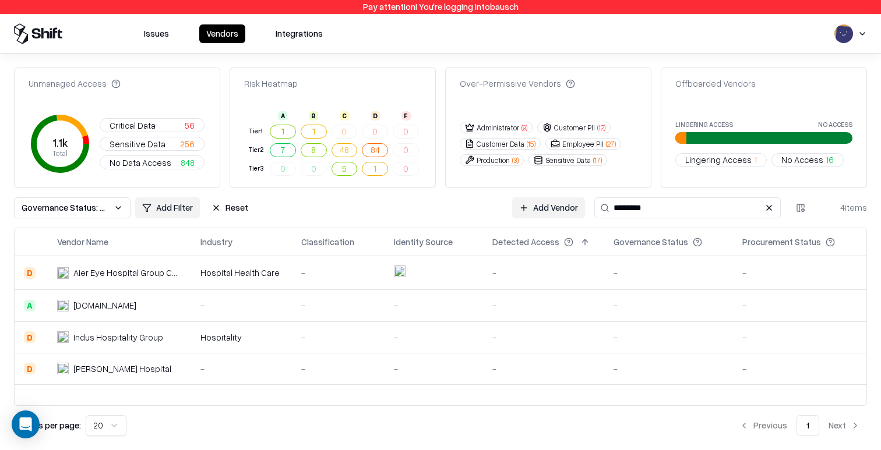
type input "********"
click at [417, 369] on div "-" at bounding box center [434, 369] width 80 height 12
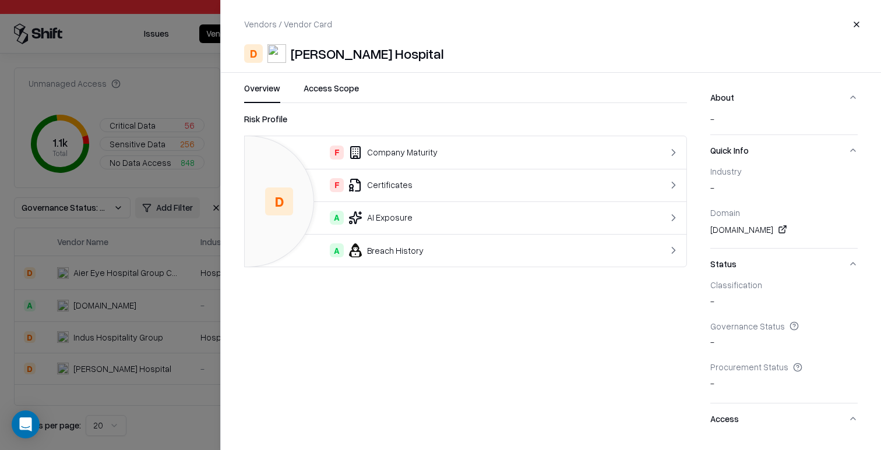
click at [165, 316] on div at bounding box center [440, 225] width 881 height 450
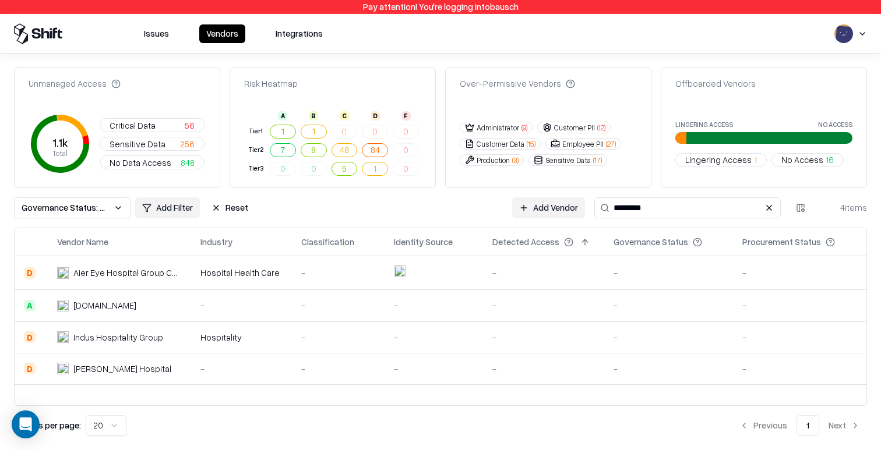
click at [181, 333] on td "Indus Hospitality Group" at bounding box center [119, 337] width 143 height 31
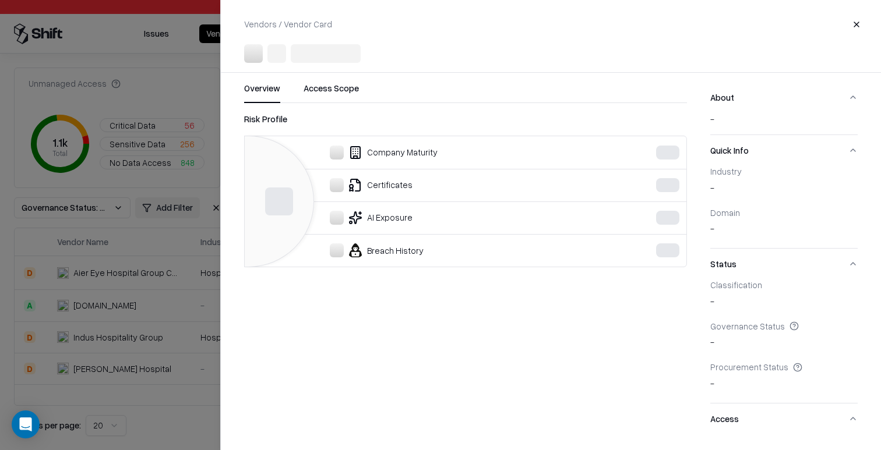
click at [131, 315] on div at bounding box center [440, 225] width 881 height 450
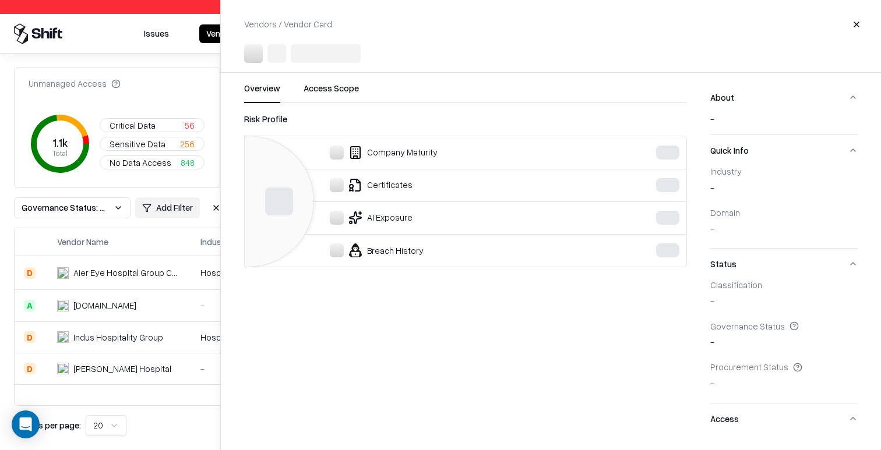
click at [147, 298] on td "Hospitalelbierzo.es" at bounding box center [119, 305] width 143 height 31
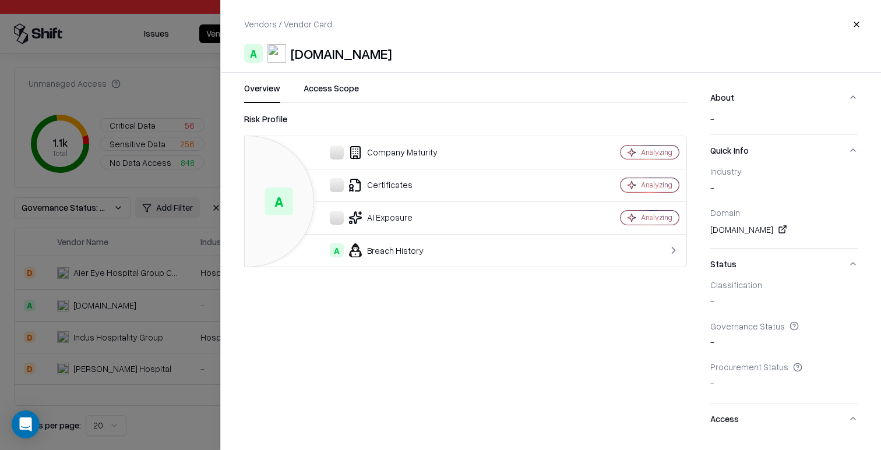
click at [156, 285] on div at bounding box center [440, 225] width 881 height 450
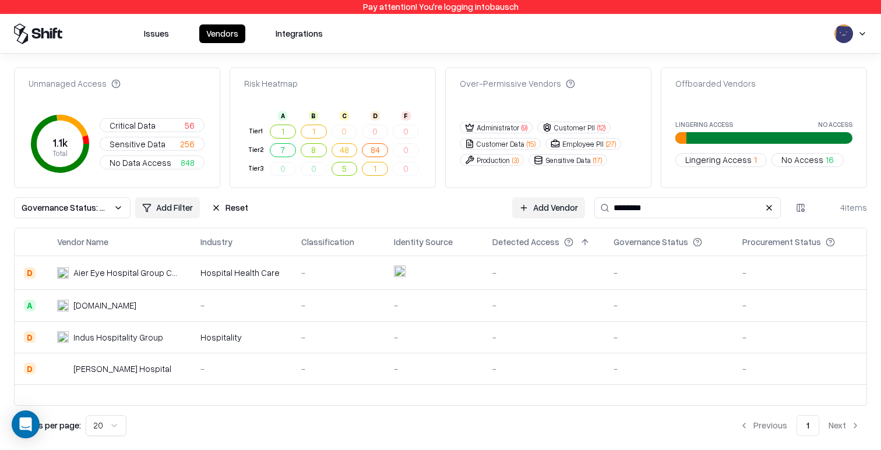
click at [154, 308] on div "Hospitalelbierzo.es" at bounding box center [117, 306] width 121 height 12
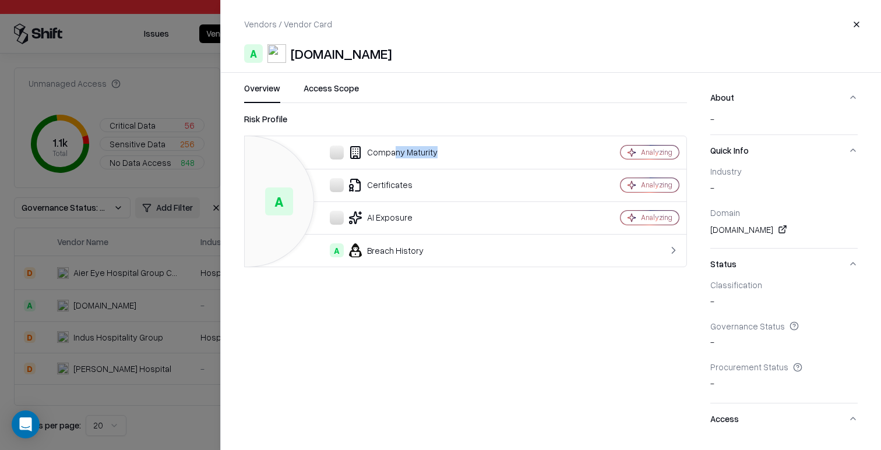
drag, startPoint x: 392, startPoint y: 151, endPoint x: 468, endPoint y: 151, distance: 76.3
click at [468, 151] on div "Company Maturity" at bounding box center [406, 153] width 305 height 14
click at [785, 233] on link at bounding box center [783, 230] width 14 height 14
drag, startPoint x: 707, startPoint y: 182, endPoint x: 760, endPoint y: 206, distance: 58.4
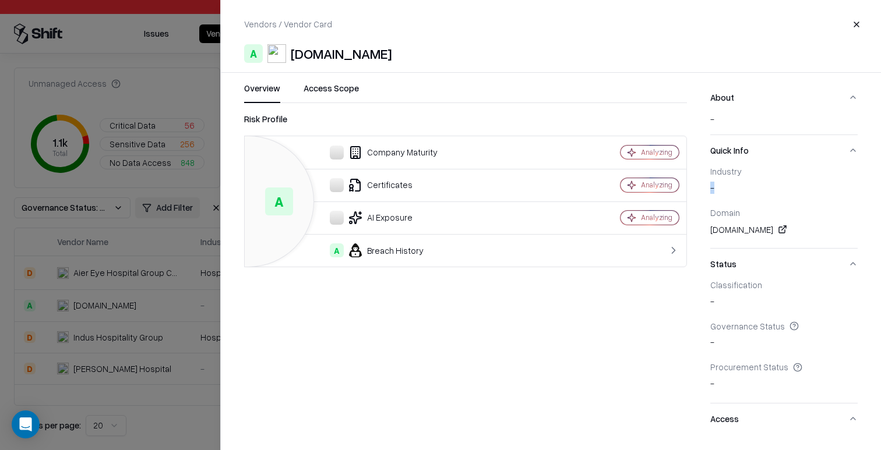
click at [760, 206] on div "Overview Access Scope Risk Profile A Company Maturity Analyzing Certificates An…" at bounding box center [551, 259] width 660 height 354
drag, startPoint x: 709, startPoint y: 117, endPoint x: 732, endPoint y: 124, distance: 24.2
click at [732, 124] on div "Overview Access Scope Risk Profile A Company Maturity Analyzing Certificates An…" at bounding box center [551, 259] width 660 height 354
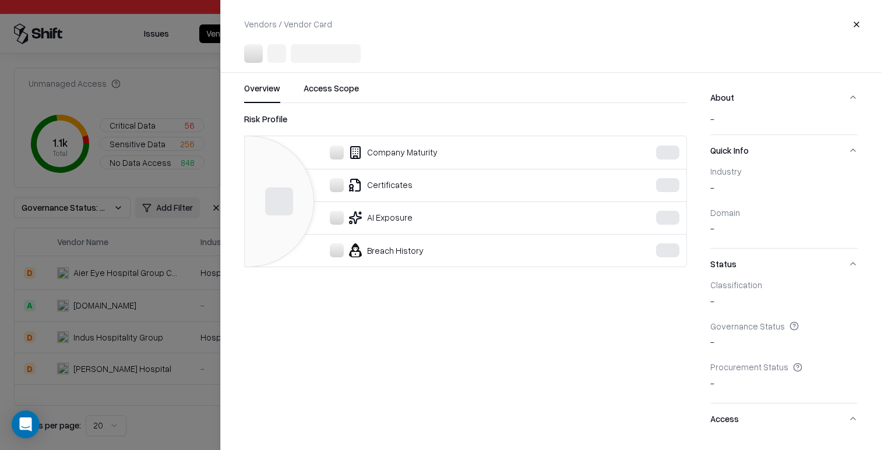
click at [136, 258] on div at bounding box center [440, 225] width 881 height 450
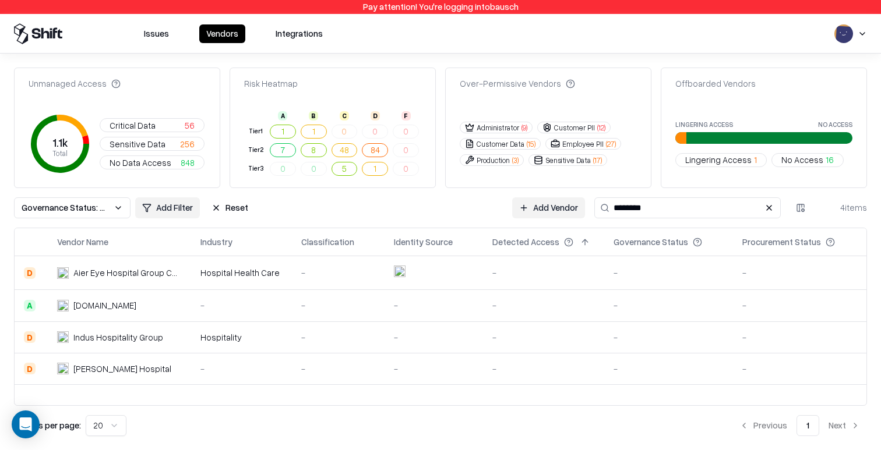
click at [126, 277] on div "Aier Eye Hospital Group Co.,Ltd." at bounding box center [125, 273] width 105 height 12
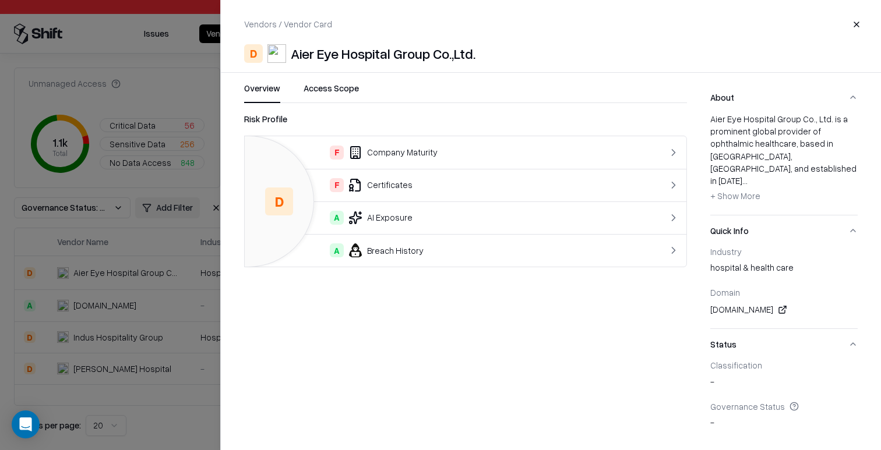
click at [126, 222] on div at bounding box center [440, 225] width 881 height 450
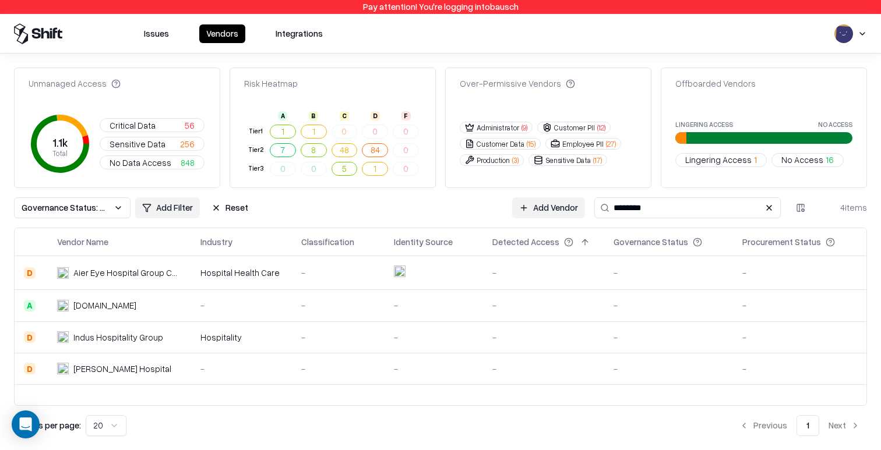
click at [393, 190] on div "Unmanaged Access 1.1k Total Critical Data 56 Sensitive Data 256 No Data Access …" at bounding box center [440, 252] width 853 height 369
click at [190, 316] on td "Hospitalelbierzo.es" at bounding box center [119, 305] width 143 height 31
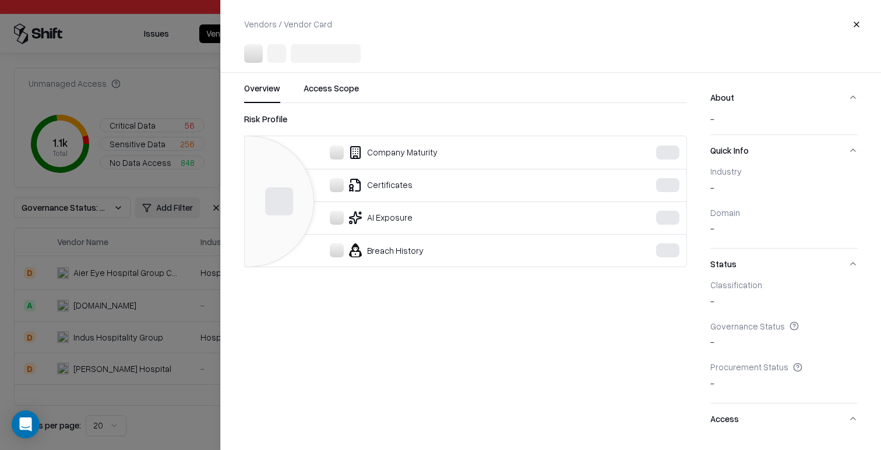
click at [130, 312] on div at bounding box center [440, 225] width 881 height 450
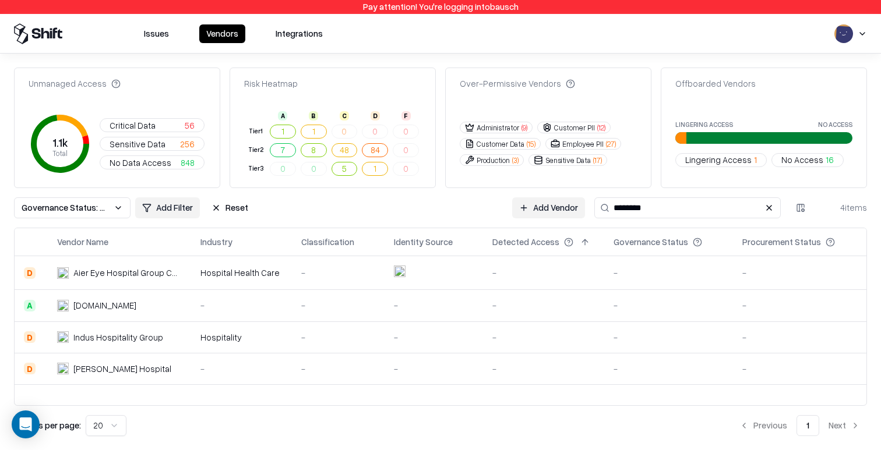
click at [93, 198] on button "Governance Status: Unmanaged" at bounding box center [72, 208] width 117 height 21
click at [227, 206] on button "Reset" at bounding box center [230, 208] width 51 height 21
click at [36, 202] on html "Pay attention! You're logging into bausch Issues Vendors Integrations Unmanaged…" at bounding box center [440, 225] width 881 height 450
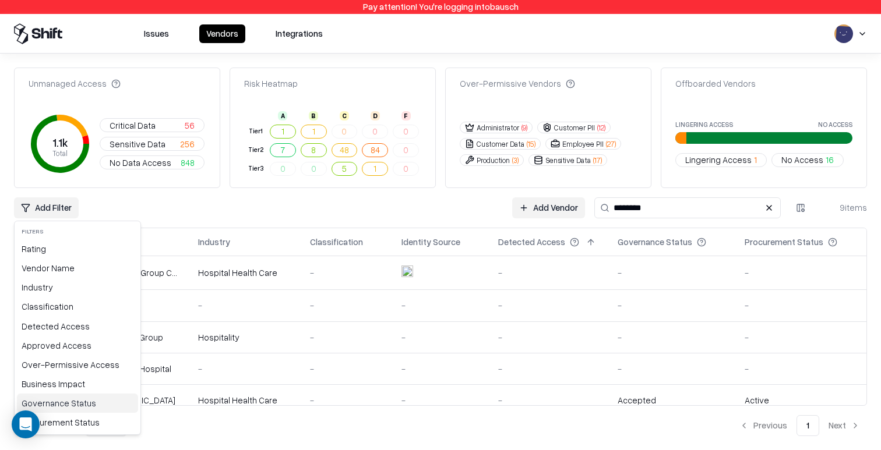
click at [65, 404] on div "Governance Status" at bounding box center [77, 403] width 121 height 19
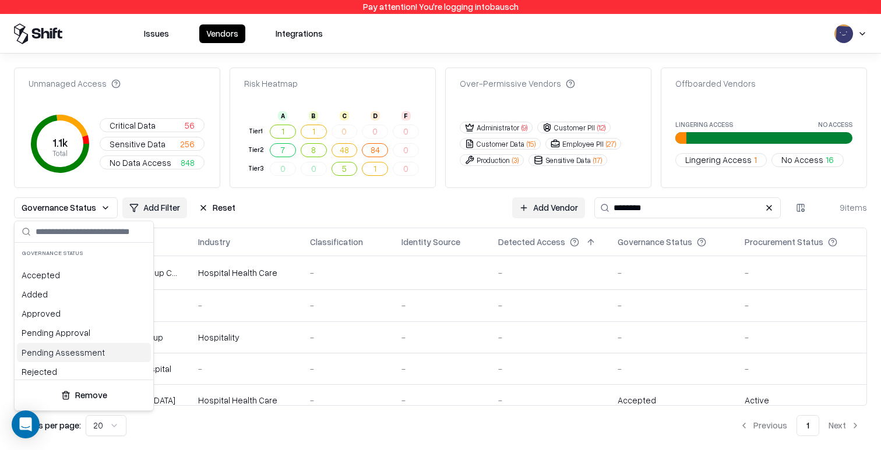
scroll to position [23, 0]
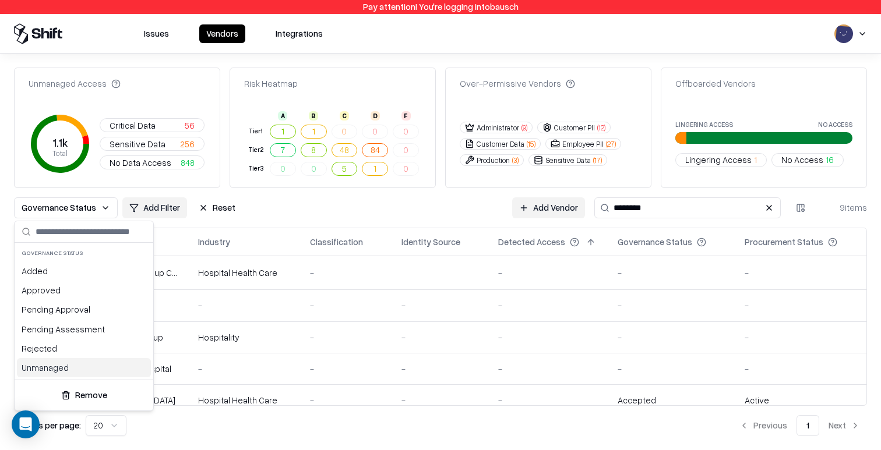
click at [57, 371] on div "Unmanaged" at bounding box center [84, 367] width 134 height 19
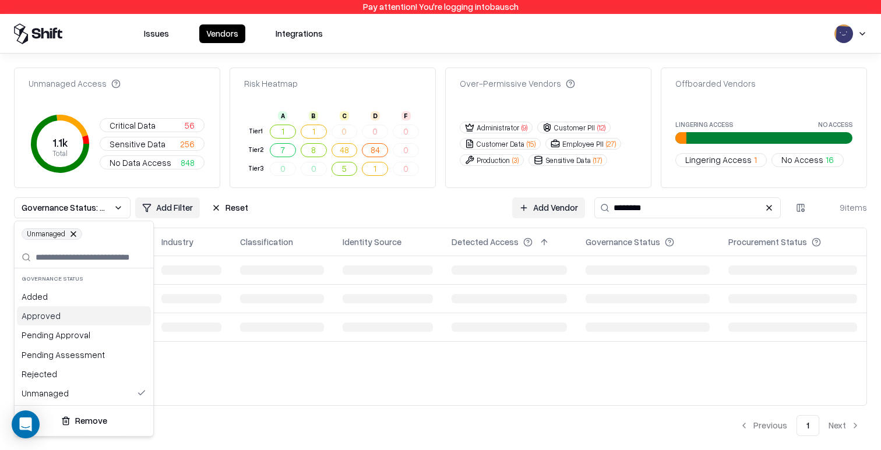
click at [323, 215] on html "Pay attention! You're logging into bausch Issues Vendors Integrations Unmanaged…" at bounding box center [440, 225] width 881 height 450
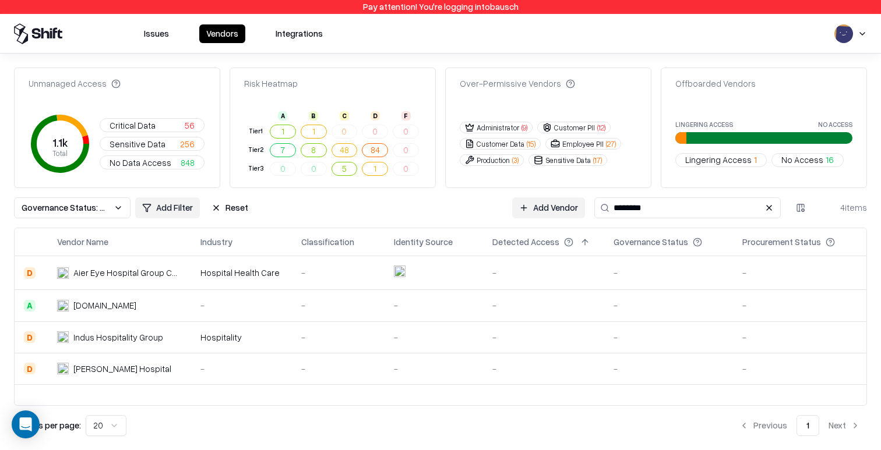
click at [68, 206] on span "Governance Status: Unmanaged" at bounding box center [65, 208] width 87 height 12
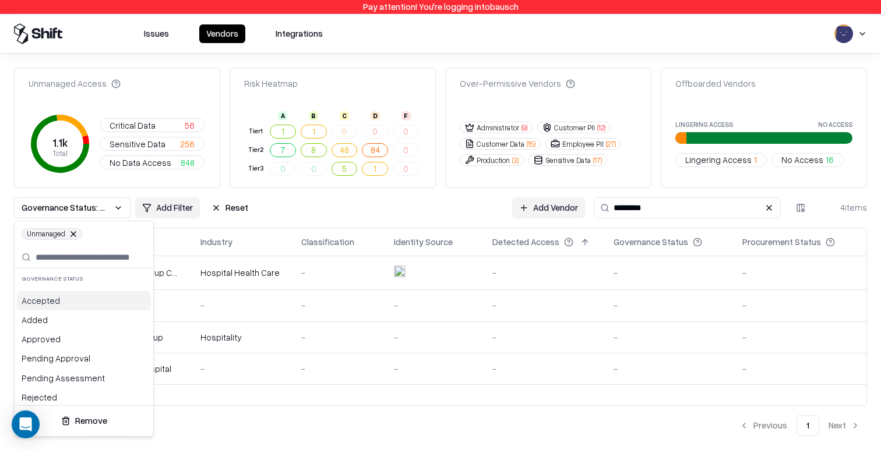
click at [850, 208] on html "Pay attention! You're logging into bausch Issues Vendors Integrations Unmanaged…" at bounding box center [440, 225] width 881 height 450
click at [850, 208] on div "4 items" at bounding box center [843, 208] width 47 height 12
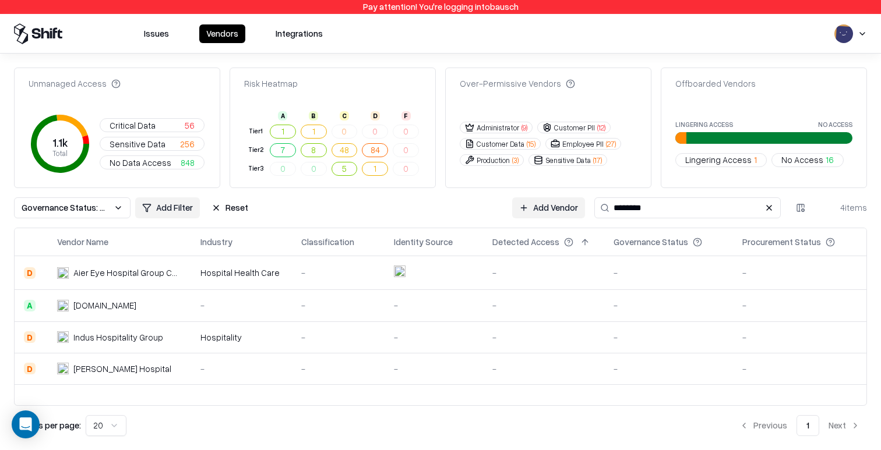
click at [865, 220] on div "Unmanaged Access 1.1k Total Critical Data 56 Sensitive Data 256 No Data Access …" at bounding box center [440, 252] width 853 height 369
click at [769, 207] on button at bounding box center [769, 208] width 14 height 14
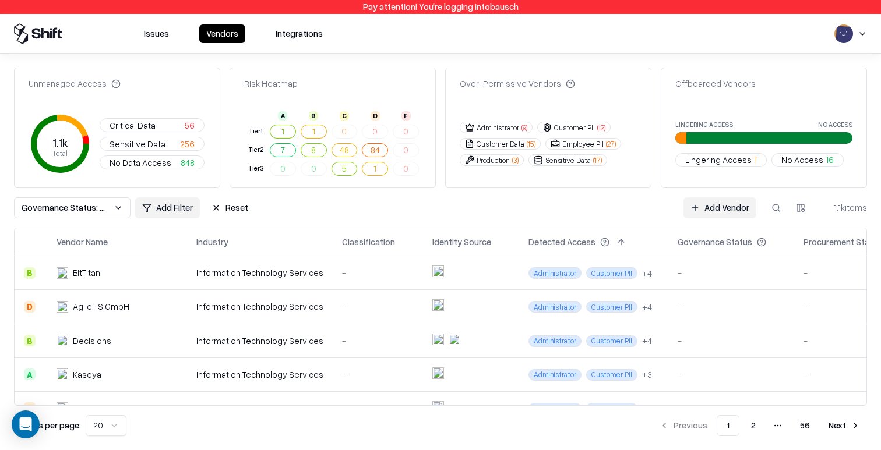
click at [68, 212] on span "Governance Status: Unmanaged" at bounding box center [65, 208] width 87 height 12
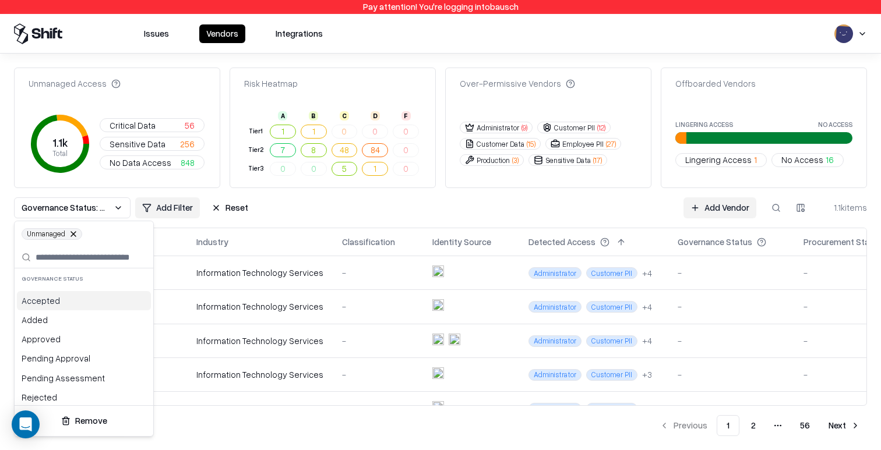
click at [297, 231] on html "Pay attention! You're logging into bausch Issues Vendors Integrations Unmanaged…" at bounding box center [440, 225] width 881 height 450
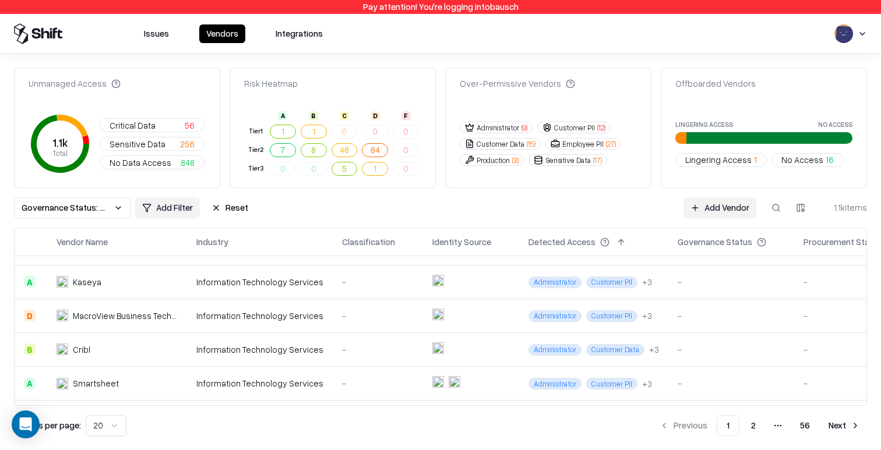
scroll to position [98, 0]
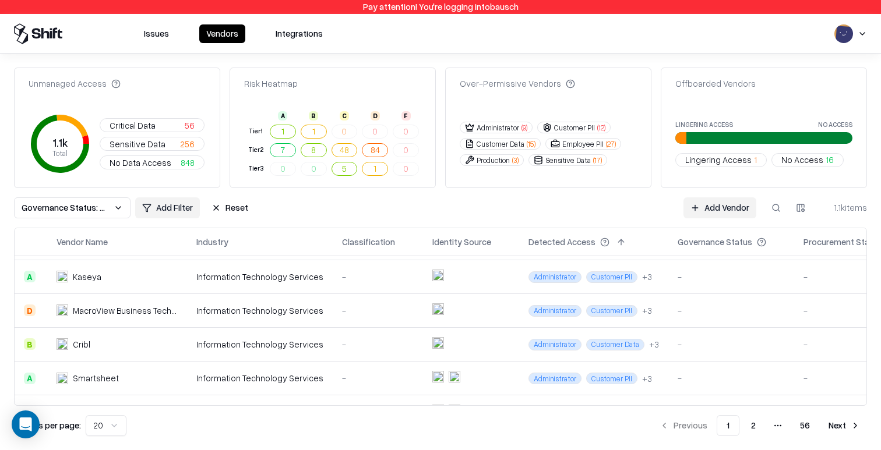
click at [228, 202] on button "Reset" at bounding box center [230, 208] width 51 height 21
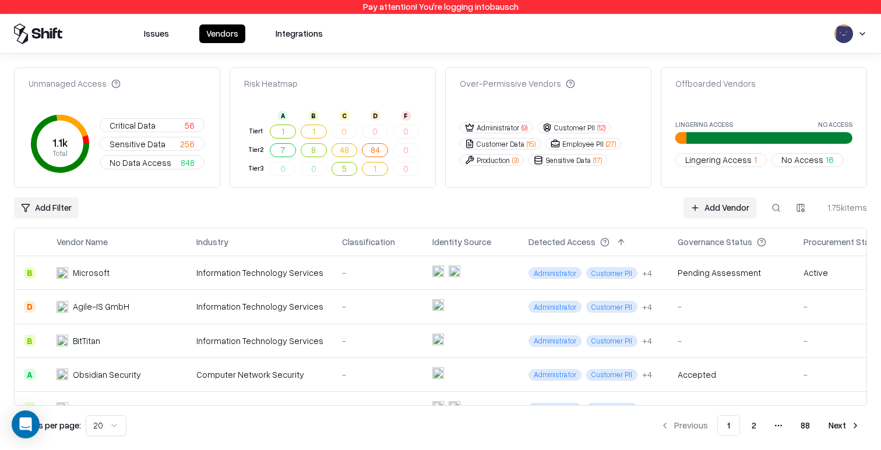
click at [48, 200] on html "Pay attention! You're logging into bausch Issues Vendors Integrations Unmanaged…" at bounding box center [440, 225] width 881 height 450
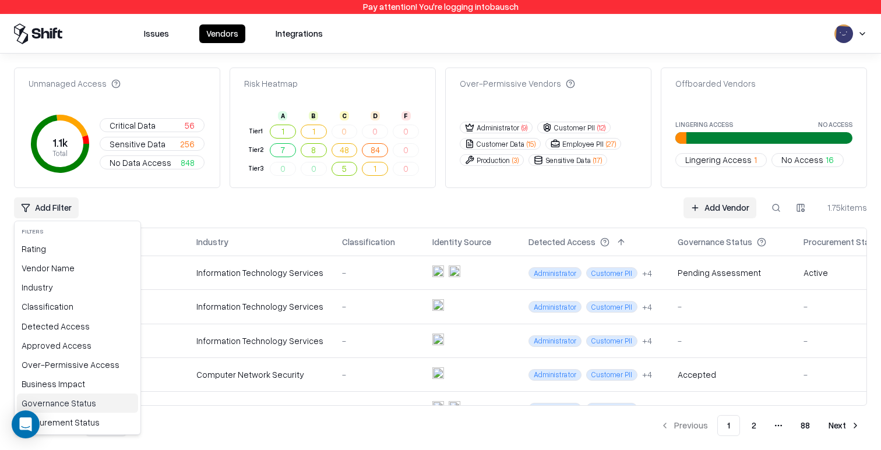
click at [52, 403] on div "Governance Status" at bounding box center [77, 403] width 121 height 19
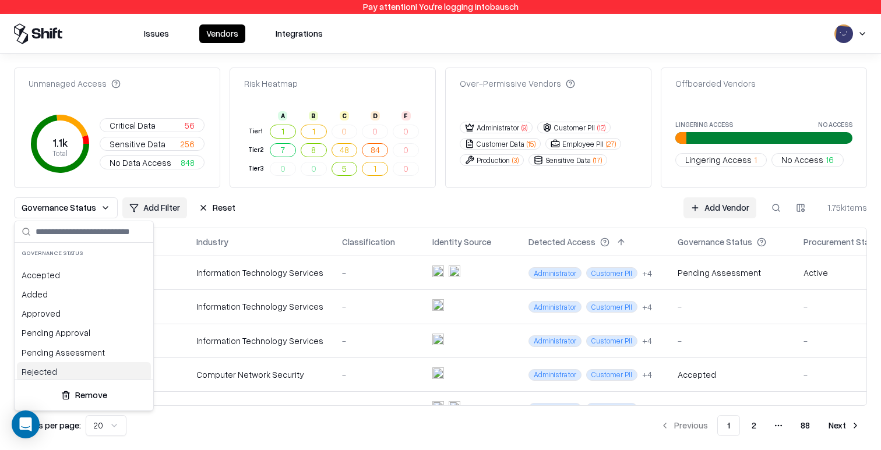
scroll to position [23, 0]
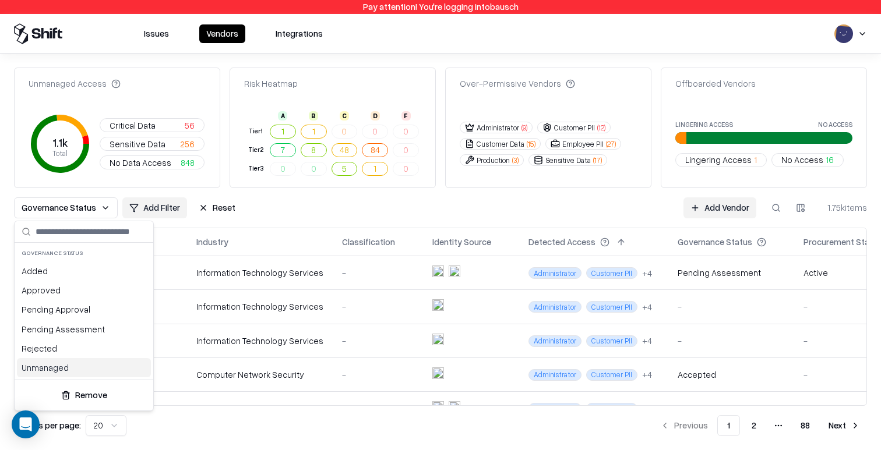
click at [68, 365] on div "Unmanaged" at bounding box center [84, 367] width 134 height 19
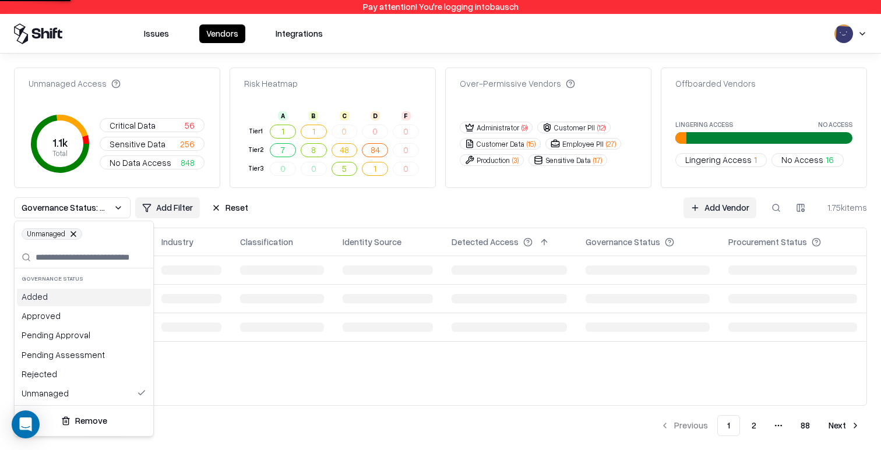
click at [379, 196] on html "Pay attention! You're logging into bausch Issues Vendors Integrations Unmanaged…" at bounding box center [440, 225] width 881 height 450
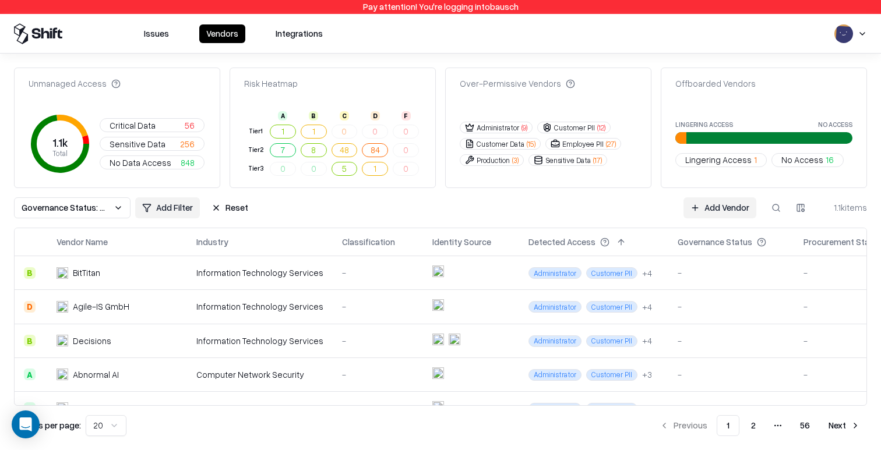
click at [398, 202] on div "Governance Status: Unmanaged Add Filter Reset Add Vendor 1.1k items" at bounding box center [440, 208] width 853 height 21
click at [225, 204] on button "Reset" at bounding box center [230, 208] width 51 height 21
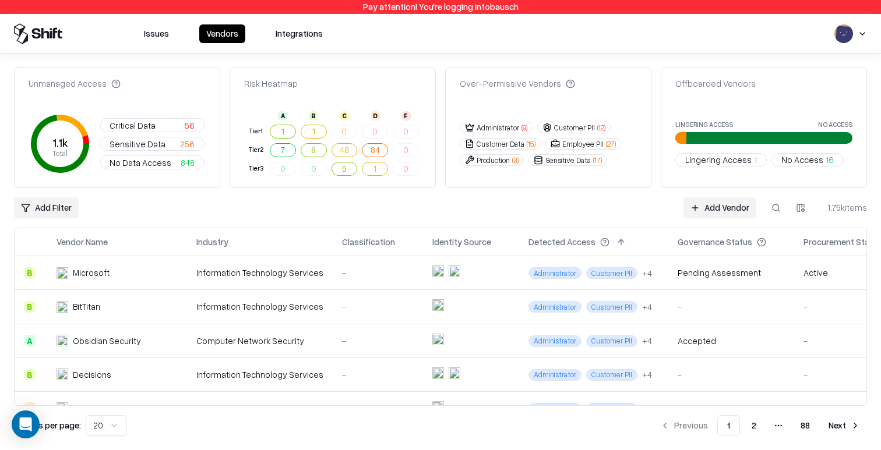
click at [147, 35] on button "Issues" at bounding box center [156, 33] width 39 height 19
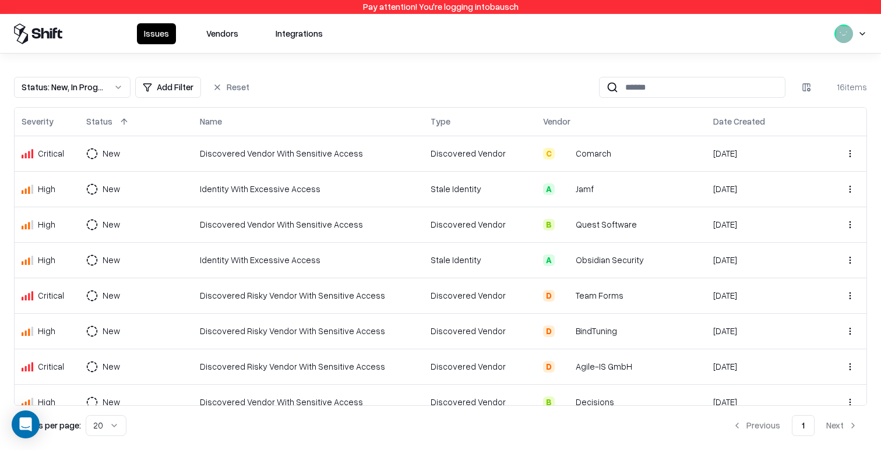
click at [209, 33] on button "Vendors" at bounding box center [222, 33] width 46 height 21
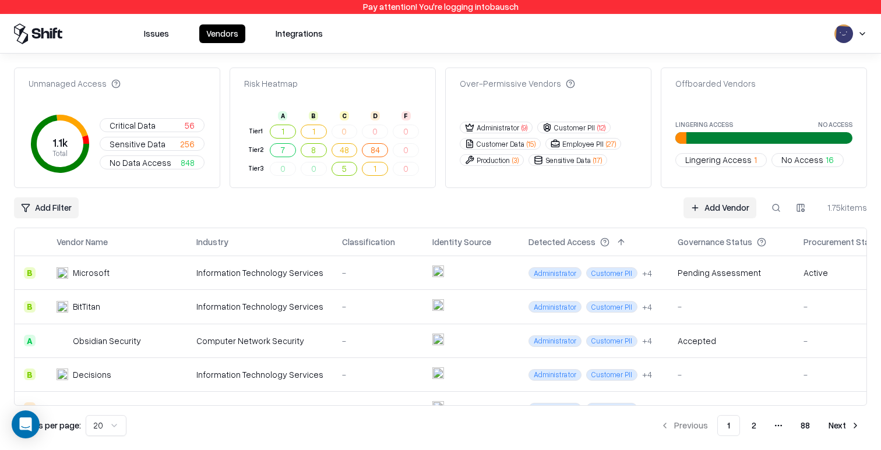
click at [730, 82] on div "Offboarded Vendors" at bounding box center [715, 84] width 80 height 12
click at [763, 86] on div "Offboarded Vendors" at bounding box center [763, 89] width 205 height 23
click at [171, 125] on button "Critical Data 56" at bounding box center [152, 125] width 105 height 14
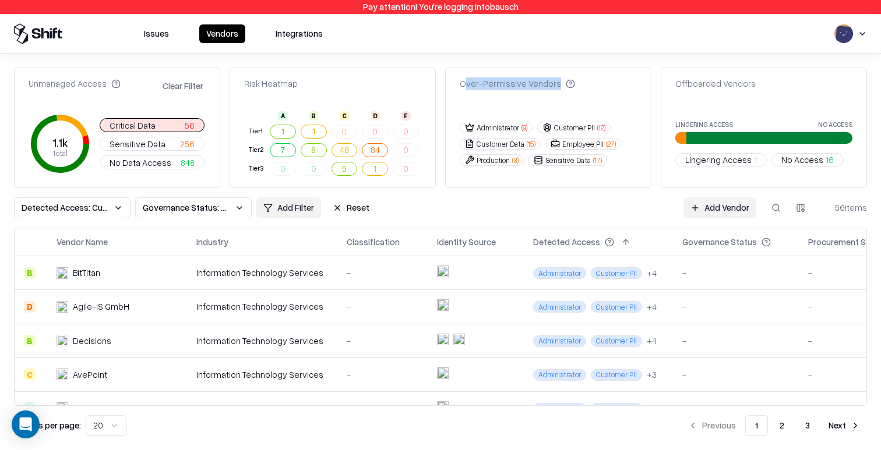
drag, startPoint x: 464, startPoint y: 84, endPoint x: 557, endPoint y: 98, distance: 93.6
click at [557, 98] on div "Over-Permissive Vendors" at bounding box center [548, 89] width 205 height 23
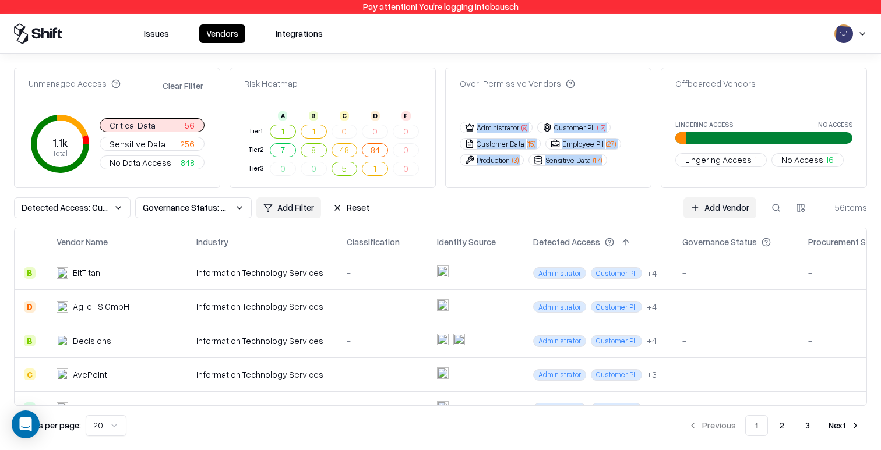
drag, startPoint x: 457, startPoint y: 124, endPoint x: 593, endPoint y: 179, distance: 146.1
click at [593, 179] on div "Over-Permissive Vendors Administrator ( 9 ) Customer PII ( 12 ) Customer Data (…" at bounding box center [548, 128] width 206 height 121
click at [703, 76] on div "Offboarded Vendors Lingering Access No Access Lingering Access 1 No Access 16" at bounding box center [764, 128] width 206 height 121
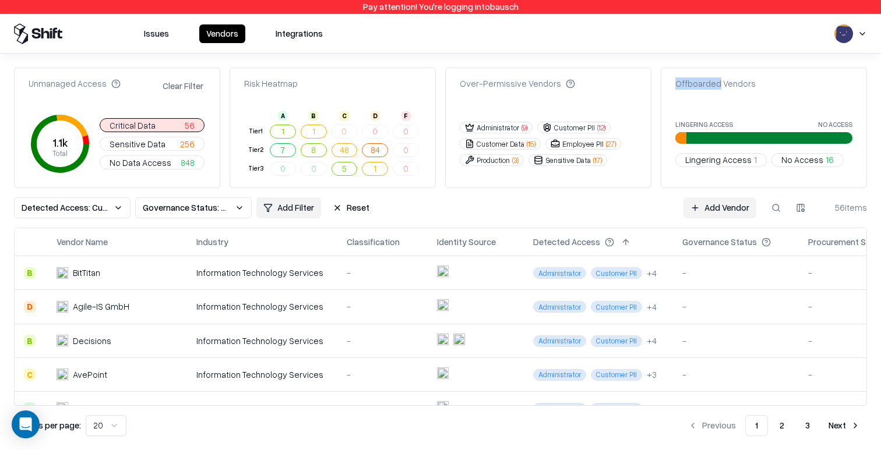
click at [703, 76] on div "Offboarded Vendors Lingering Access No Access Lingering Access 1 No Access 16" at bounding box center [764, 128] width 206 height 121
click at [716, 80] on div "Offboarded Vendors" at bounding box center [715, 84] width 80 height 12
click at [633, 194] on div "Unmanaged Access Clear Filter 1.1k Total Critical Data 56 Sensitive Data 256 No…" at bounding box center [440, 252] width 853 height 369
click at [358, 203] on button "Reset" at bounding box center [351, 208] width 51 height 21
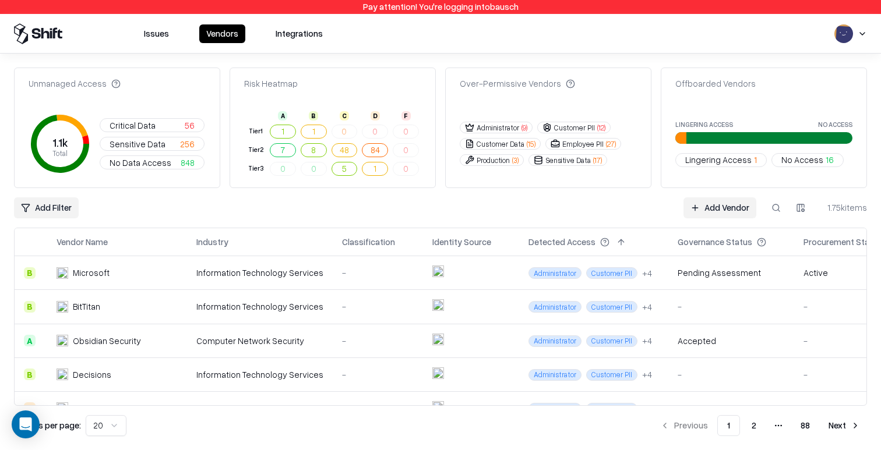
click at [51, 212] on html "Pay attention! You're logging into bausch Issues Vendors Integrations Unmanaged…" at bounding box center [440, 225] width 881 height 450
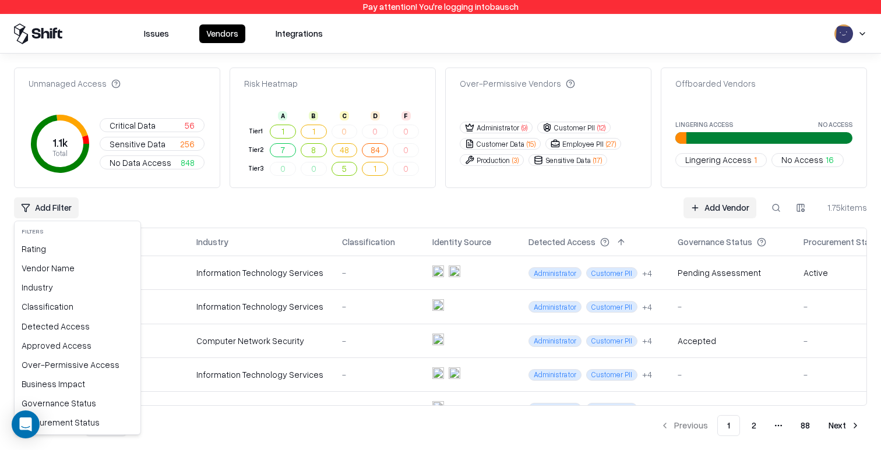
click at [520, 190] on html "Pay attention! You're logging into bausch Issues Vendors Integrations Unmanaged…" at bounding box center [440, 225] width 881 height 450
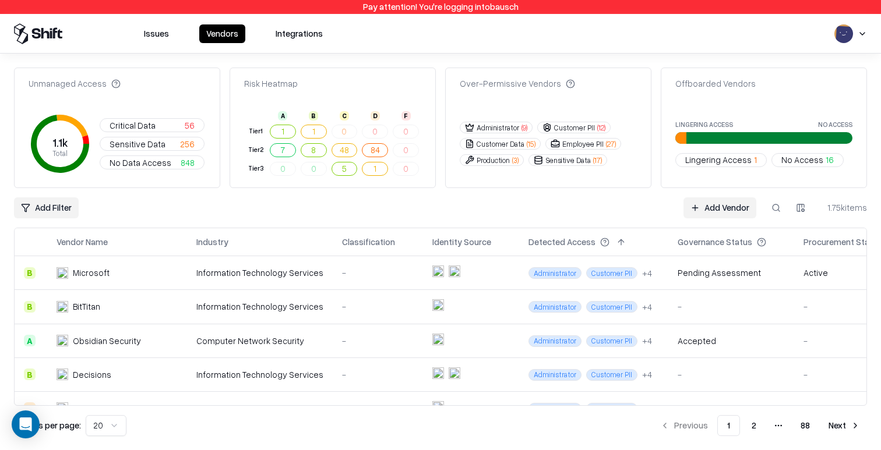
click at [777, 209] on button at bounding box center [776, 208] width 21 height 21
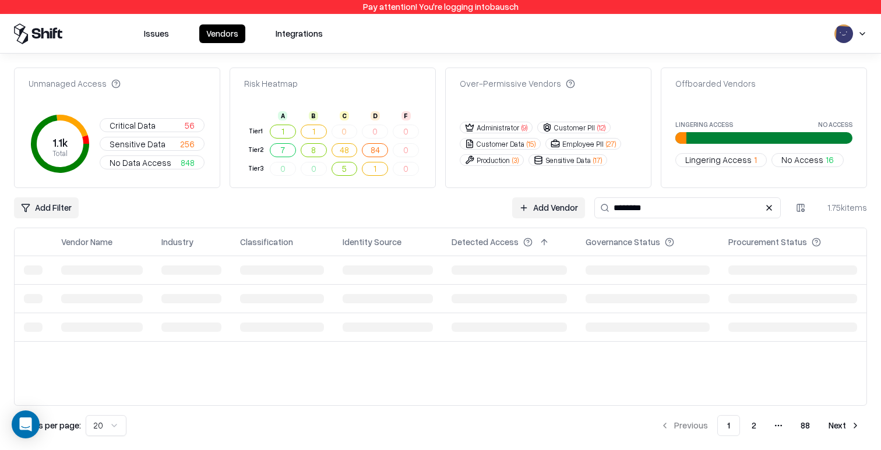
type input "********"
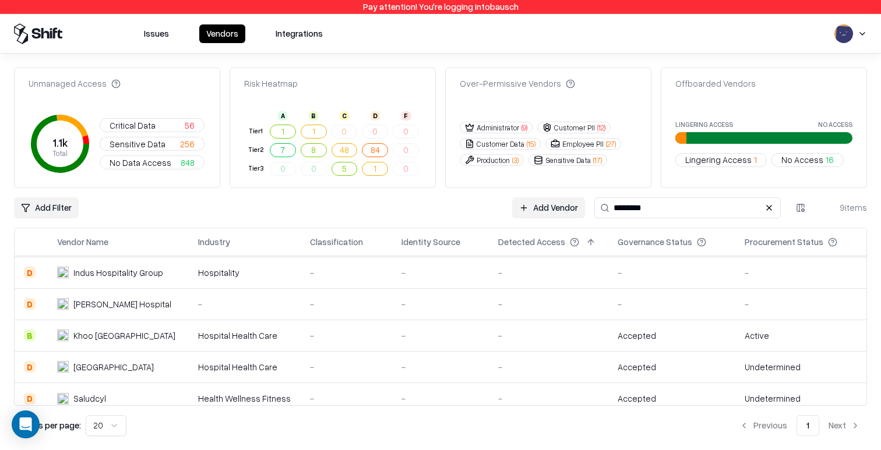
scroll to position [137, 0]
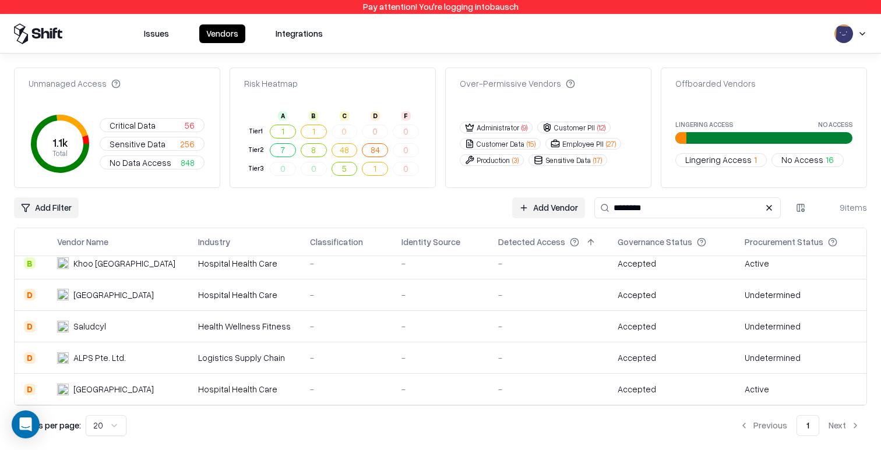
click at [425, 332] on div "-" at bounding box center [440, 326] width 78 height 12
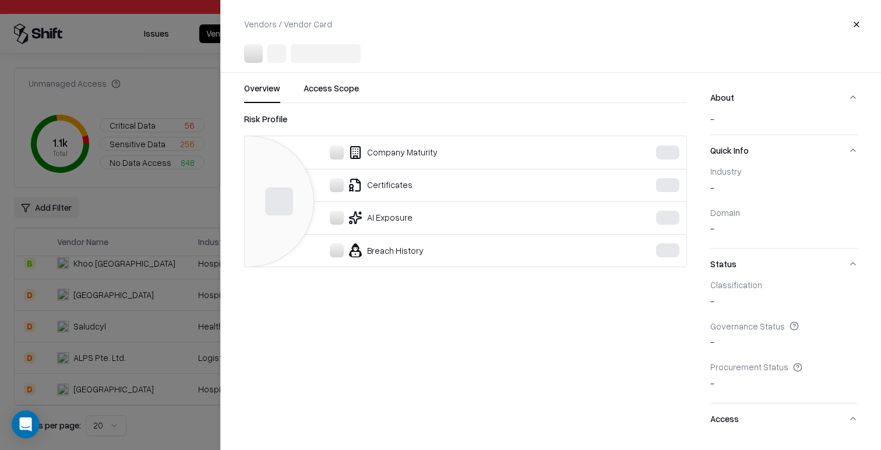
click at [182, 307] on div at bounding box center [440, 225] width 881 height 450
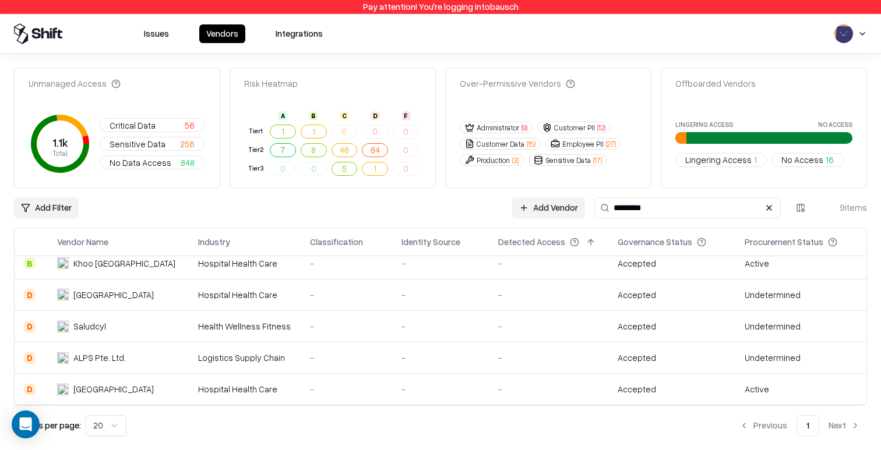
click at [179, 397] on td "Tan Tock Seng Hospital" at bounding box center [118, 389] width 141 height 31
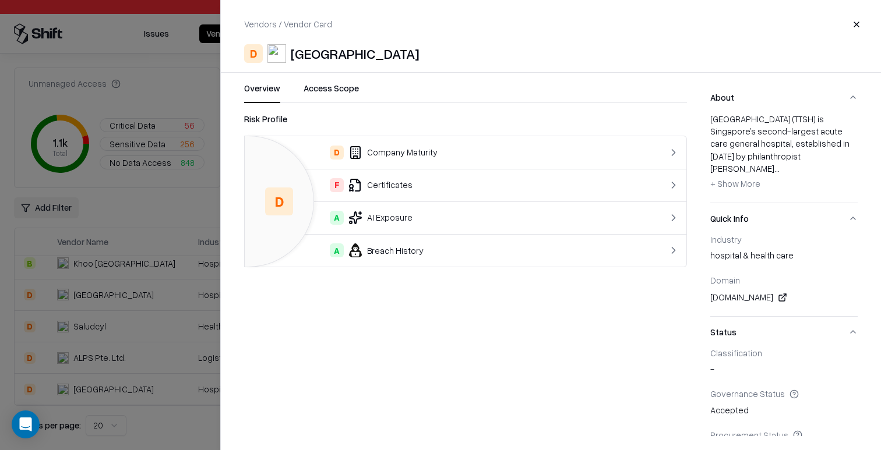
click at [126, 294] on div at bounding box center [440, 225] width 881 height 450
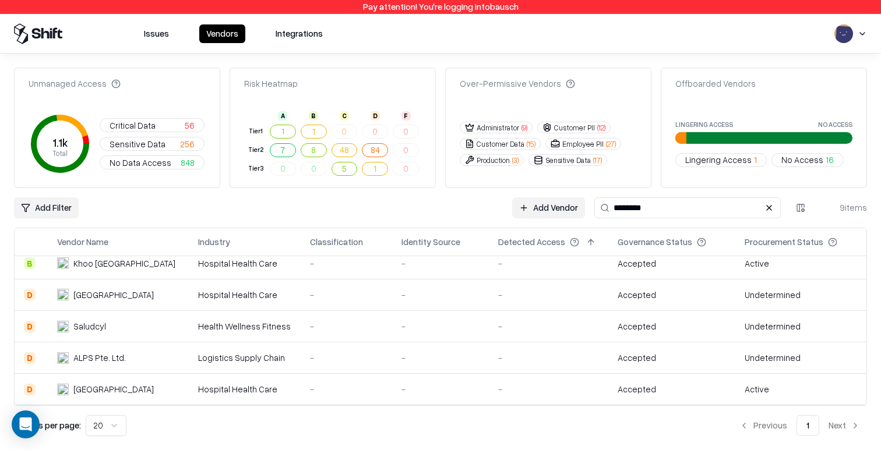
click at [126, 360] on div "ALPS Pte. Ltd." at bounding box center [117, 358] width 121 height 12
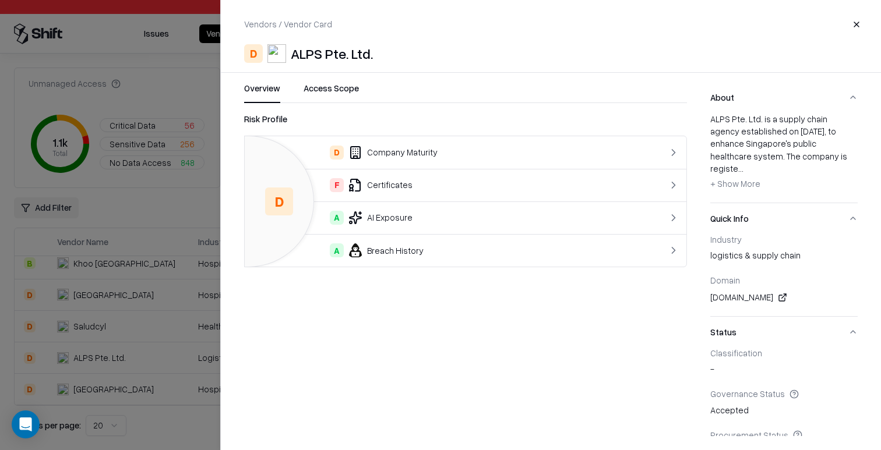
click at [128, 301] on div at bounding box center [440, 225] width 881 height 450
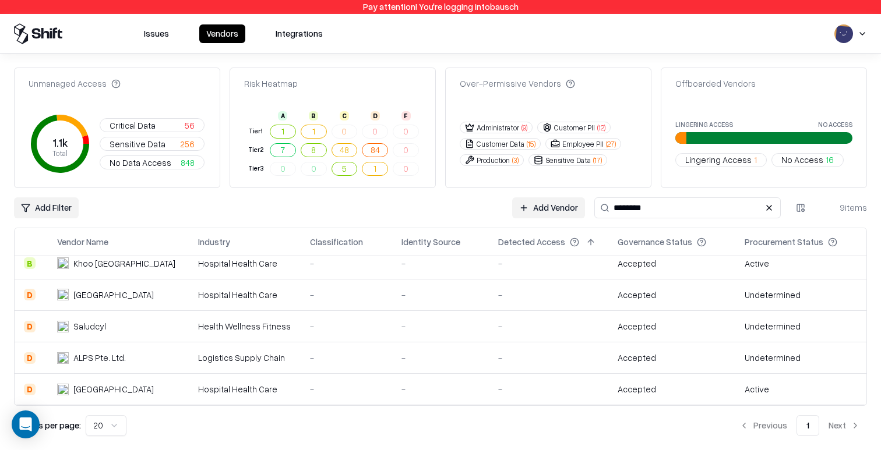
click at [144, 312] on td "Saludcyl" at bounding box center [118, 326] width 141 height 31
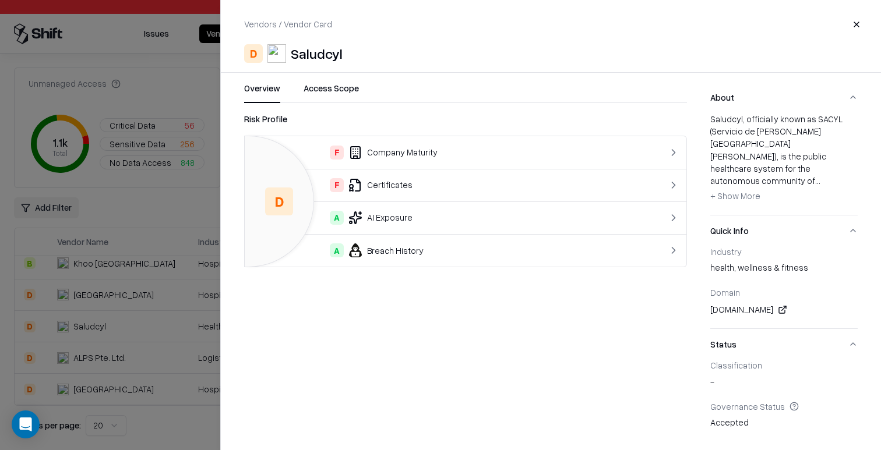
click at [133, 253] on div at bounding box center [440, 225] width 881 height 450
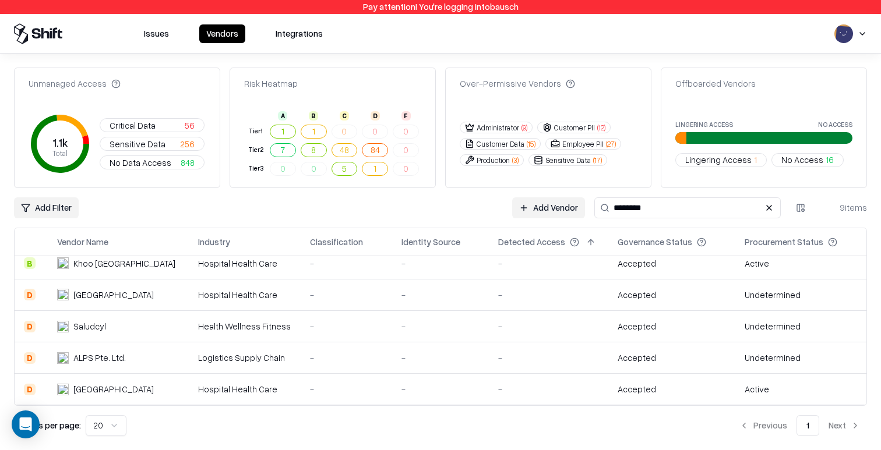
click at [132, 295] on div "National University Hospital" at bounding box center [113, 295] width 80 height 12
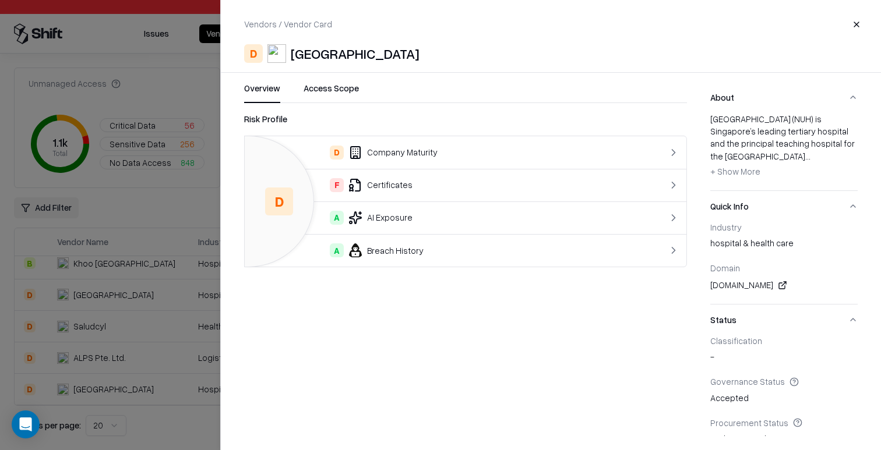
click at [136, 230] on div at bounding box center [440, 225] width 881 height 450
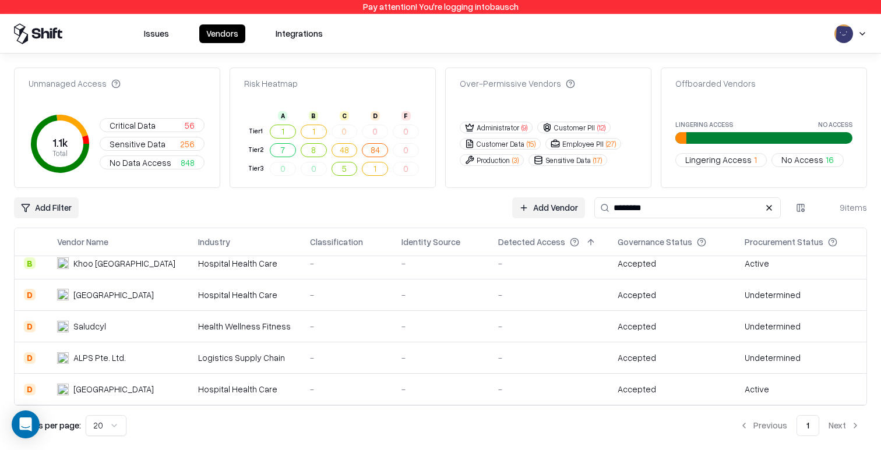
click at [136, 271] on td "Khoo Teck Puat Hospital" at bounding box center [118, 263] width 141 height 31
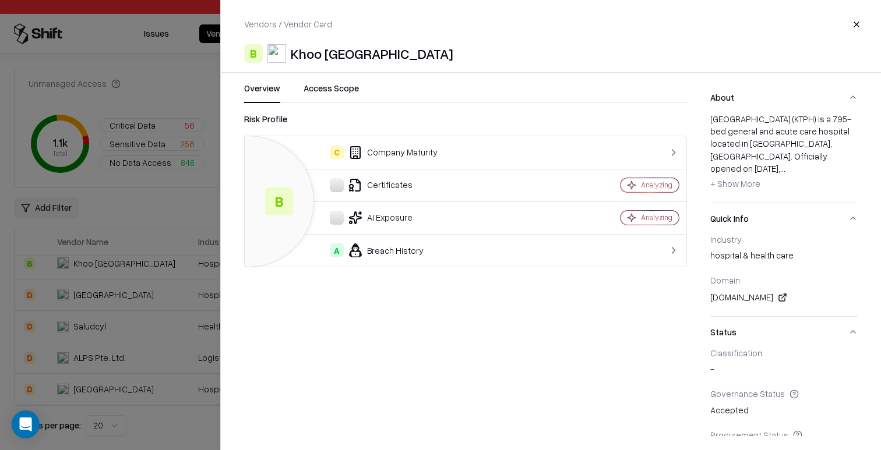
click at [142, 294] on div at bounding box center [440, 225] width 881 height 450
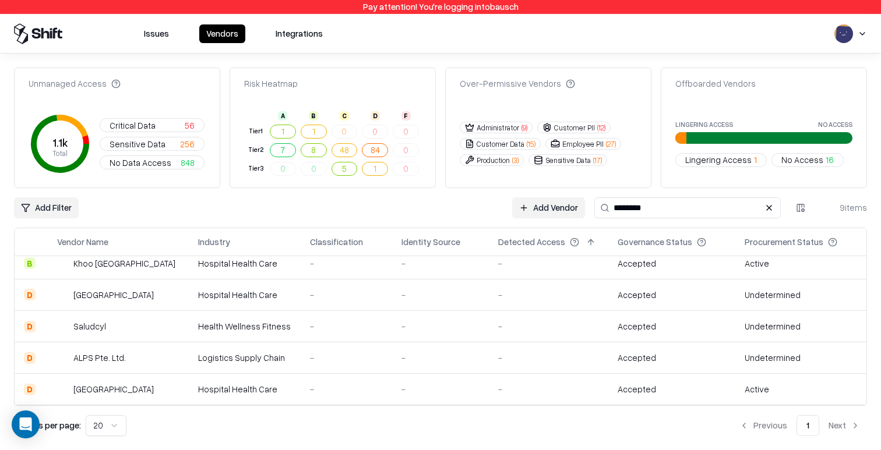
click at [140, 301] on td "National University Hospital" at bounding box center [118, 294] width 141 height 31
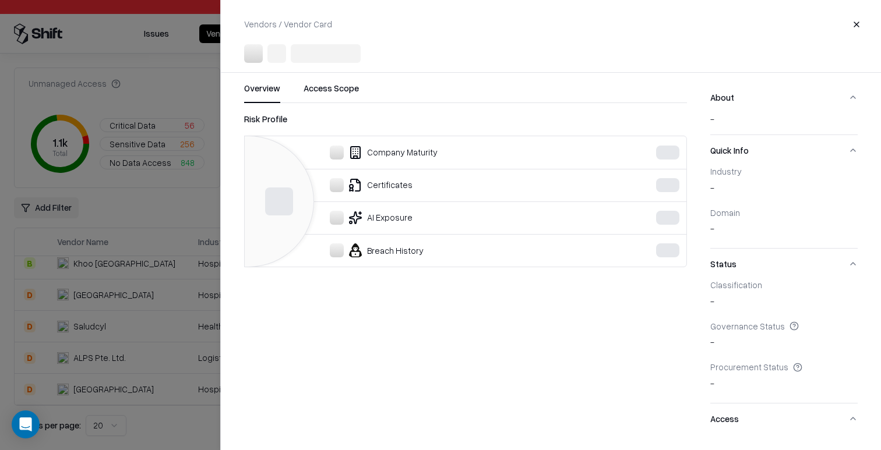
click at [128, 308] on div at bounding box center [440, 225] width 881 height 450
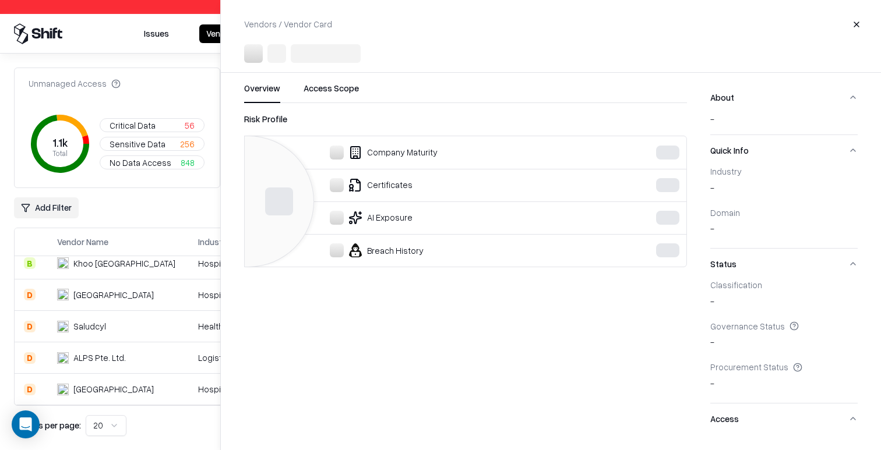
click at [118, 330] on div "Saludcyl" at bounding box center [117, 326] width 121 height 12
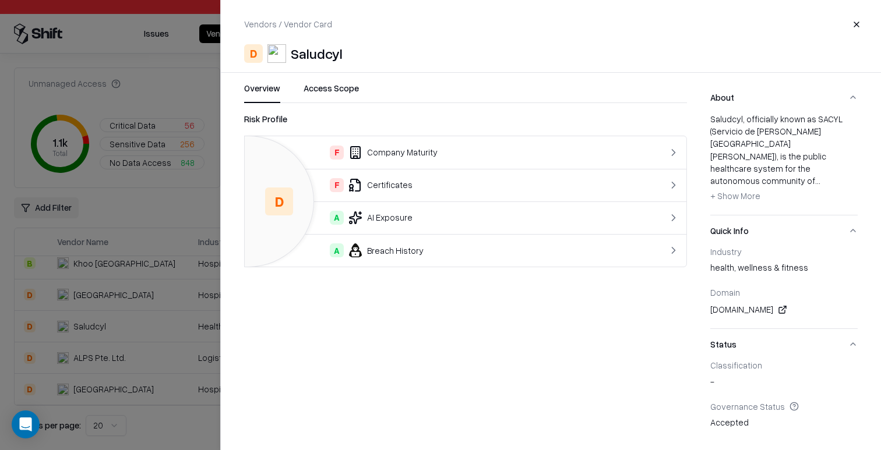
click at [118, 330] on div at bounding box center [440, 225] width 881 height 450
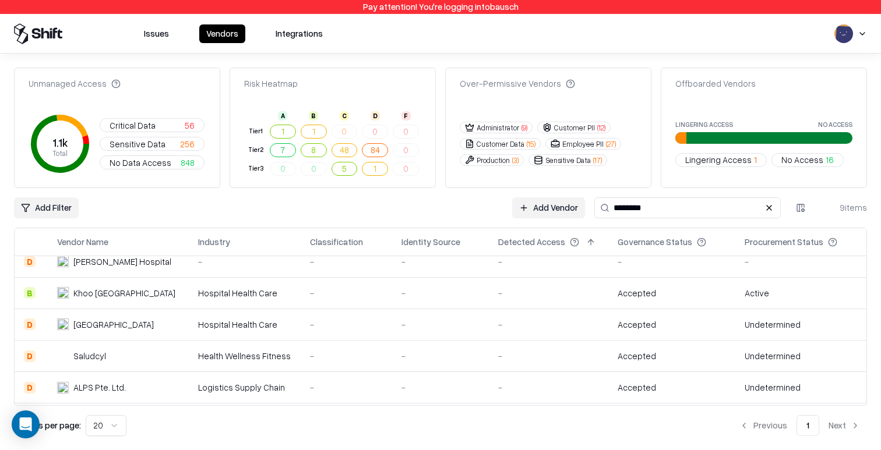
scroll to position [107, 0]
click at [124, 293] on div "Khoo Teck Puat Hospital" at bounding box center [124, 294] width 102 height 12
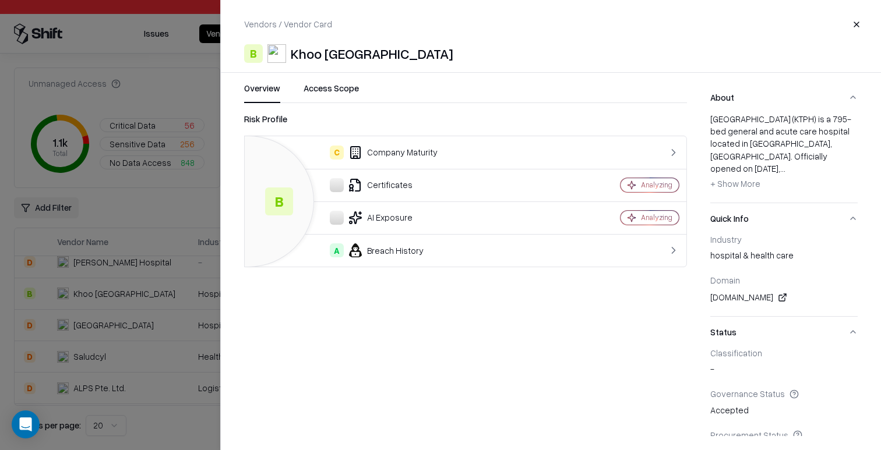
click at [126, 293] on div at bounding box center [440, 225] width 881 height 450
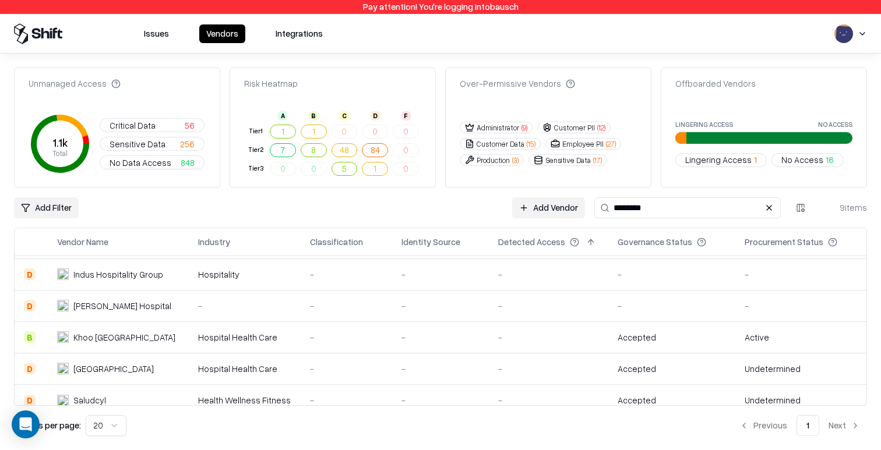
scroll to position [61, 0]
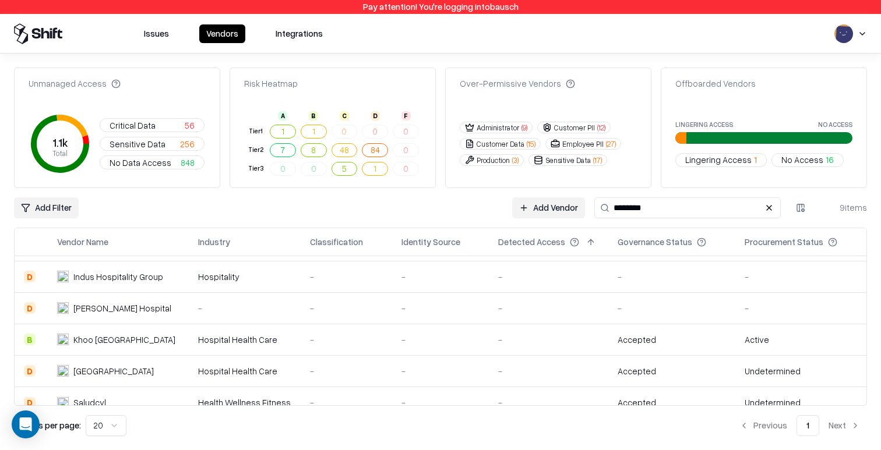
click at [273, 304] on div "-" at bounding box center [245, 308] width 94 height 12
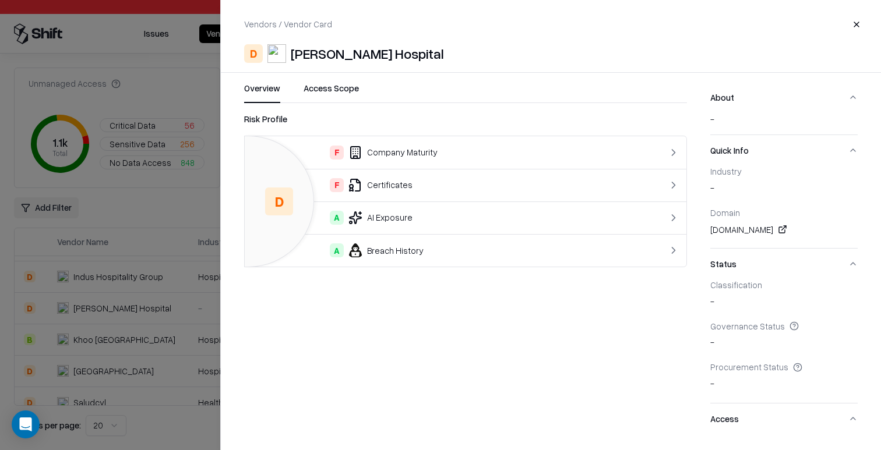
click at [169, 307] on div at bounding box center [440, 225] width 881 height 450
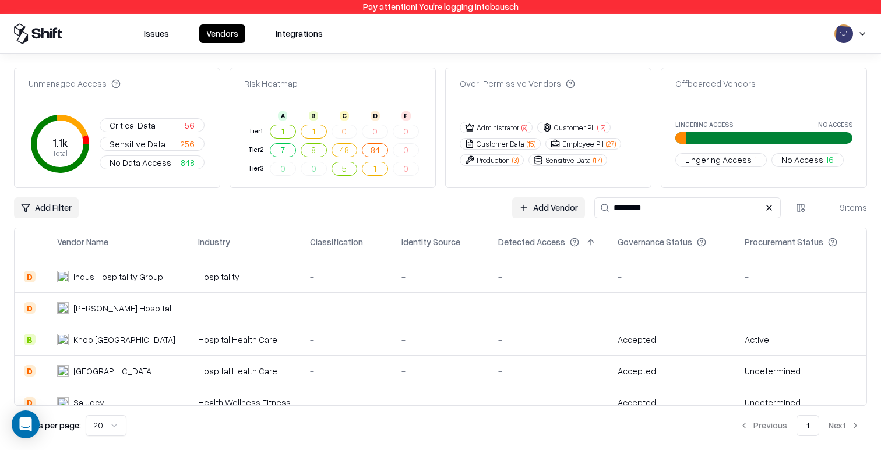
click at [161, 285] on td "Indus Hospitality Group" at bounding box center [118, 276] width 141 height 31
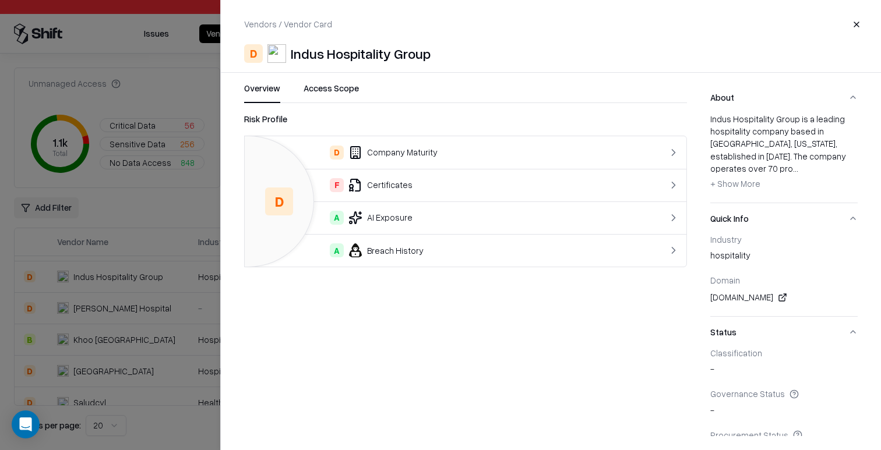
click at [161, 285] on div at bounding box center [440, 225] width 881 height 450
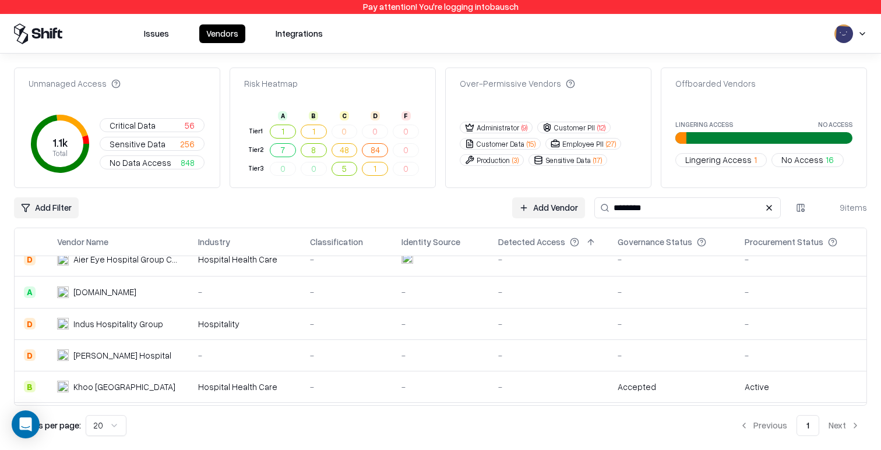
scroll to position [1, 0]
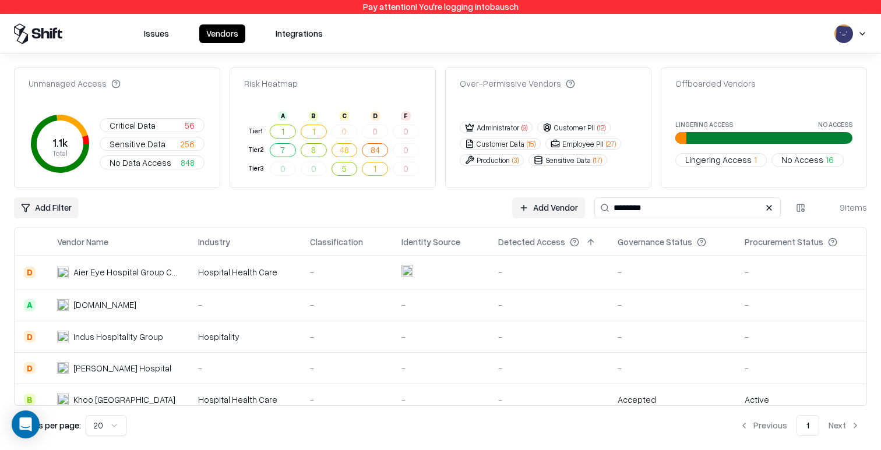
click at [156, 311] on div "Hospitalelbierzo.es" at bounding box center [117, 305] width 121 height 12
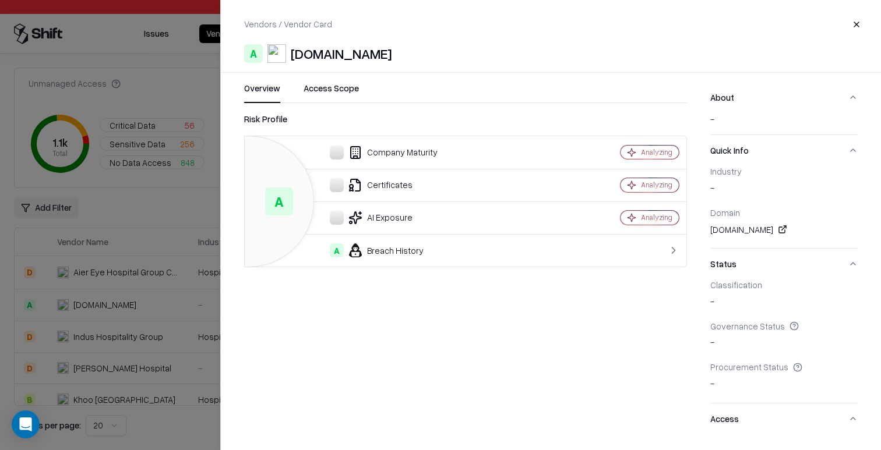
click at [329, 50] on div "Hospitalelbierzo.es" at bounding box center [341, 53] width 101 height 19
copy div "Hospitalelbierzo.es"
click at [345, 59] on div "Hospitalelbierzo.es" at bounding box center [341, 53] width 101 height 19
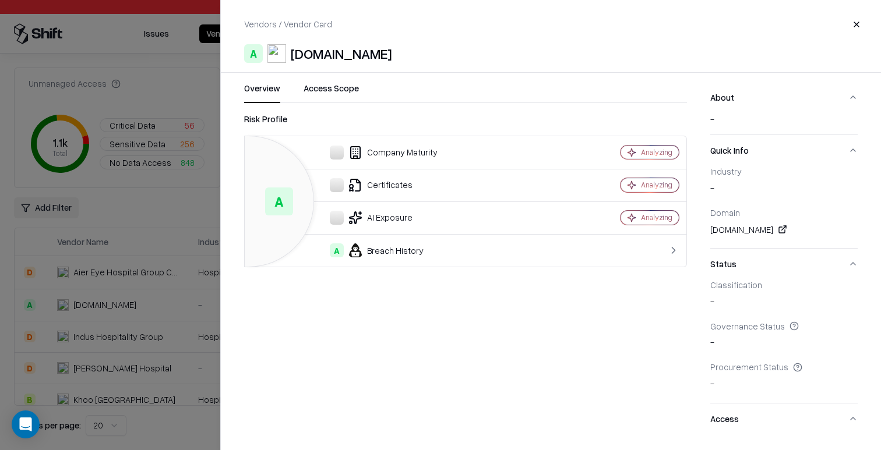
click at [345, 59] on div "Hospitalelbierzo.es" at bounding box center [341, 53] width 101 height 19
click at [345, 65] on div "Vendors / Vendor Card Close A Hospitalelbierzo.es Overview Access Scope Risk Pr…" at bounding box center [550, 225] width 661 height 450
click at [382, 55] on div "Hospitalelbierzo.es" at bounding box center [341, 53] width 101 height 19
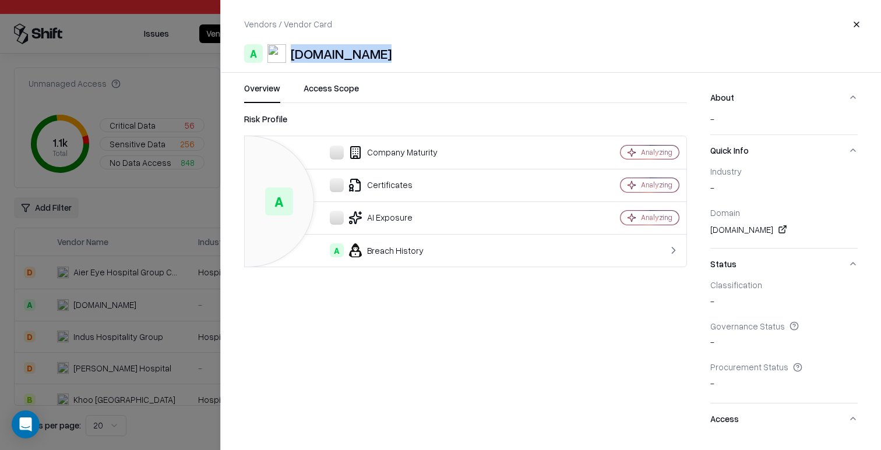
click at [382, 55] on div "Hospitalelbierzo.es" at bounding box center [341, 53] width 101 height 19
click at [445, 55] on div "A Hospitalelbierzo.es" at bounding box center [551, 53] width 614 height 19
click at [449, 50] on div "A Hospitalelbierzo.es" at bounding box center [551, 53] width 614 height 19
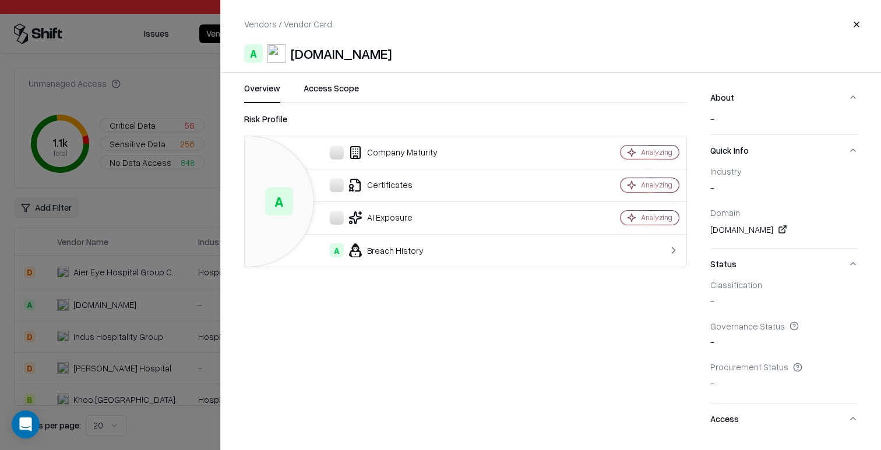
click at [434, 59] on div "A Hospitalelbierzo.es" at bounding box center [551, 53] width 614 height 19
click at [391, 56] on div "Hospitalelbierzo.es" at bounding box center [341, 53] width 101 height 19
click at [390, 56] on div "Hospitalelbierzo.es" at bounding box center [341, 53] width 101 height 19
click at [389, 56] on div "Hospitalelbierzo.es" at bounding box center [341, 53] width 101 height 19
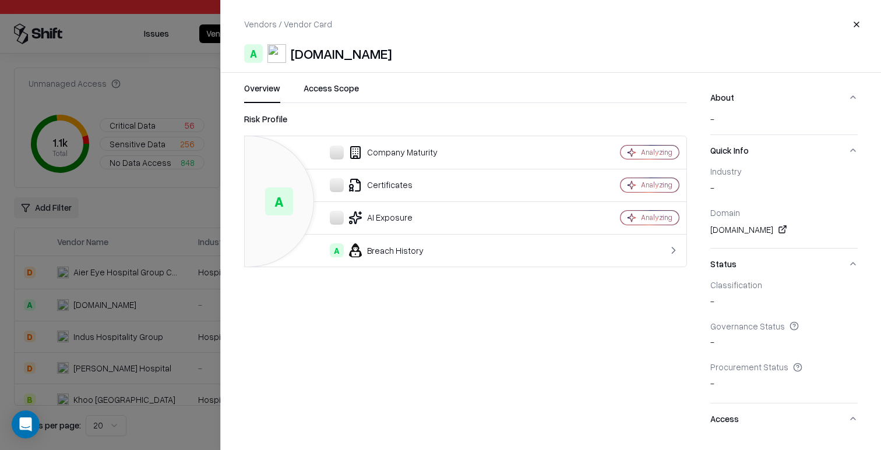
click at [414, 56] on div "A Hospitalelbierzo.es" at bounding box center [551, 53] width 614 height 19
click at [417, 56] on div "A Hospitalelbierzo.es" at bounding box center [551, 53] width 614 height 19
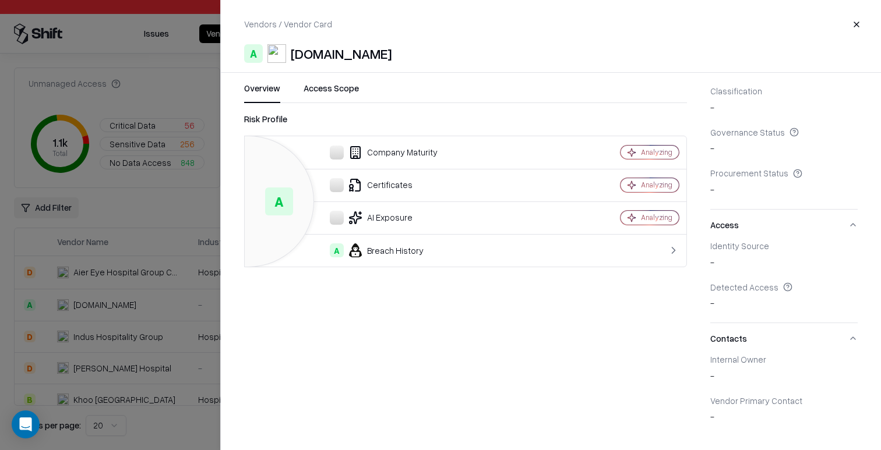
click at [325, 83] on button "Access Scope" at bounding box center [331, 92] width 55 height 21
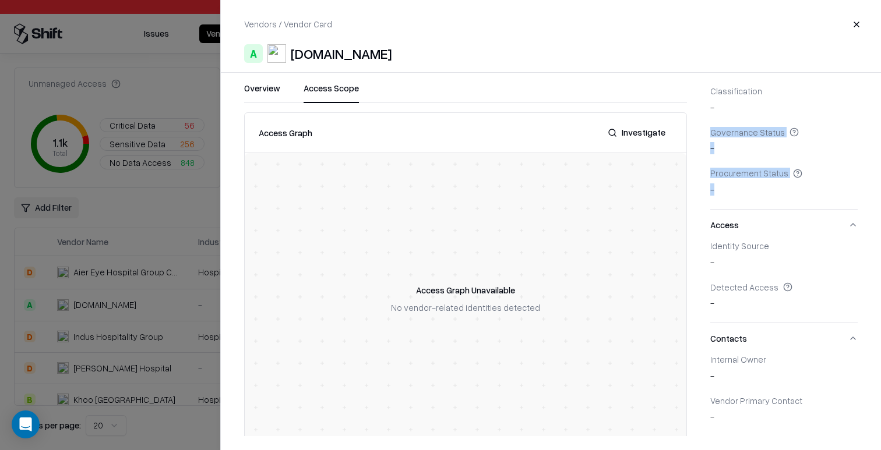
drag, startPoint x: 710, startPoint y: 126, endPoint x: 748, endPoint y: 199, distance: 82.6
click at [748, 199] on div "Overview Access Scope Access Graph Investigate Access Graph Unavailable No vend…" at bounding box center [551, 259] width 660 height 354
click at [748, 199] on div "-" at bounding box center [783, 192] width 147 height 16
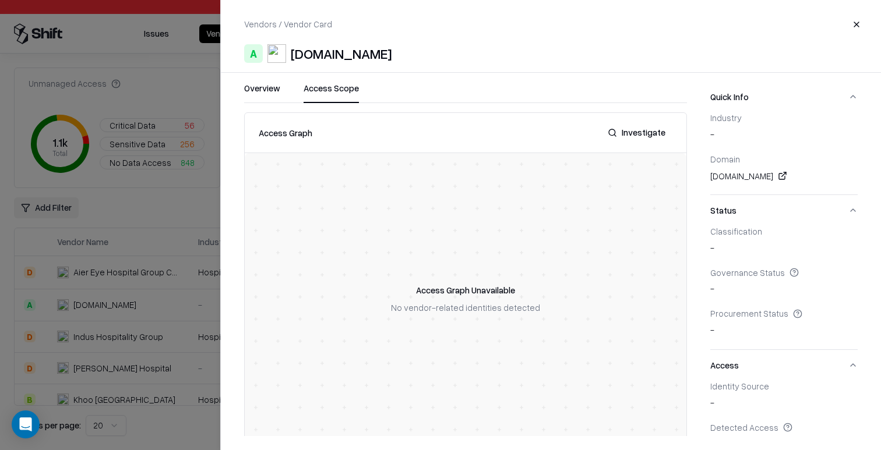
scroll to position [55, 0]
click at [734, 312] on div "Procurement Status" at bounding box center [783, 312] width 147 height 10
copy div "Procurement Status"
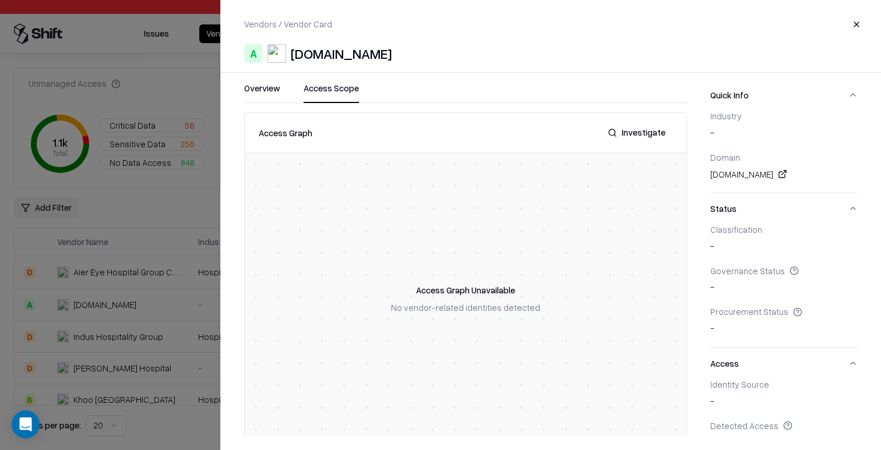
click at [736, 272] on div "Governance Status" at bounding box center [783, 271] width 147 height 10
copy div "Governance Status"
click at [110, 168] on div at bounding box center [440, 225] width 881 height 450
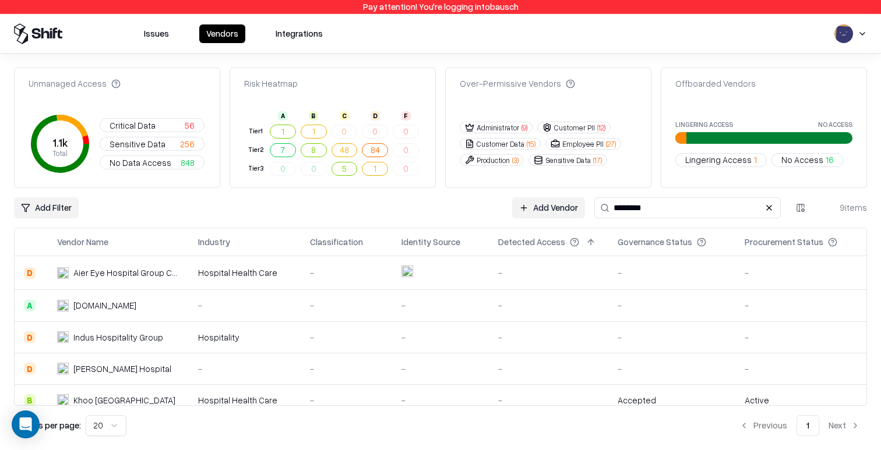
click at [257, 303] on div "-" at bounding box center [245, 306] width 94 height 12
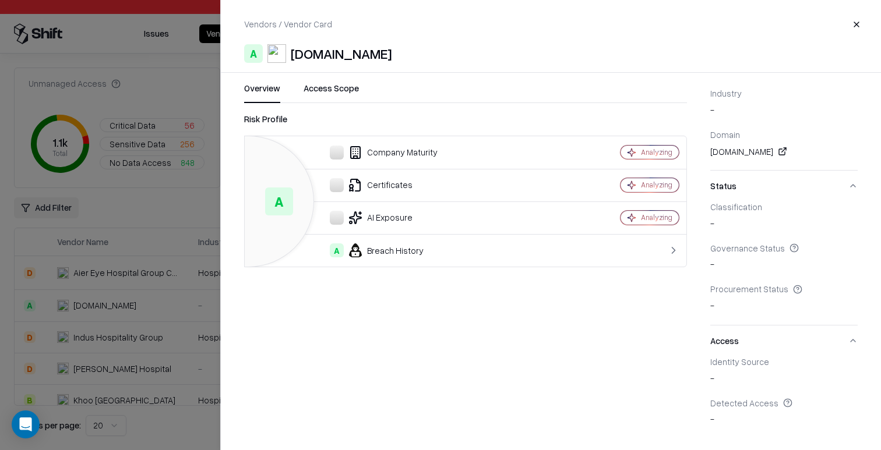
scroll to position [194, 0]
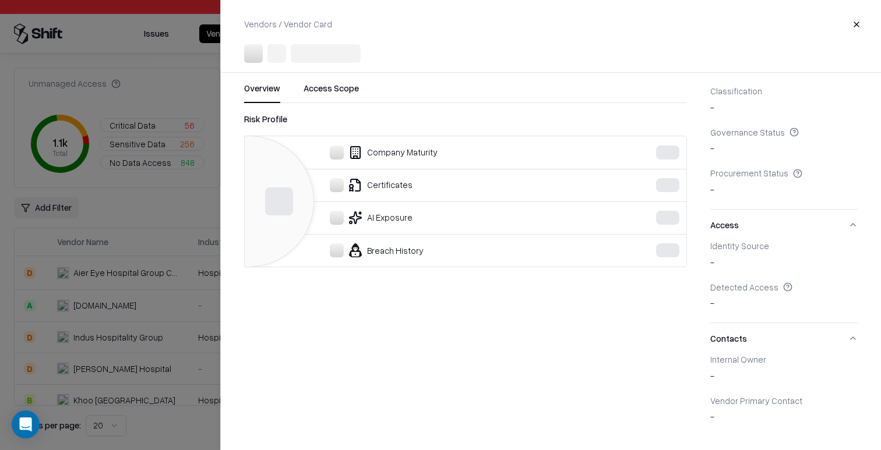
click at [129, 226] on div at bounding box center [440, 225] width 881 height 450
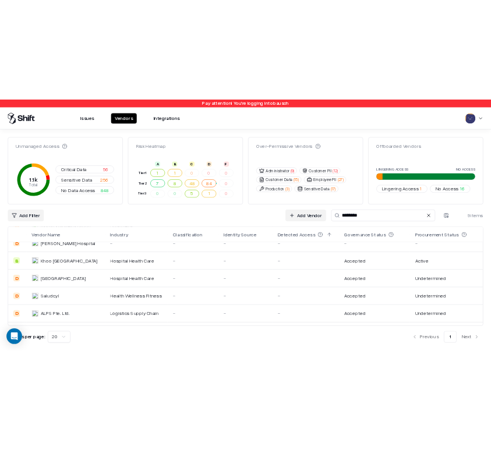
scroll to position [114, 0]
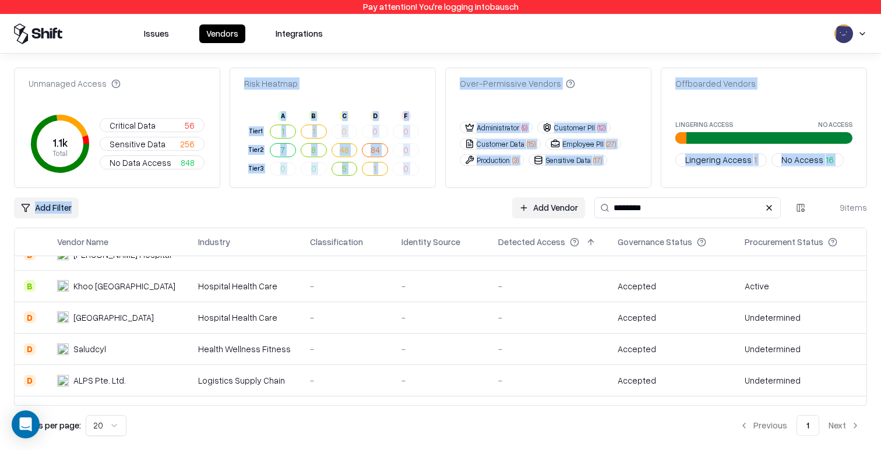
drag, startPoint x: 242, startPoint y: 84, endPoint x: 355, endPoint y: 193, distance: 157.8
click at [355, 193] on div "Unmanaged Access 1.1k Total Critical Data 56 Sensitive Data 256 No Data Access …" at bounding box center [440, 252] width 853 height 369
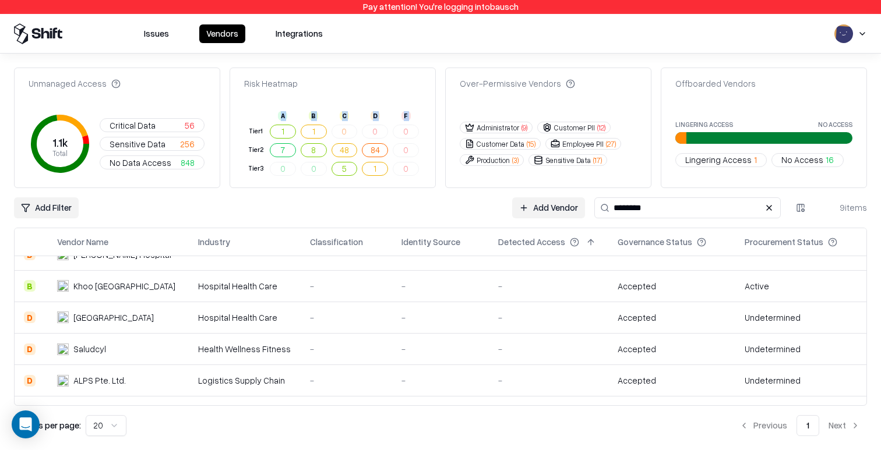
drag, startPoint x: 248, startPoint y: 128, endPoint x: 248, endPoint y: 185, distance: 57.1
click at [248, 185] on div "Risk Heatmap A B C D F Tier 1 1 1 0 0 0 Tier 2 7 8 48 84 0 Tier 3 0 0 5 1 0" at bounding box center [333, 128] width 206 height 121
drag, startPoint x: 238, startPoint y: 122, endPoint x: 256, endPoint y: 178, distance: 59.0
click at [258, 179] on div "Risk Heatmap A B C D F Tier 1 1 1 0 0 0 Tier 2 7 8 48 84 0 Tier 3 0 0 5 1 0" at bounding box center [333, 128] width 206 height 121
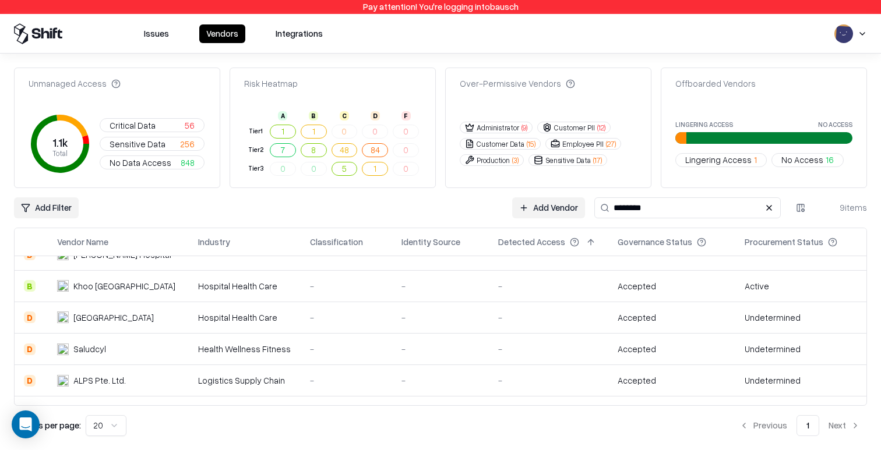
click at [256, 178] on div "Risk Heatmap A B C D F Tier 1 1 1 0 0 0 Tier 2 7 8 48 84 0 Tier 3 0 0 5 1 0" at bounding box center [333, 128] width 206 height 121
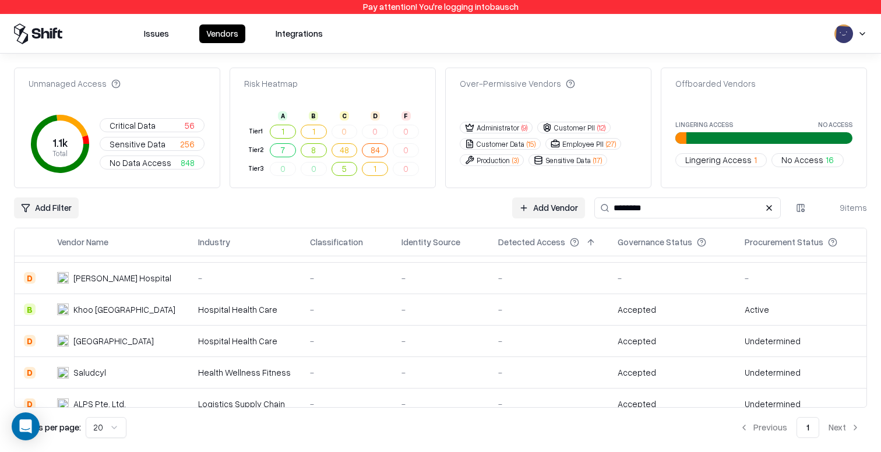
scroll to position [0, 0]
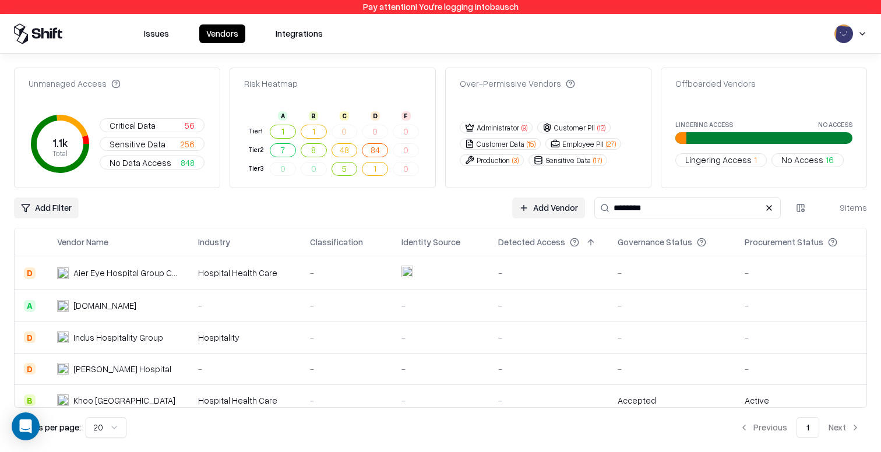
click at [763, 206] on button at bounding box center [769, 208] width 14 height 14
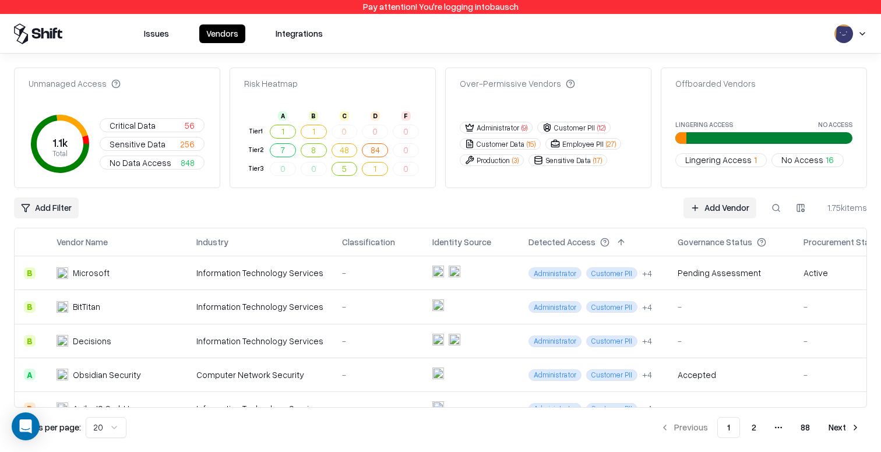
drag, startPoint x: 827, startPoint y: 206, endPoint x: 875, endPoint y: 206, distance: 48.4
click at [875, 206] on div "Unmanaged Access 1.1k Total Critical Data 56 Sensitive Data 256 No Data Access …" at bounding box center [440, 253] width 881 height 399
click at [480, 266] on td at bounding box center [471, 273] width 96 height 34
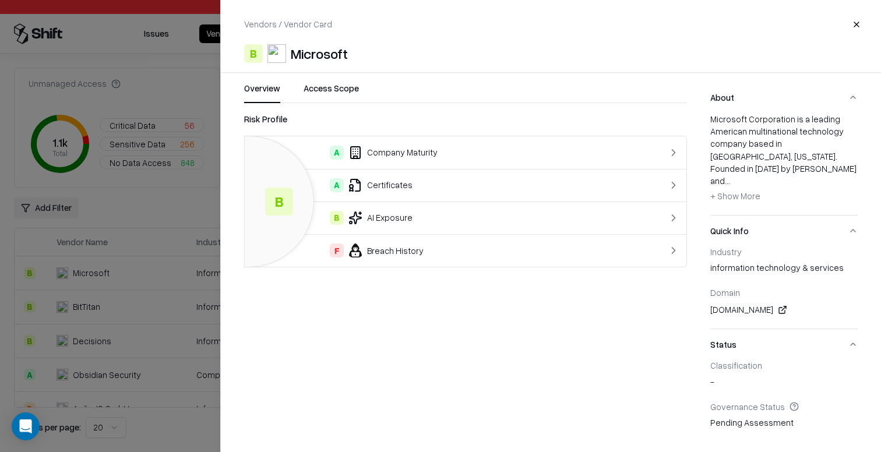
click at [140, 300] on div at bounding box center [440, 226] width 881 height 452
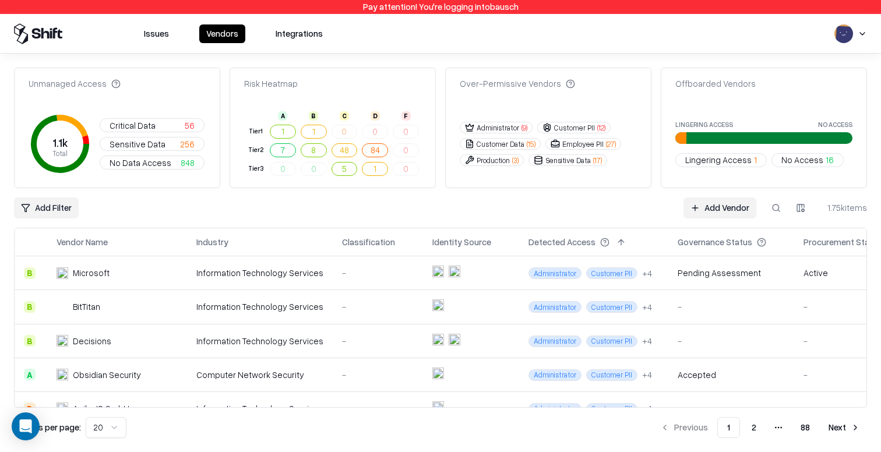
click at [865, 31] on html "Pay attention! You're logging into bausch Issues Vendors Integrations Unmanaged…" at bounding box center [440, 226] width 881 height 452
click at [823, 87] on div "Log out" at bounding box center [809, 90] width 140 height 19
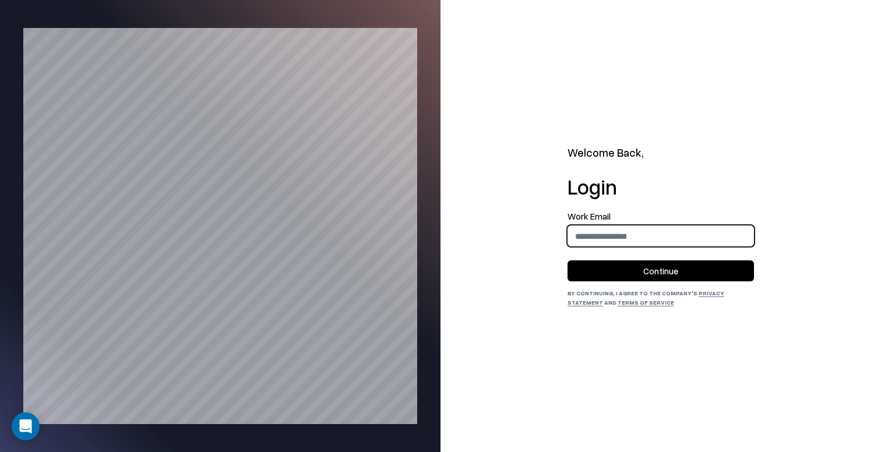
click at [586, 231] on input "email" at bounding box center [660, 237] width 185 height 22
type input "**********"
click at [640, 271] on button "Continue" at bounding box center [661, 270] width 186 height 21
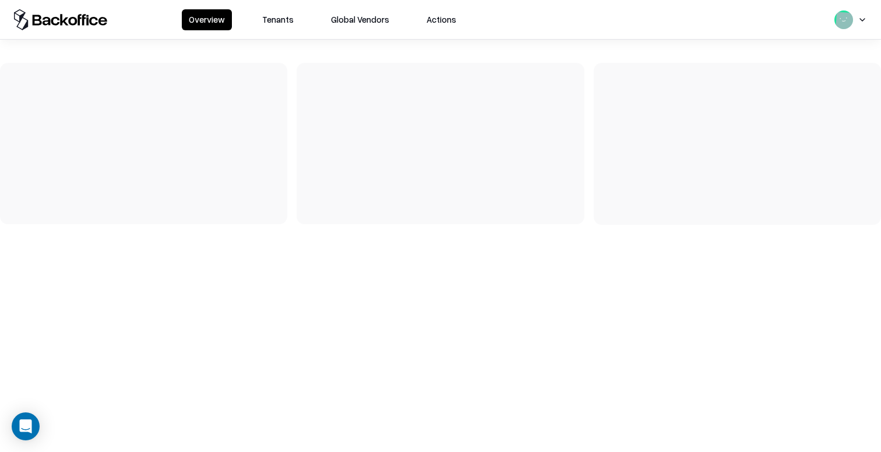
click at [276, 22] on button "Tenants" at bounding box center [277, 19] width 45 height 21
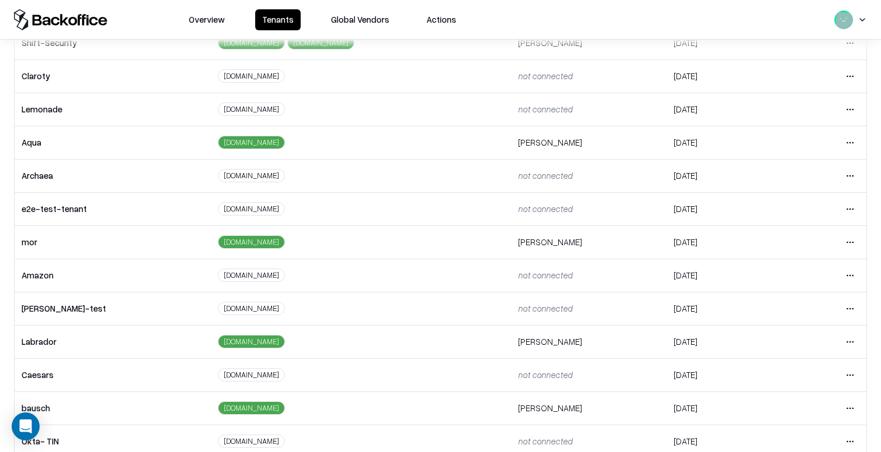
scroll to position [136, 0]
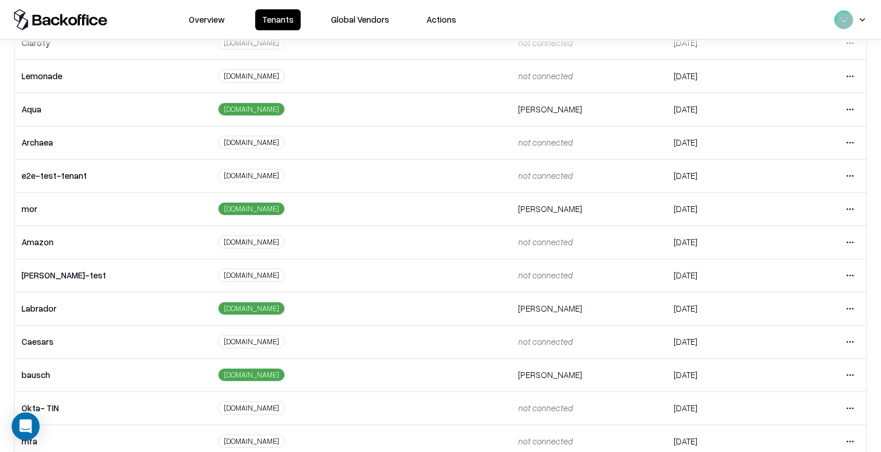
click at [854, 308] on html "Overview Tenants Global Vendors Actions Tenants Add Tenant Tenant name Domain A…" at bounding box center [440, 226] width 881 height 452
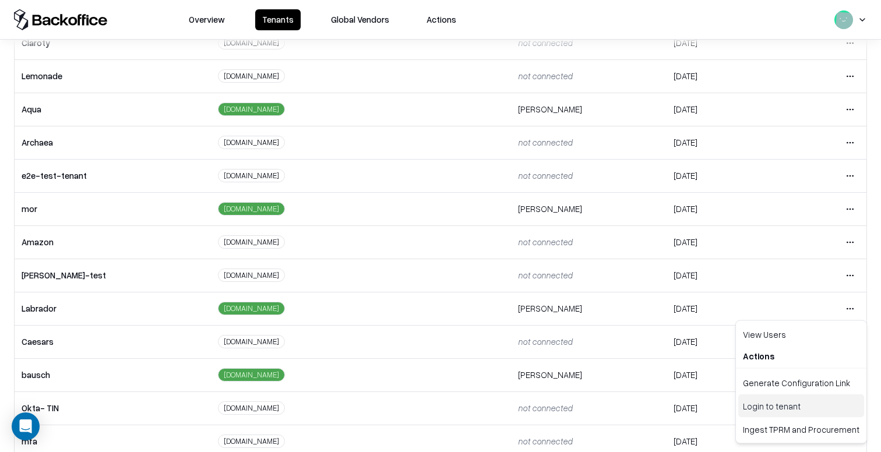
click at [773, 404] on div "Login to tenant" at bounding box center [801, 406] width 126 height 23
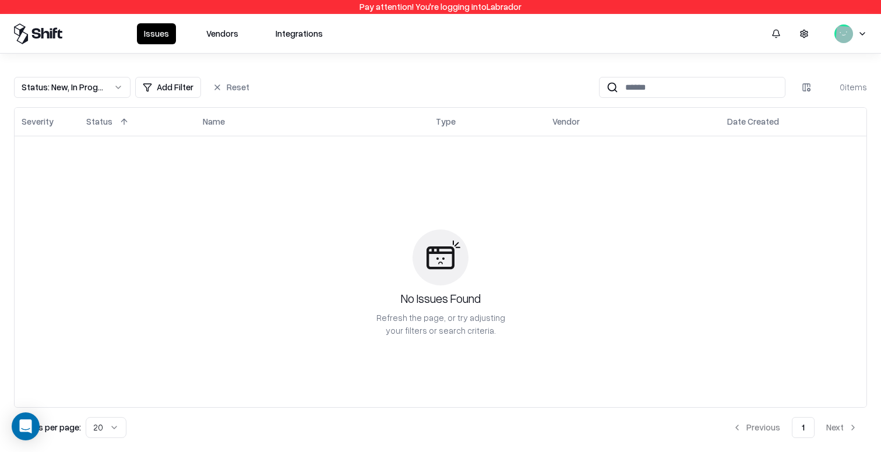
click at [216, 27] on button "Vendors" at bounding box center [222, 33] width 46 height 21
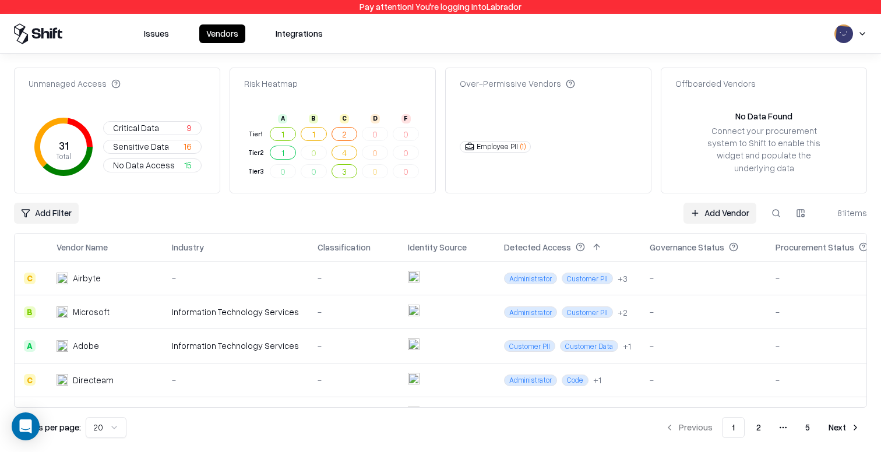
click at [732, 205] on link "Add Vendor" at bounding box center [720, 213] width 73 height 21
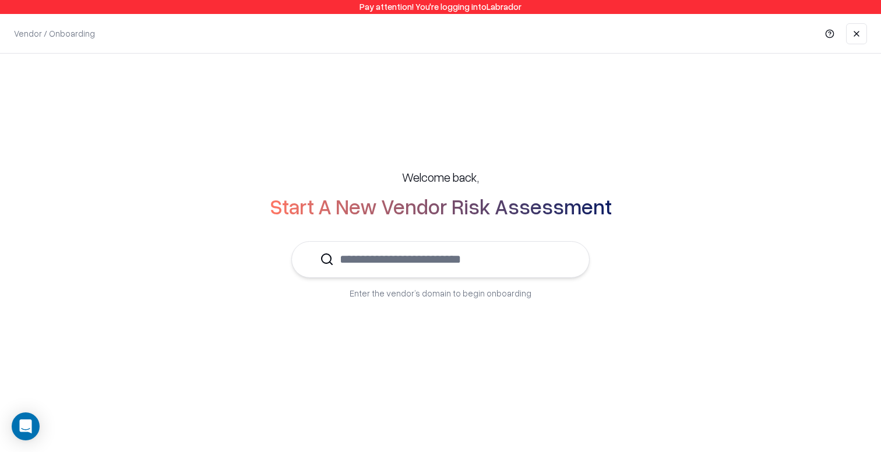
click at [511, 253] on input "text" at bounding box center [447, 260] width 227 height 36
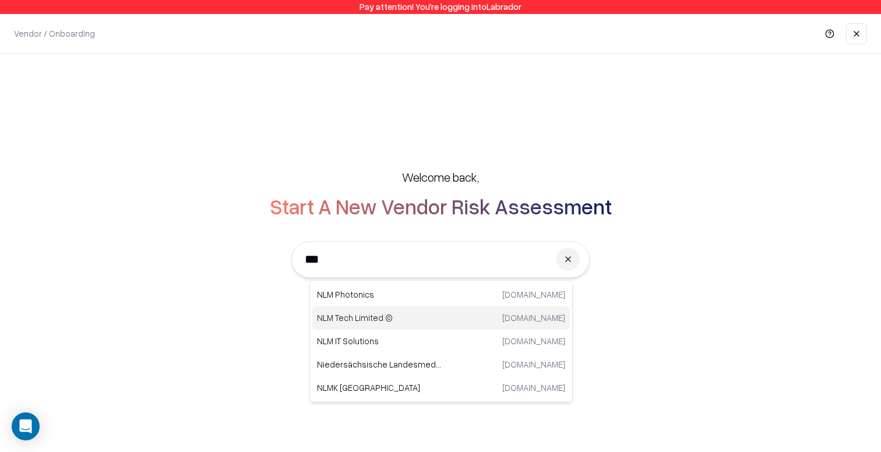
click at [439, 315] on p "NLM Tech Limited ©" at bounding box center [379, 318] width 124 height 12
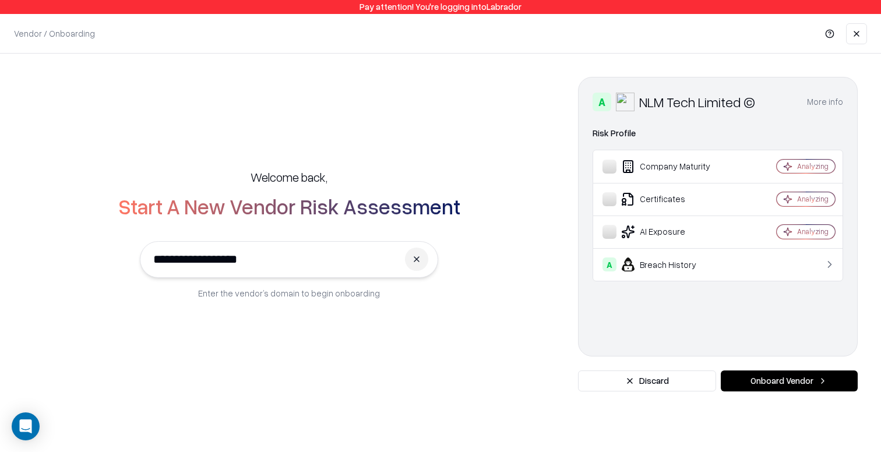
type input "**********"
click at [798, 385] on button "Onboard Vendor" at bounding box center [789, 381] width 137 height 21
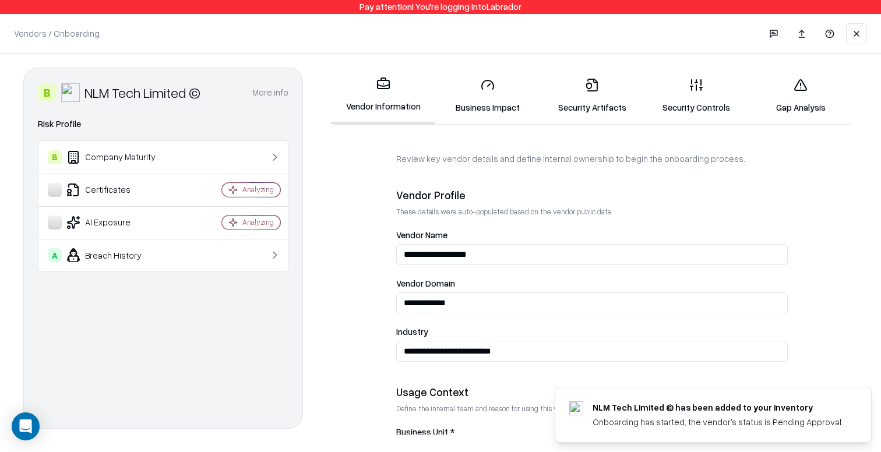
click at [484, 99] on link "Business Impact" at bounding box center [487, 96] width 104 height 54
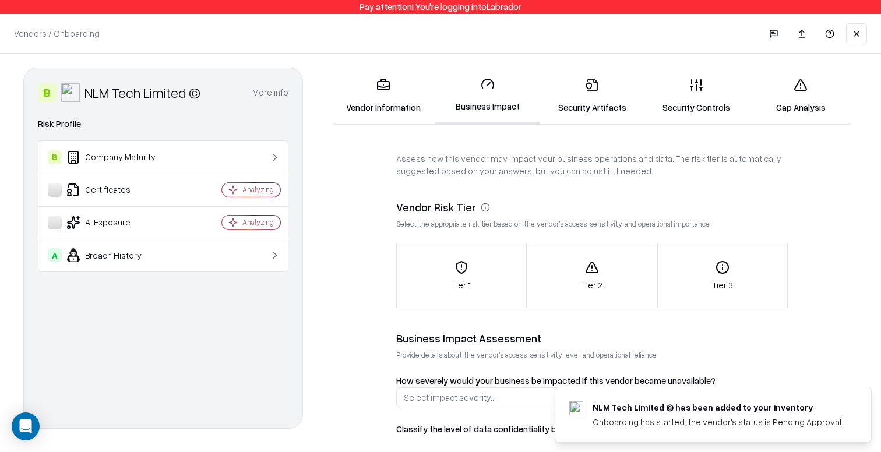
click at [736, 288] on div "Tier 3" at bounding box center [722, 275] width 129 height 31
click at [621, 273] on div "Tier 2" at bounding box center [591, 275] width 129 height 31
click at [482, 256] on button "Tier 1" at bounding box center [461, 276] width 129 height 64
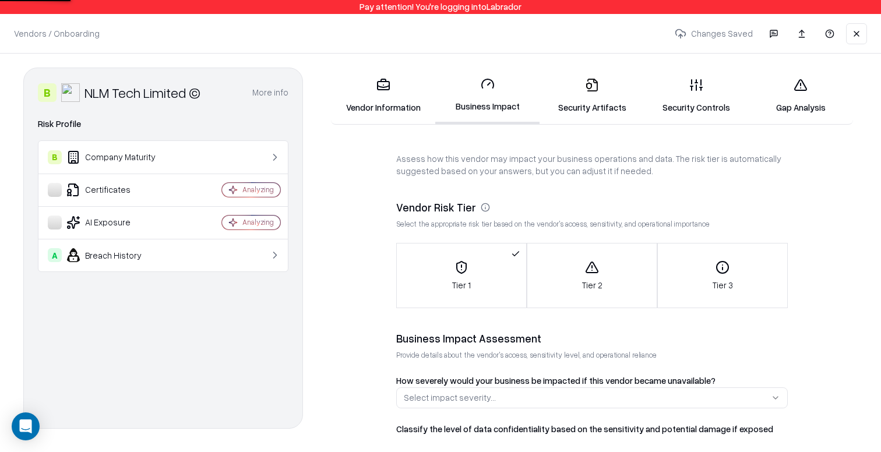
click at [596, 87] on icon at bounding box center [592, 85] width 14 height 14
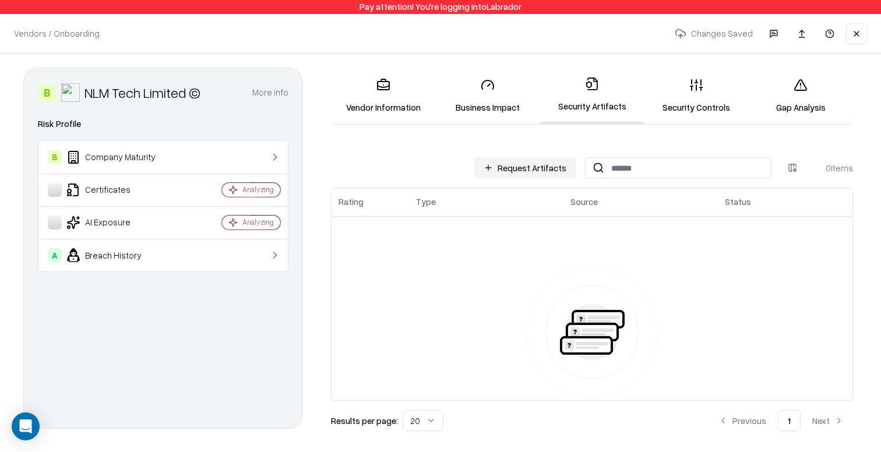
click at [391, 91] on link "Vendor Information" at bounding box center [383, 96] width 104 height 54
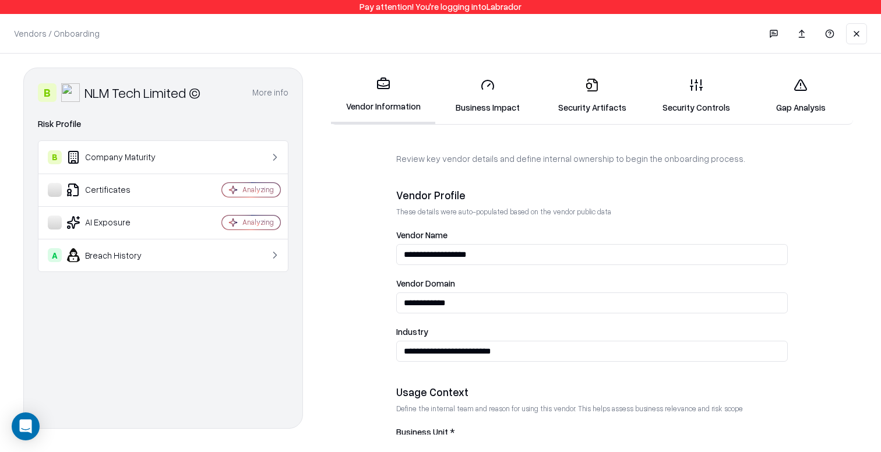
click at [483, 76] on link "Business Impact" at bounding box center [487, 96] width 104 height 54
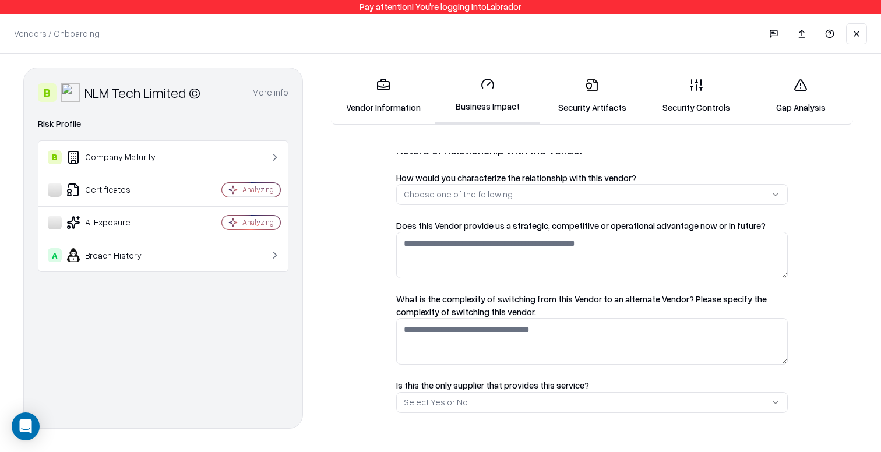
scroll to position [513, 0]
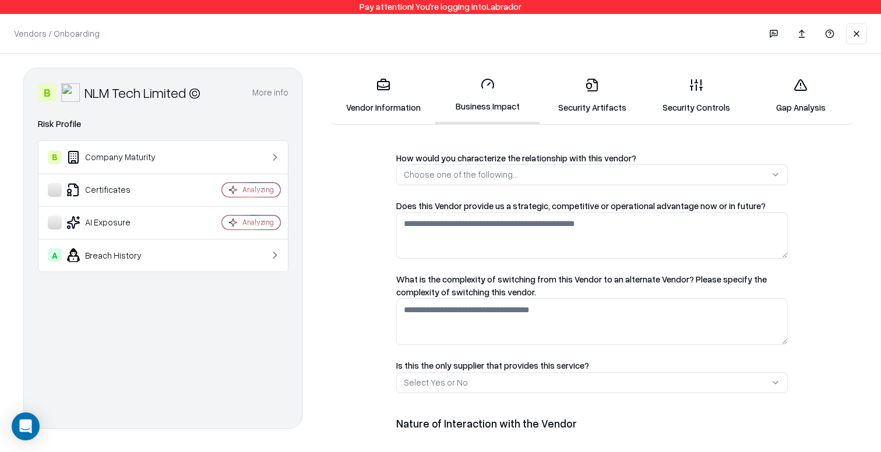
click at [692, 109] on link "Security Controls" at bounding box center [696, 96] width 104 height 54
